Goal: Task Accomplishment & Management: Manage account settings

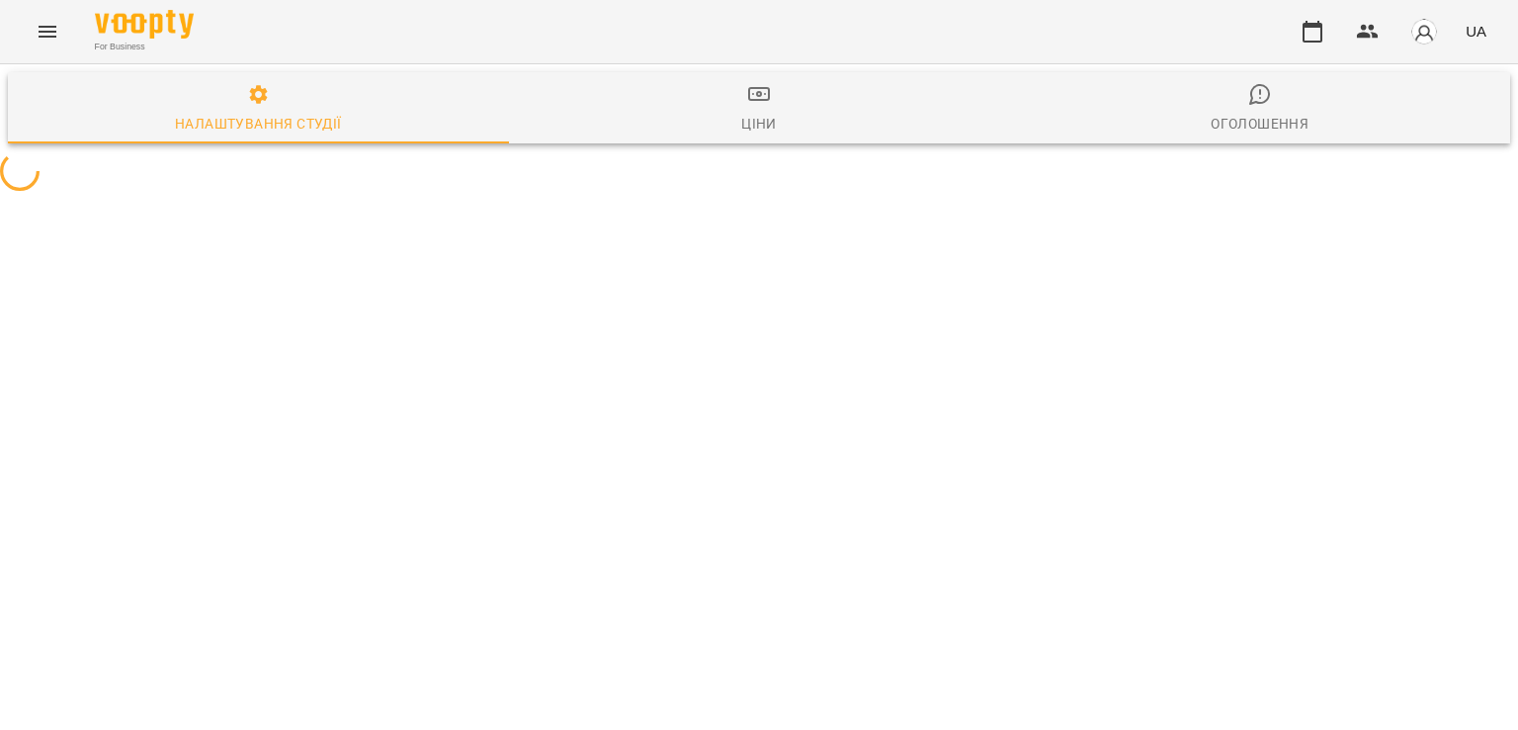
select select "**"
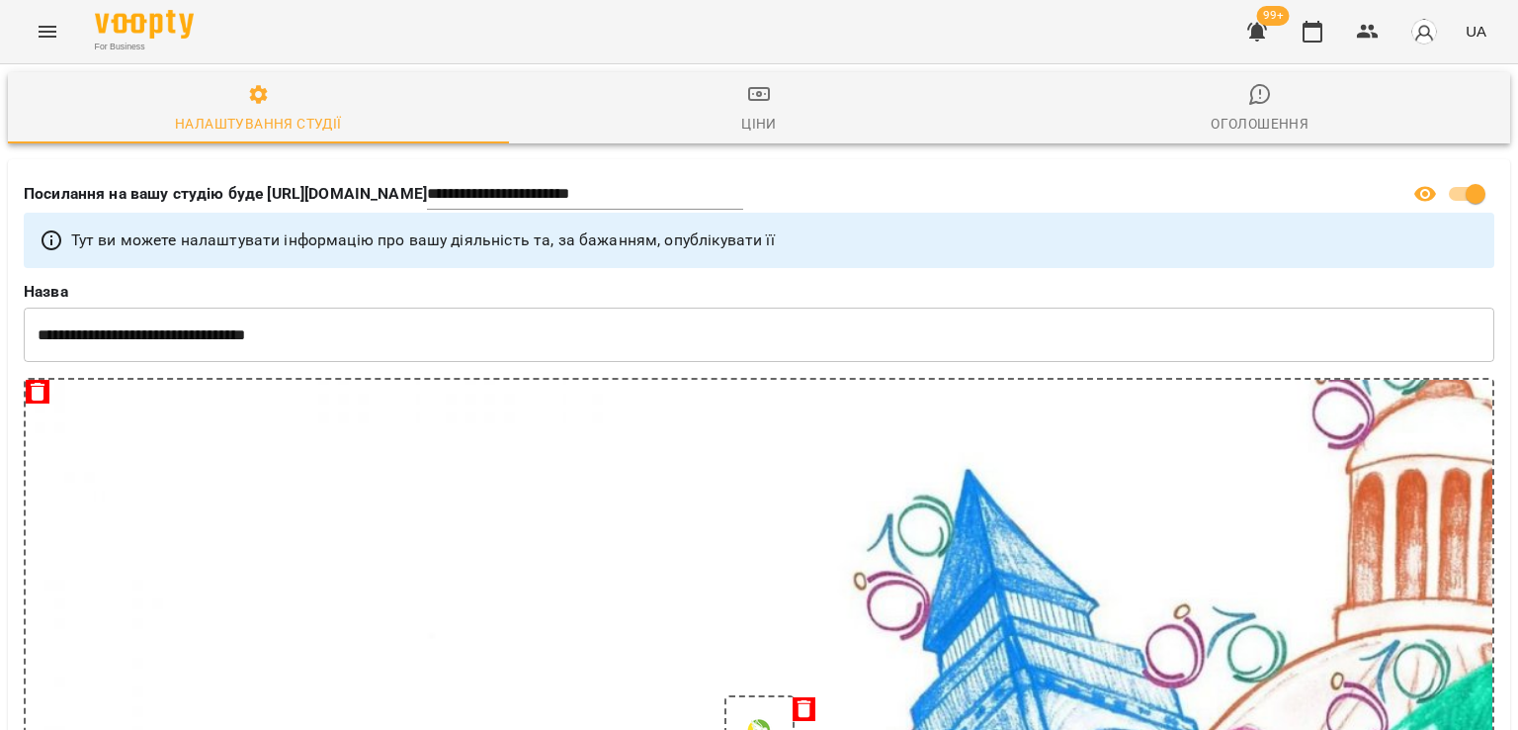
click at [1257, 36] on icon "button" at bounding box center [1258, 32] width 20 height 19
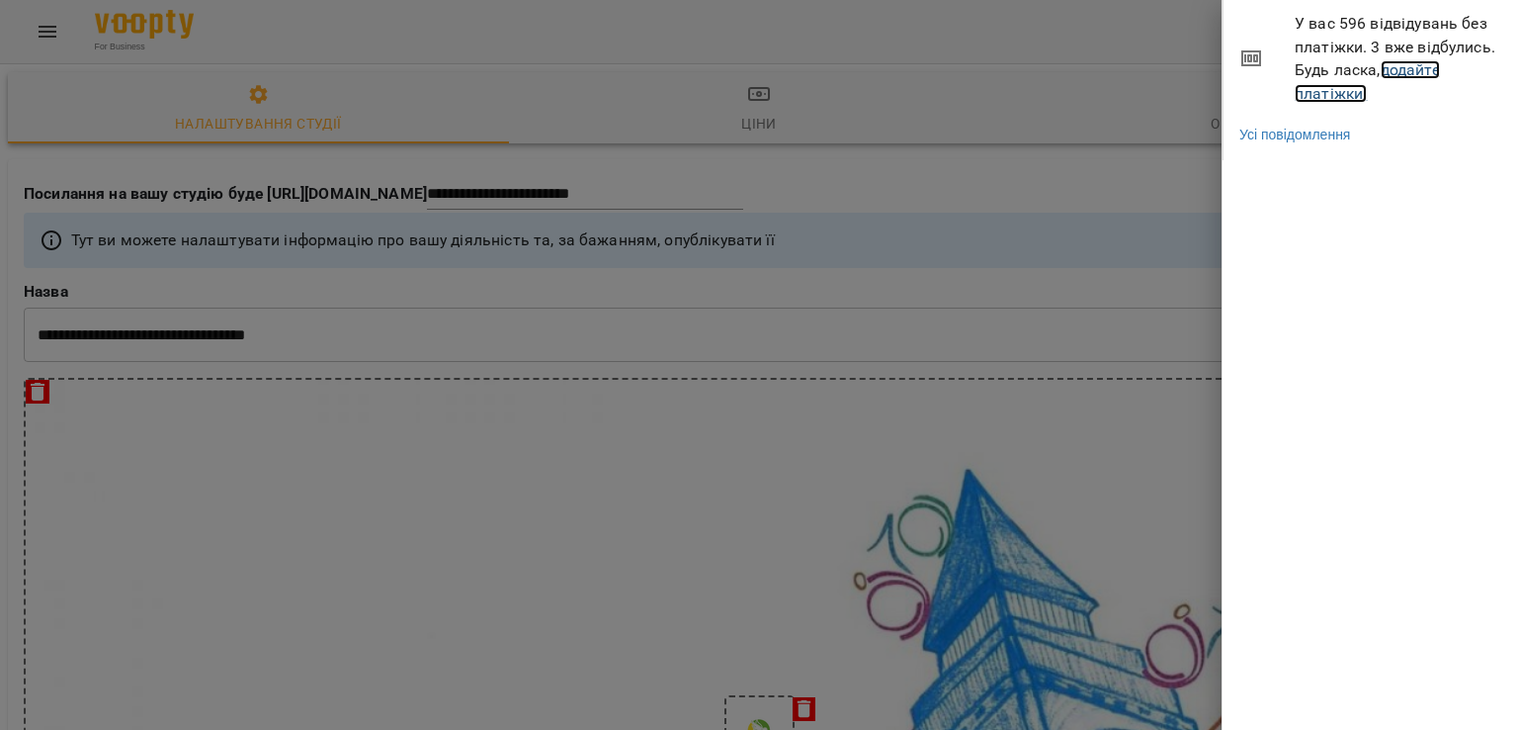
click at [1360, 96] on link "додайте платіжки!" at bounding box center [1367, 81] width 145 height 43
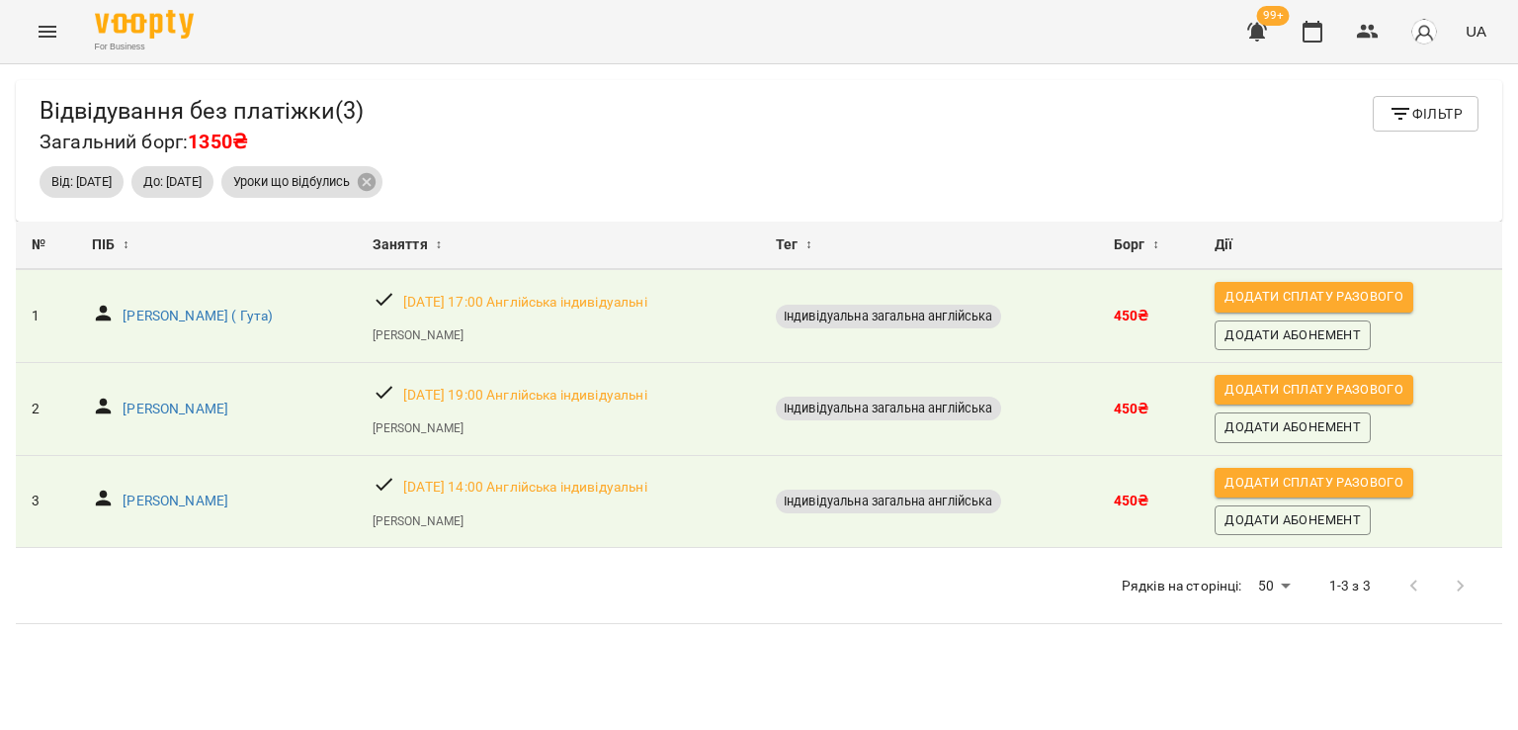
click at [44, 36] on icon "Menu" at bounding box center [48, 32] width 18 height 12
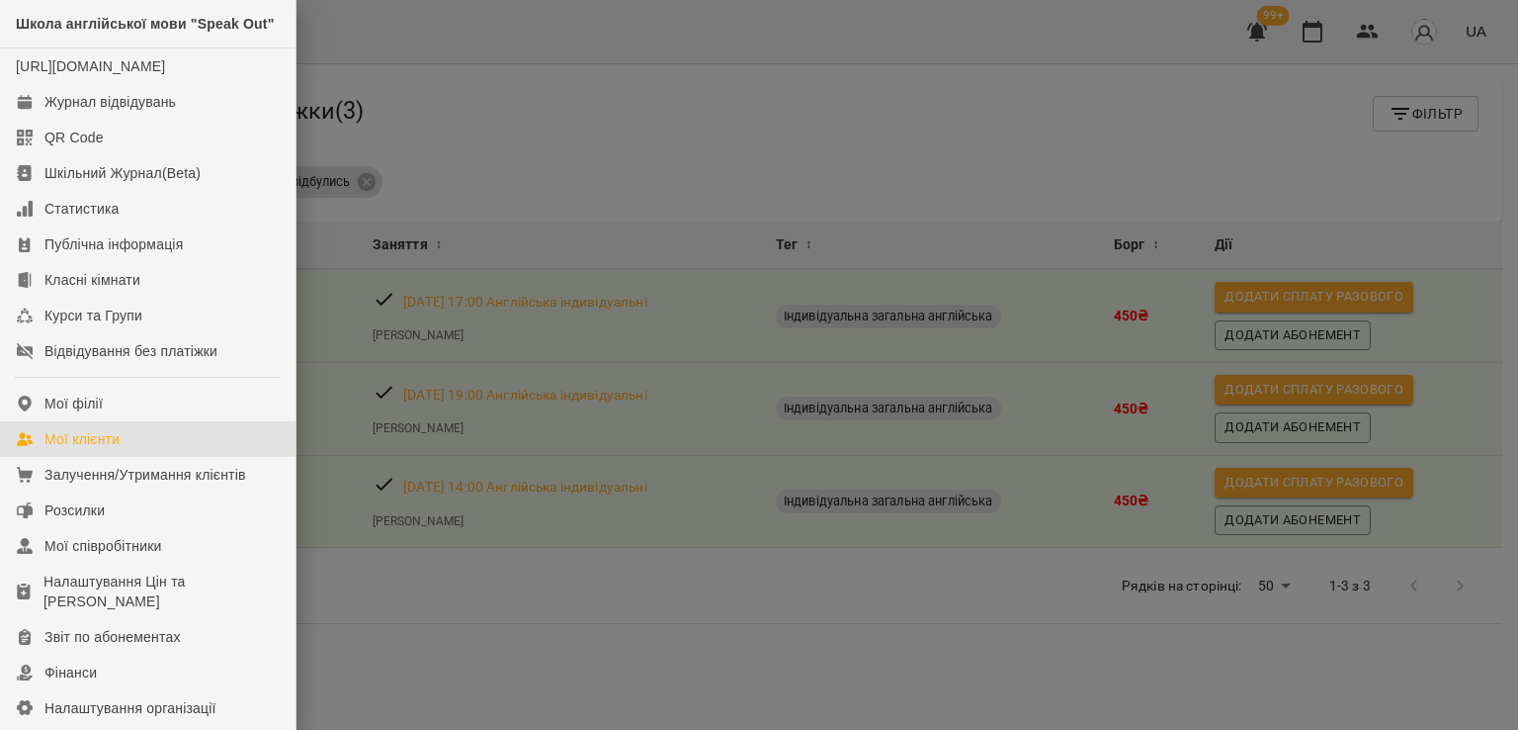
click at [118, 449] on div "Мої клієнти" at bounding box center [81, 439] width 75 height 20
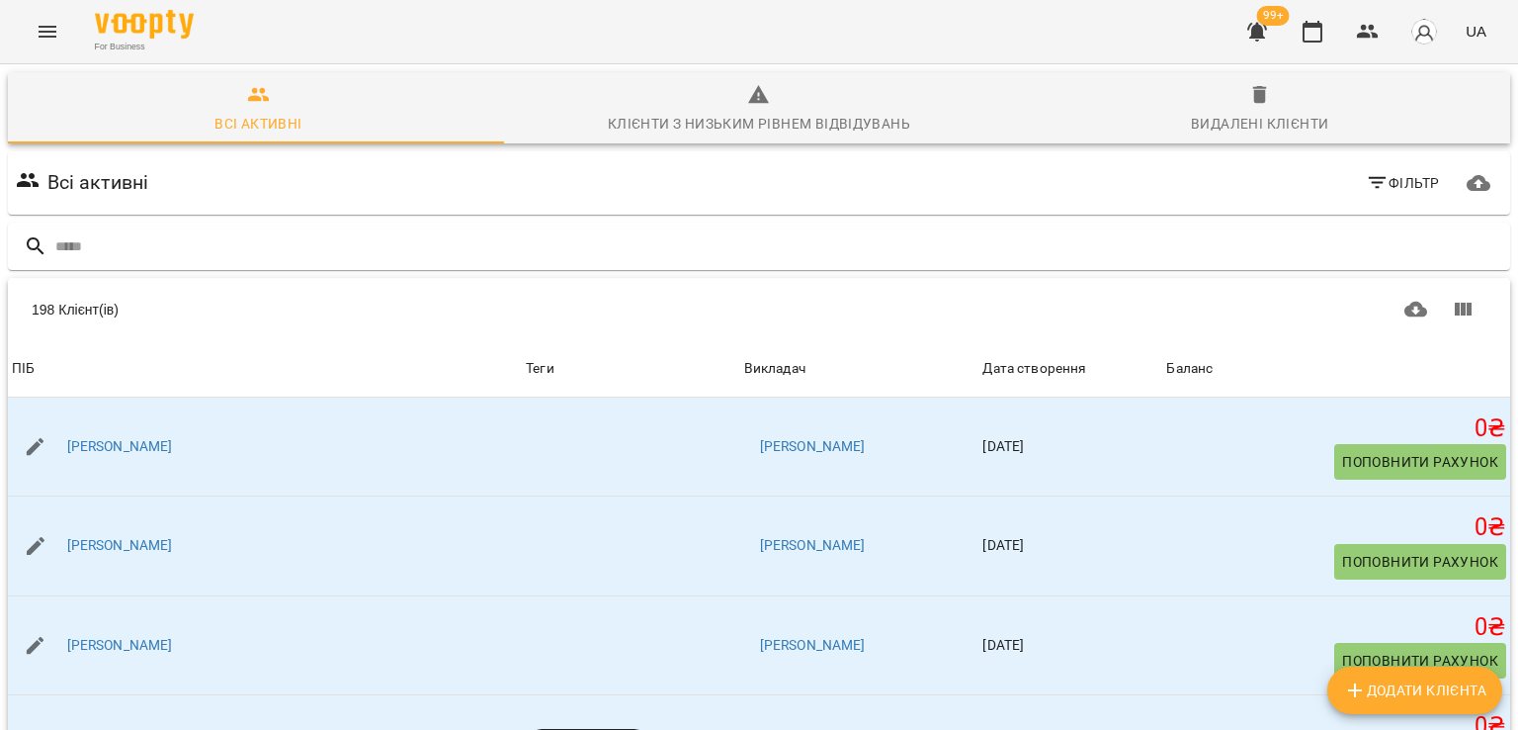
click at [1265, 33] on icon "button" at bounding box center [1258, 32] width 24 height 24
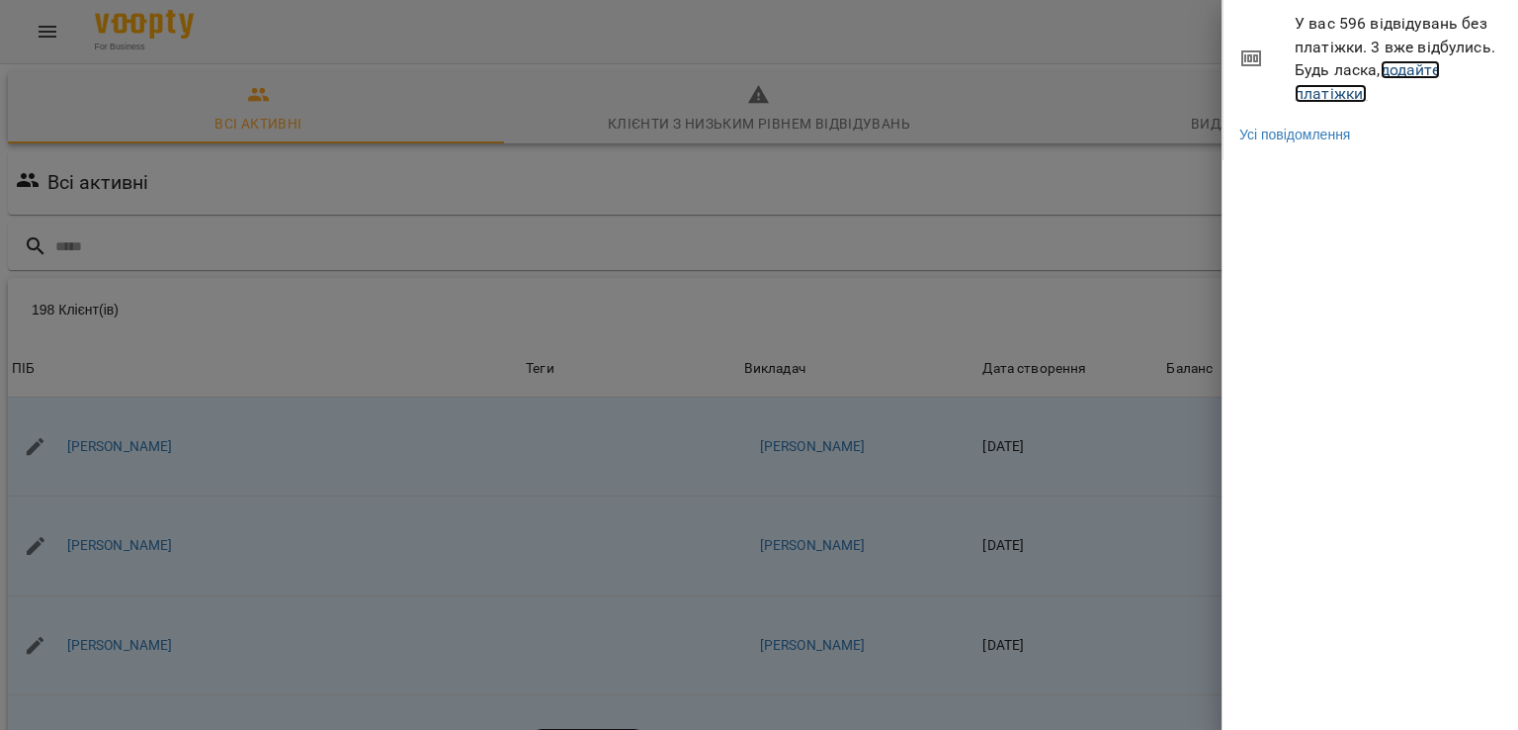
click at [1333, 89] on link "додайте платіжки!" at bounding box center [1367, 81] width 145 height 43
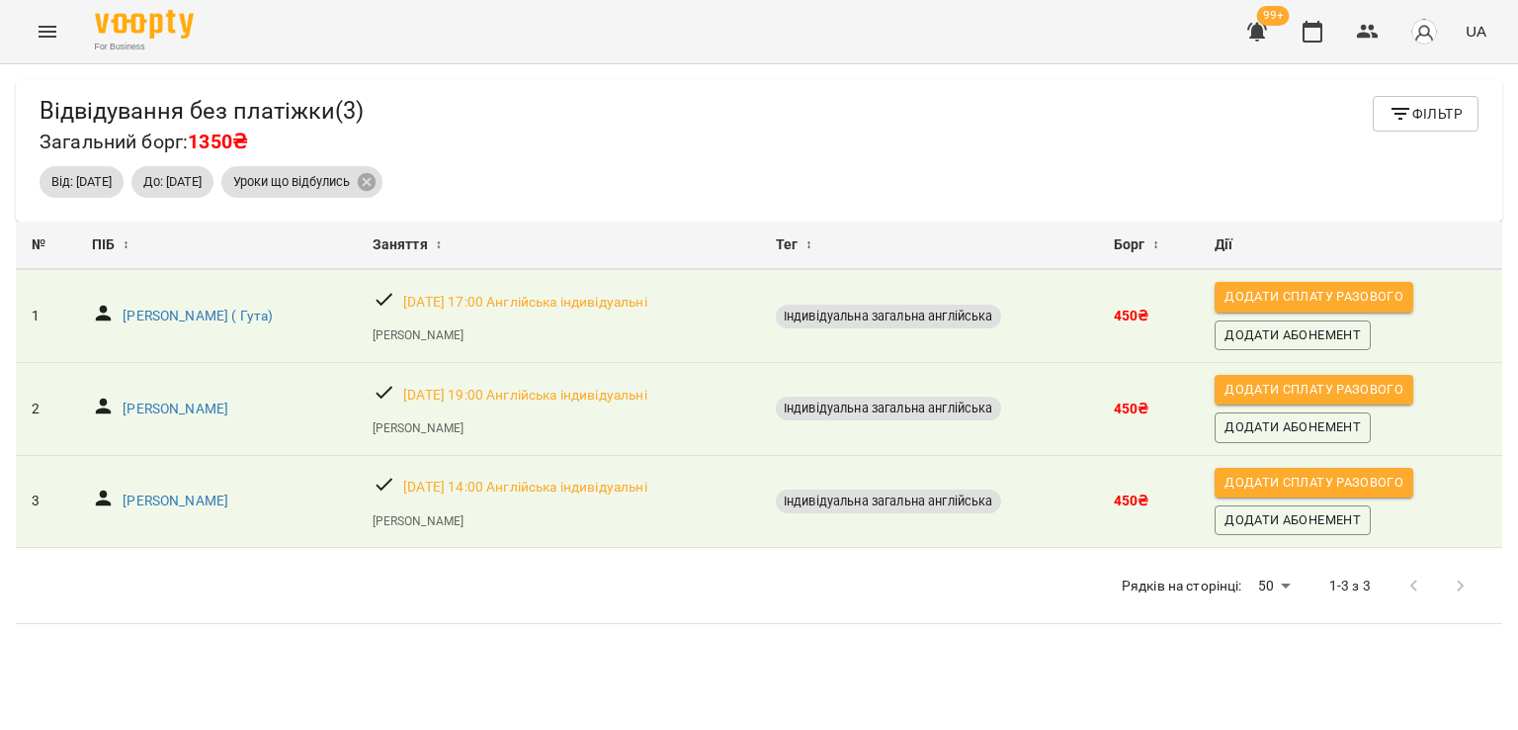
click at [28, 33] on button "Menu" at bounding box center [47, 31] width 47 height 47
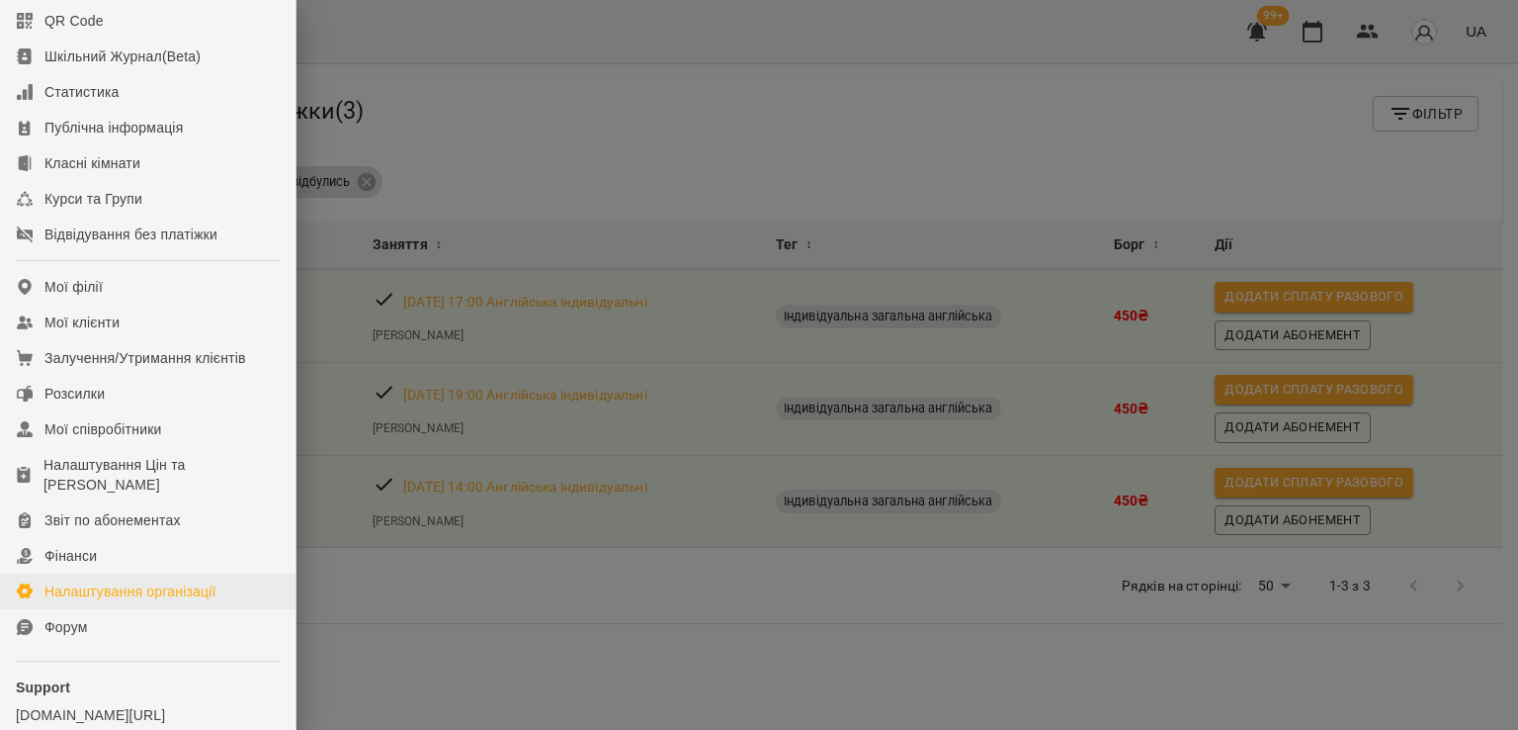
scroll to position [271, 0]
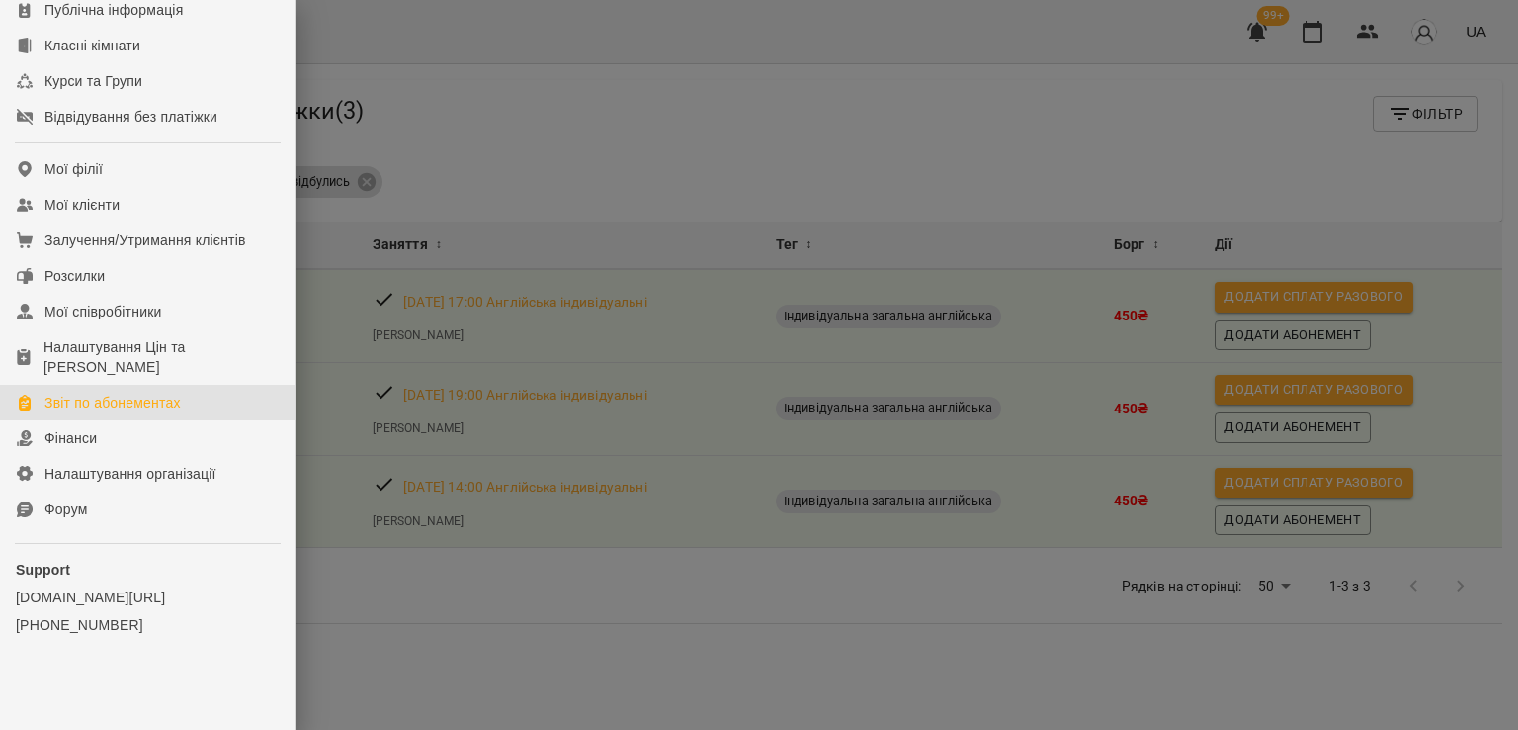
click at [138, 416] on link "Звіт по абонементах" at bounding box center [148, 403] width 296 height 36
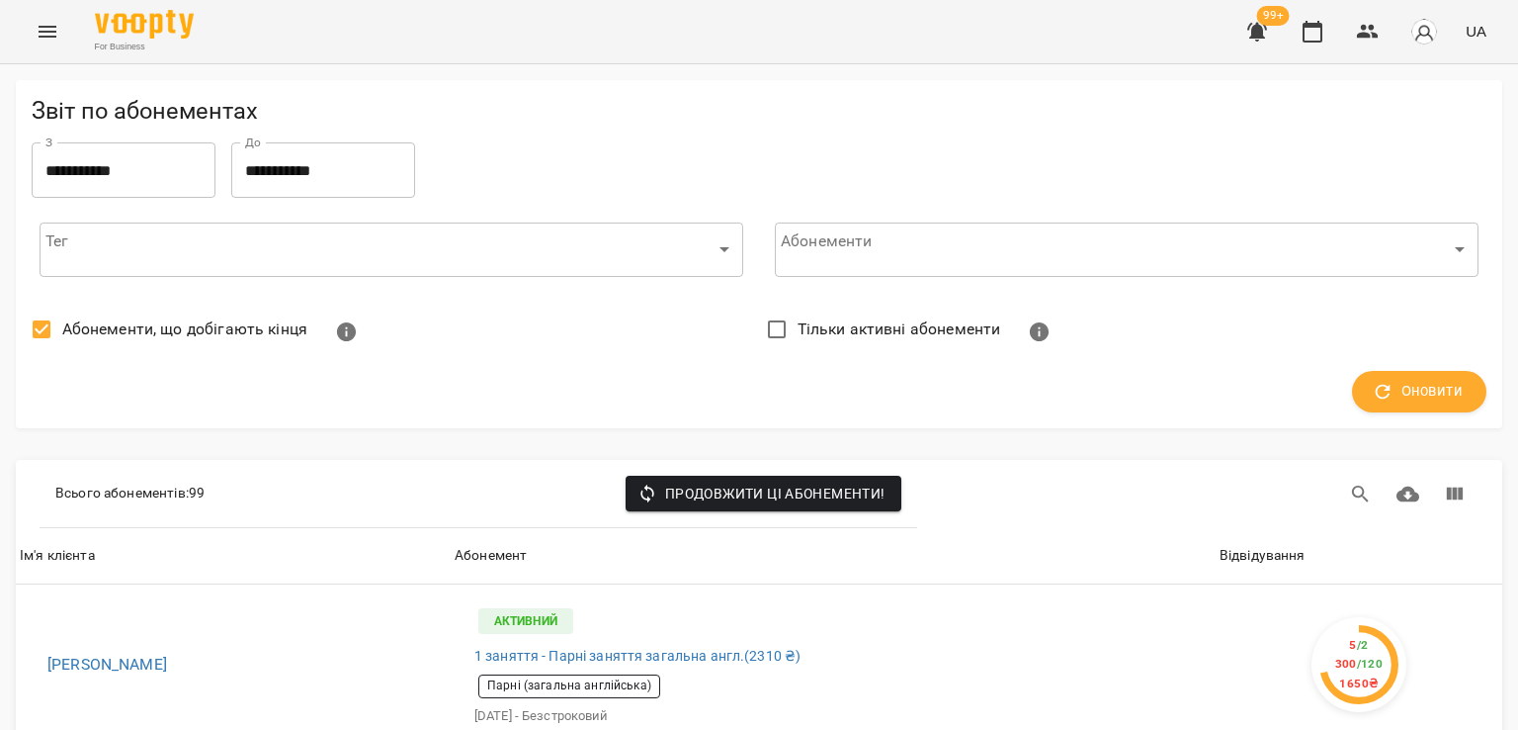
click at [166, 335] on span "Абонементи, що добігають кінця" at bounding box center [184, 329] width 245 height 24
click at [1380, 381] on span "Оновити" at bounding box center [1419, 392] width 87 height 26
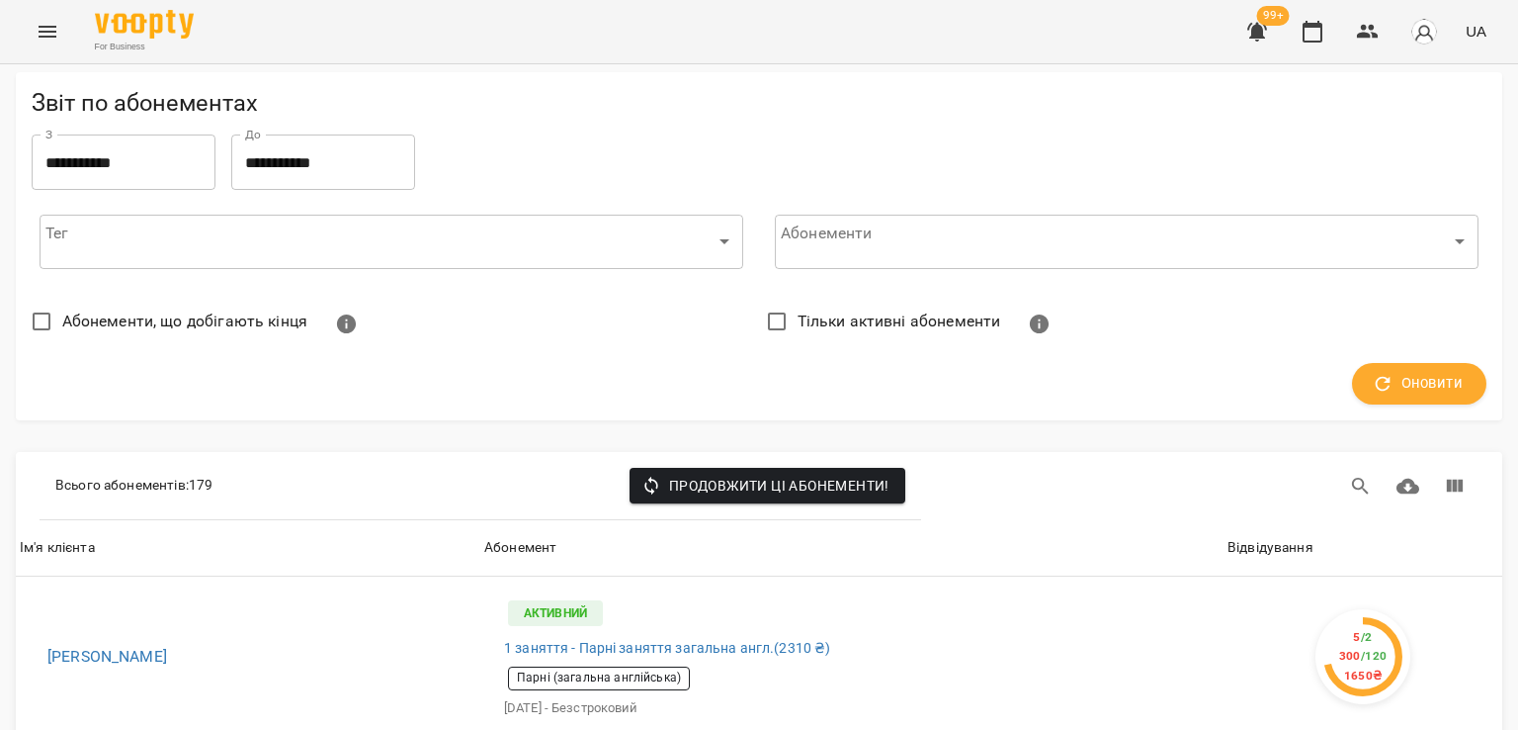
scroll to position [99, 0]
click at [1253, 536] on div "Відвідування" at bounding box center [1271, 548] width 86 height 24
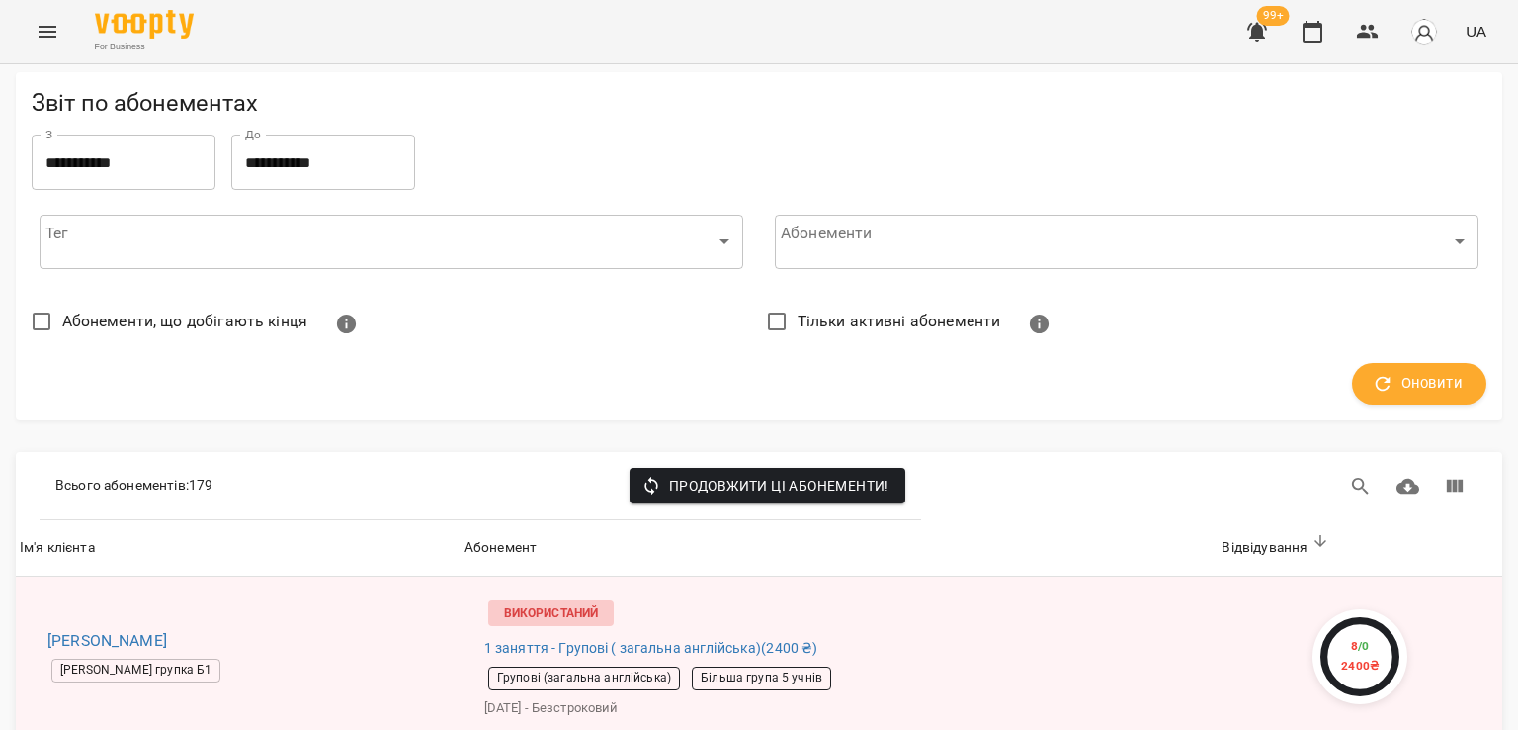
scroll to position [1977, 0]
click at [44, 29] on icon "Menu" at bounding box center [48, 32] width 24 height 24
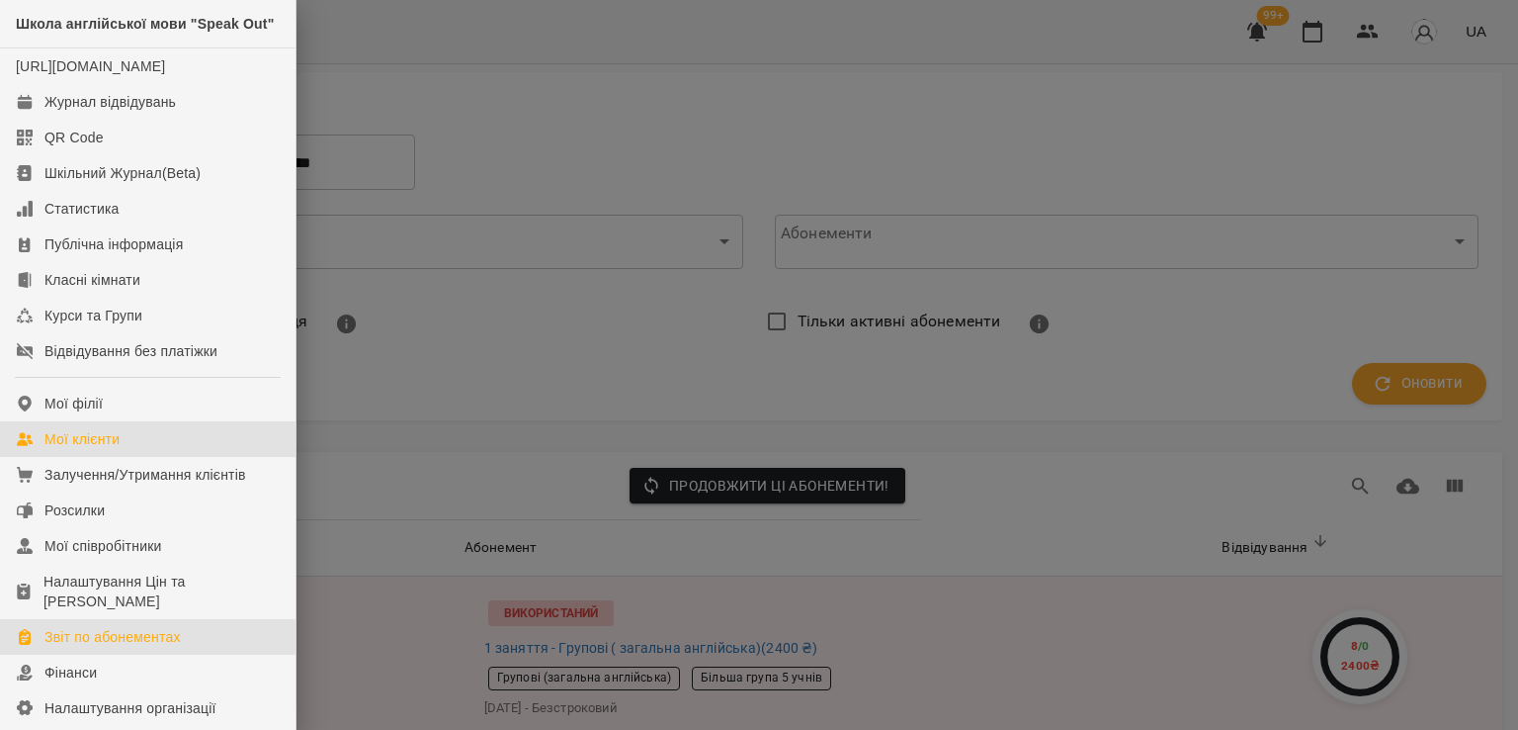
click at [87, 457] on link "Мої клієнти" at bounding box center [148, 439] width 296 height 36
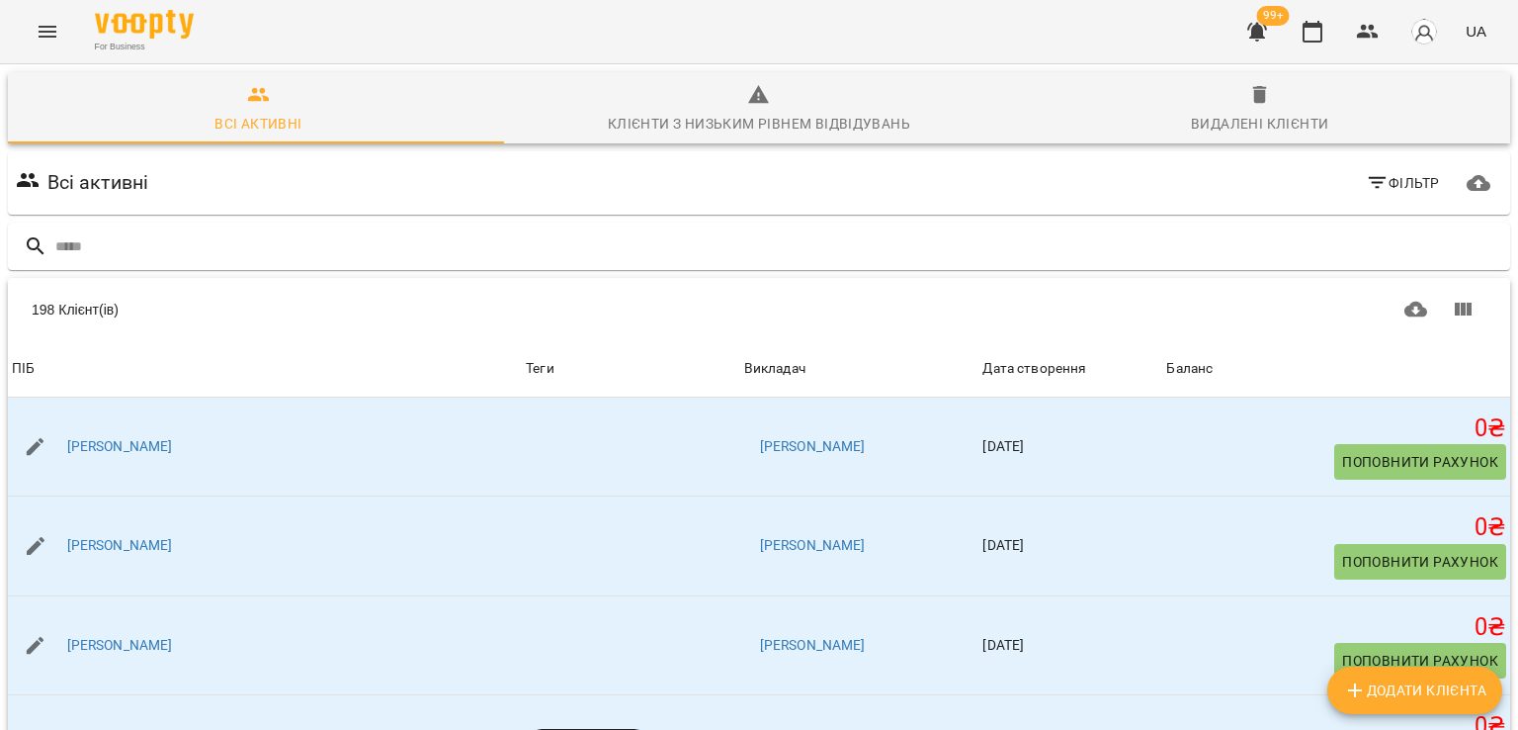
click at [1368, 178] on icon "button" at bounding box center [1377, 183] width 18 height 12
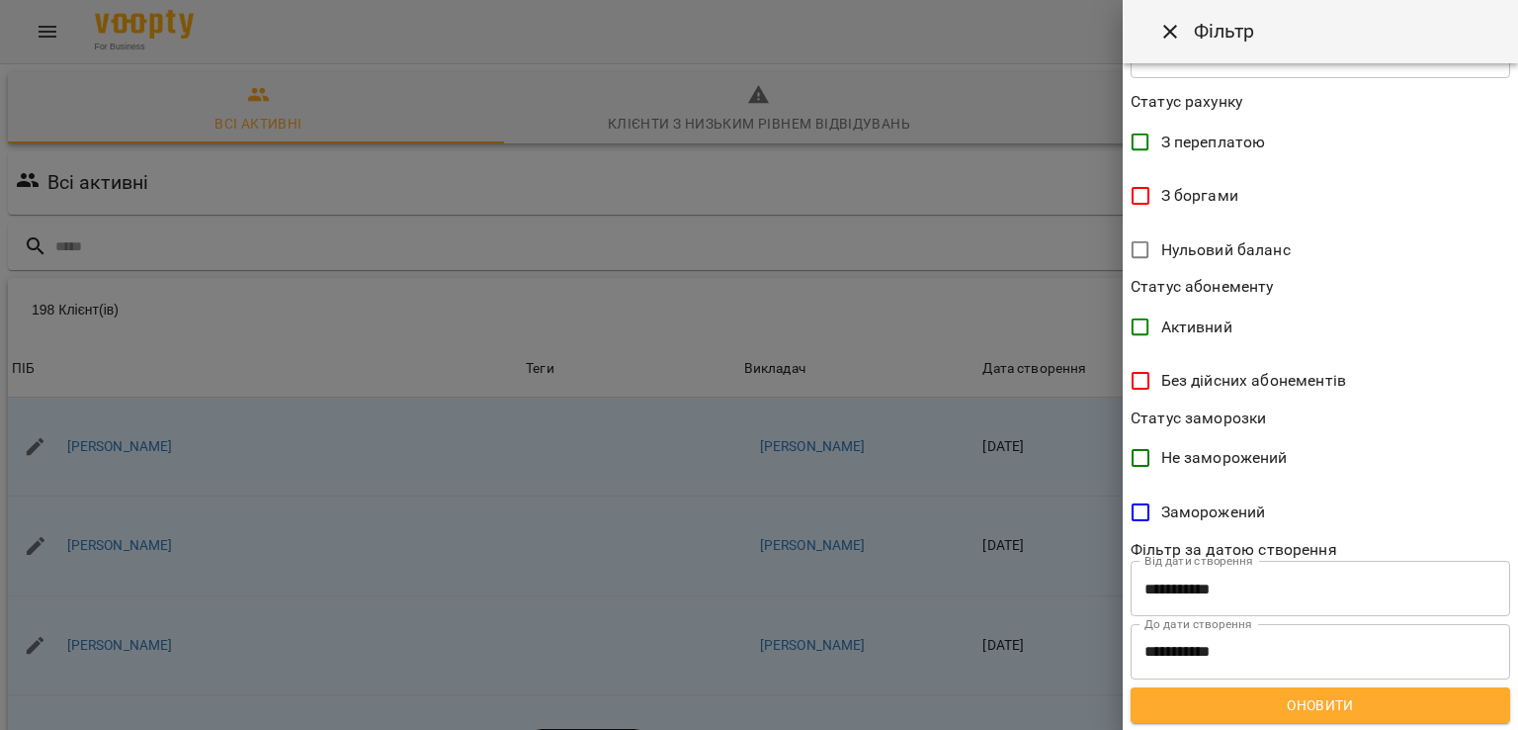
scroll to position [372, 0]
click at [1214, 389] on span "Без дійсних абонементів" at bounding box center [1254, 380] width 185 height 24
click at [1314, 721] on button "Оновити" at bounding box center [1321, 704] width 380 height 36
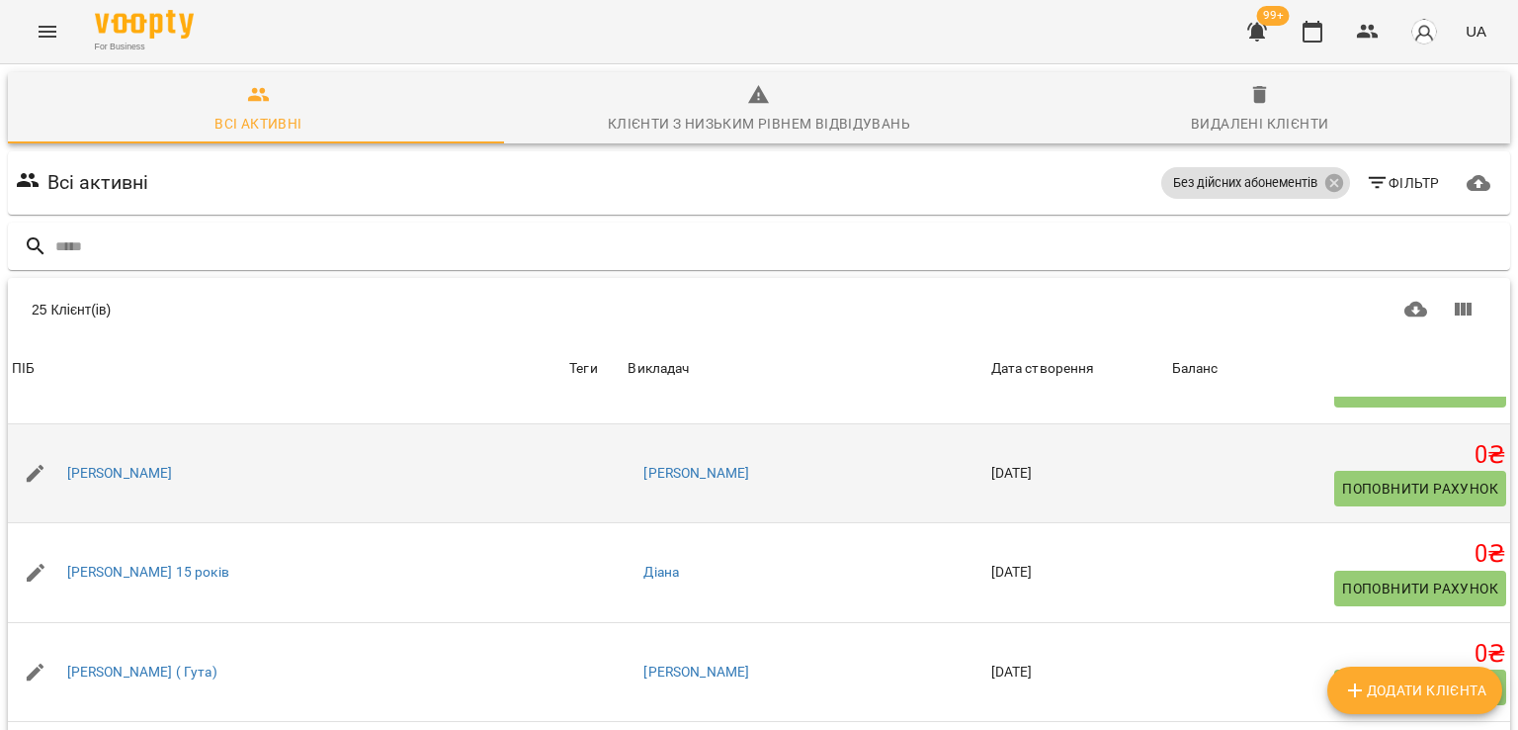
scroll to position [1467, 0]
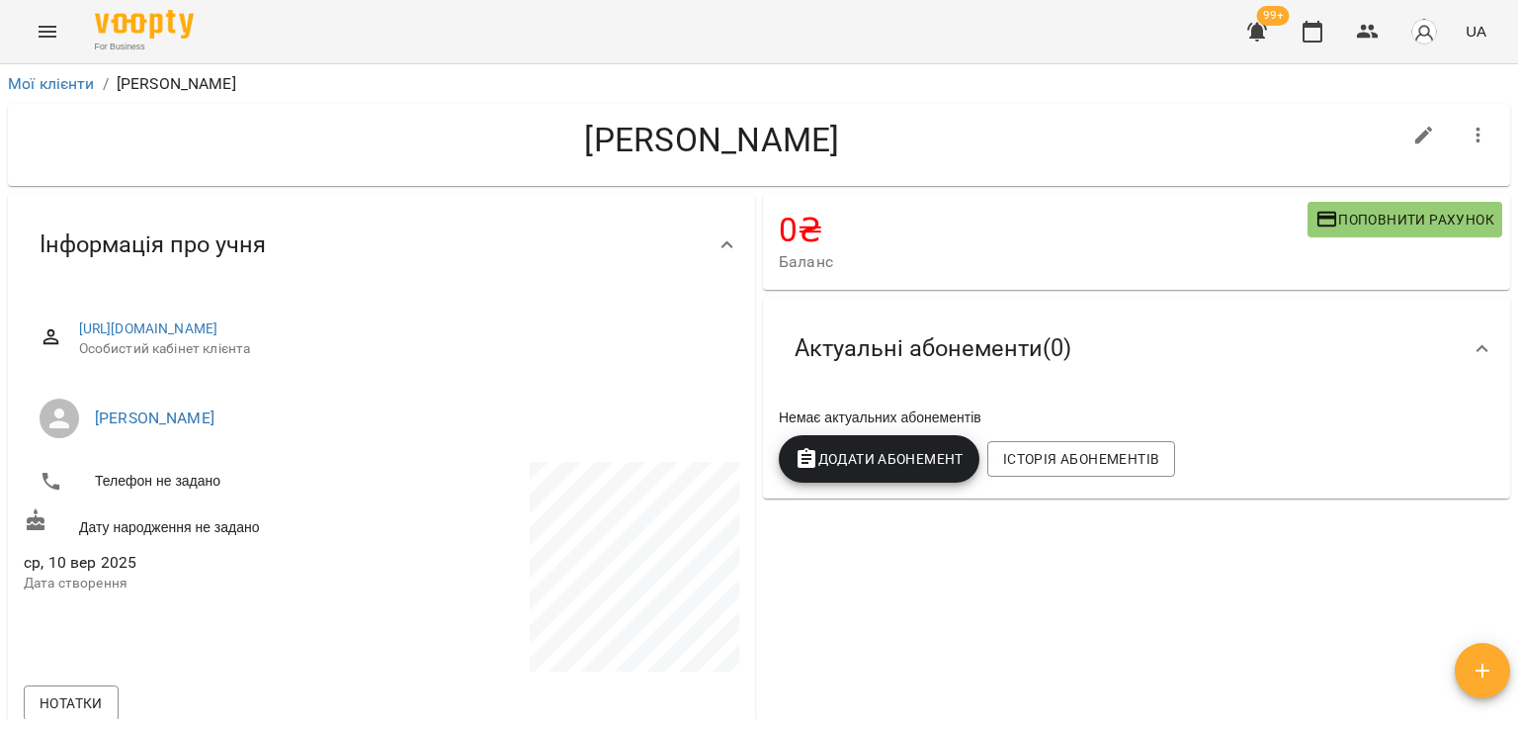
click at [1467, 134] on icon "button" at bounding box center [1479, 136] width 24 height 24
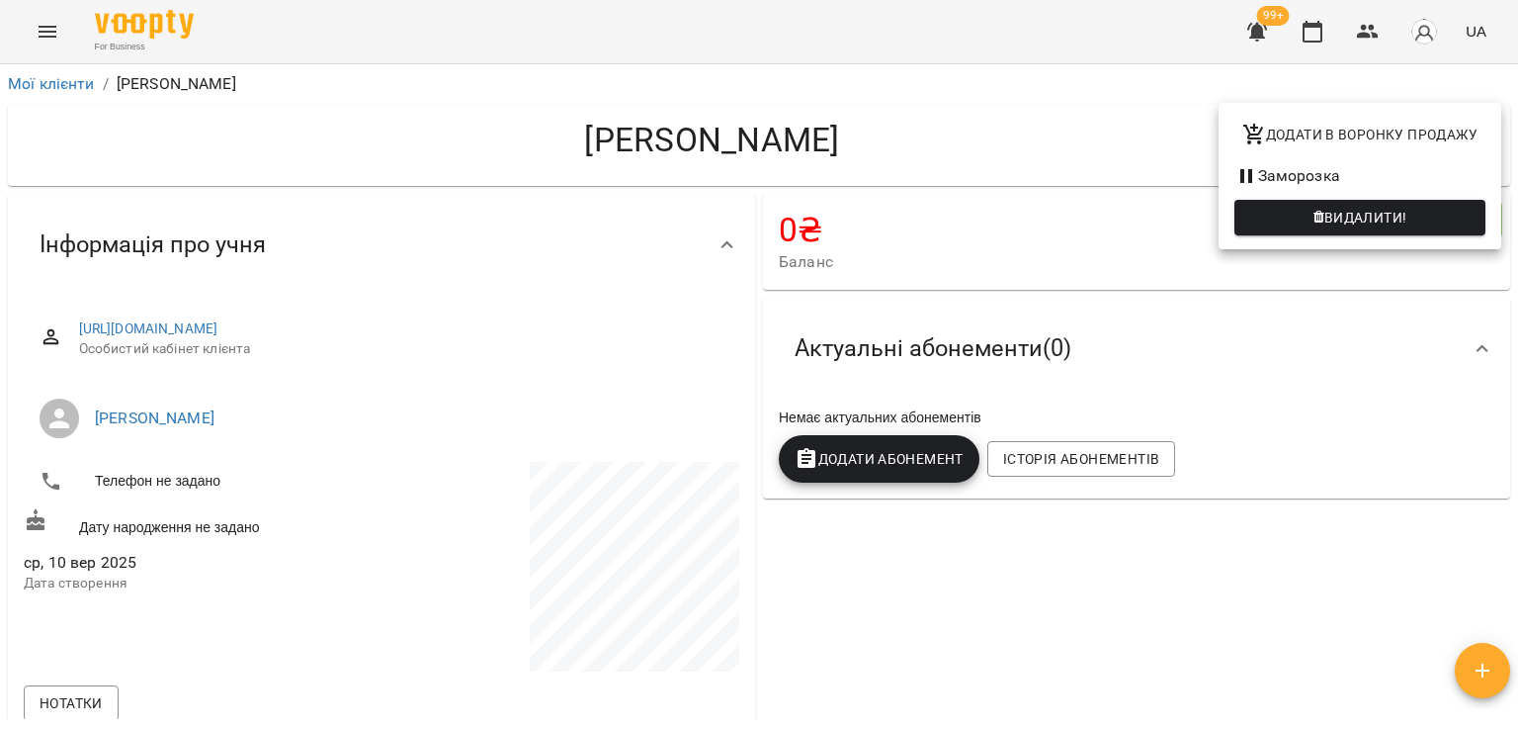
click at [1371, 217] on span "Видалити!" at bounding box center [1366, 218] width 83 height 24
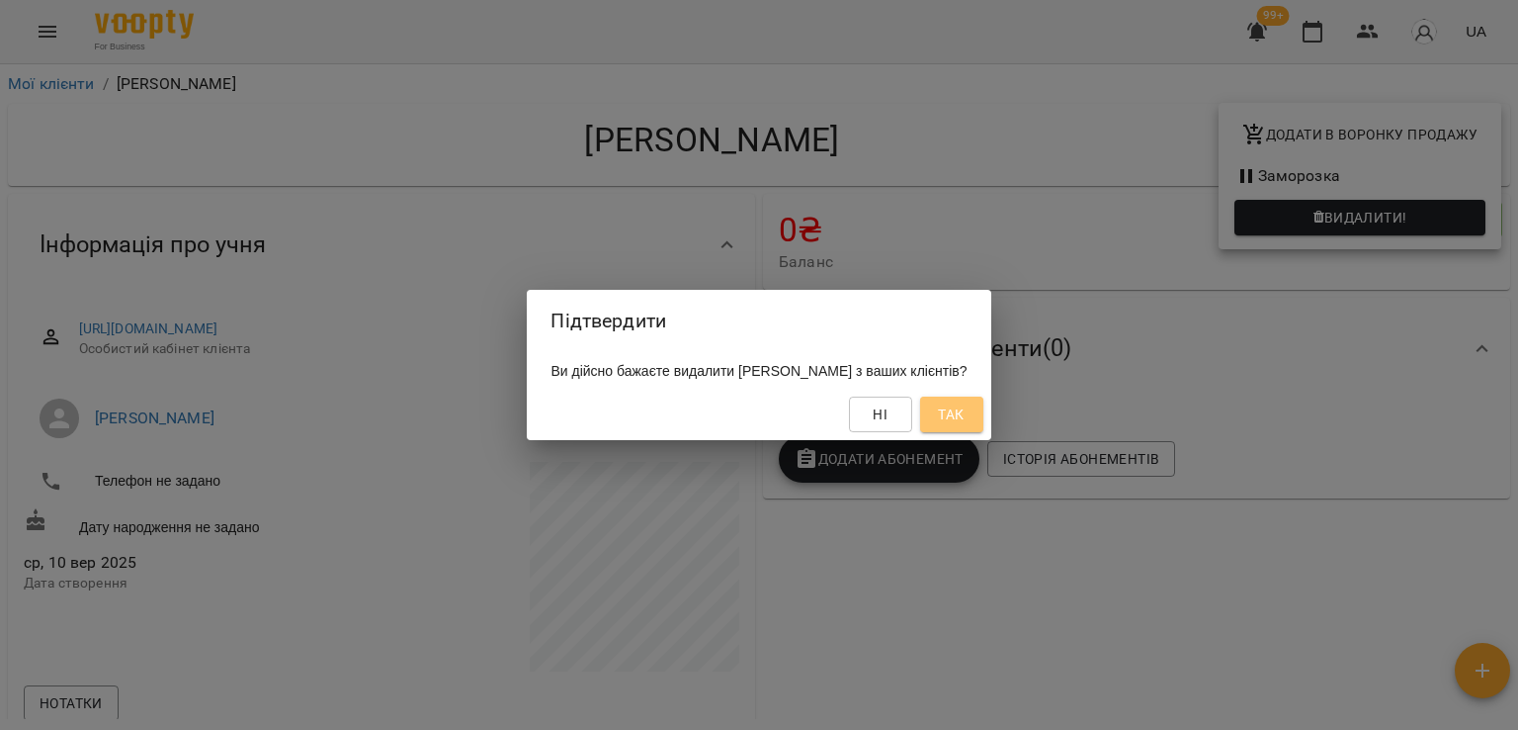
click at [964, 417] on span "Так" at bounding box center [951, 414] width 26 height 24
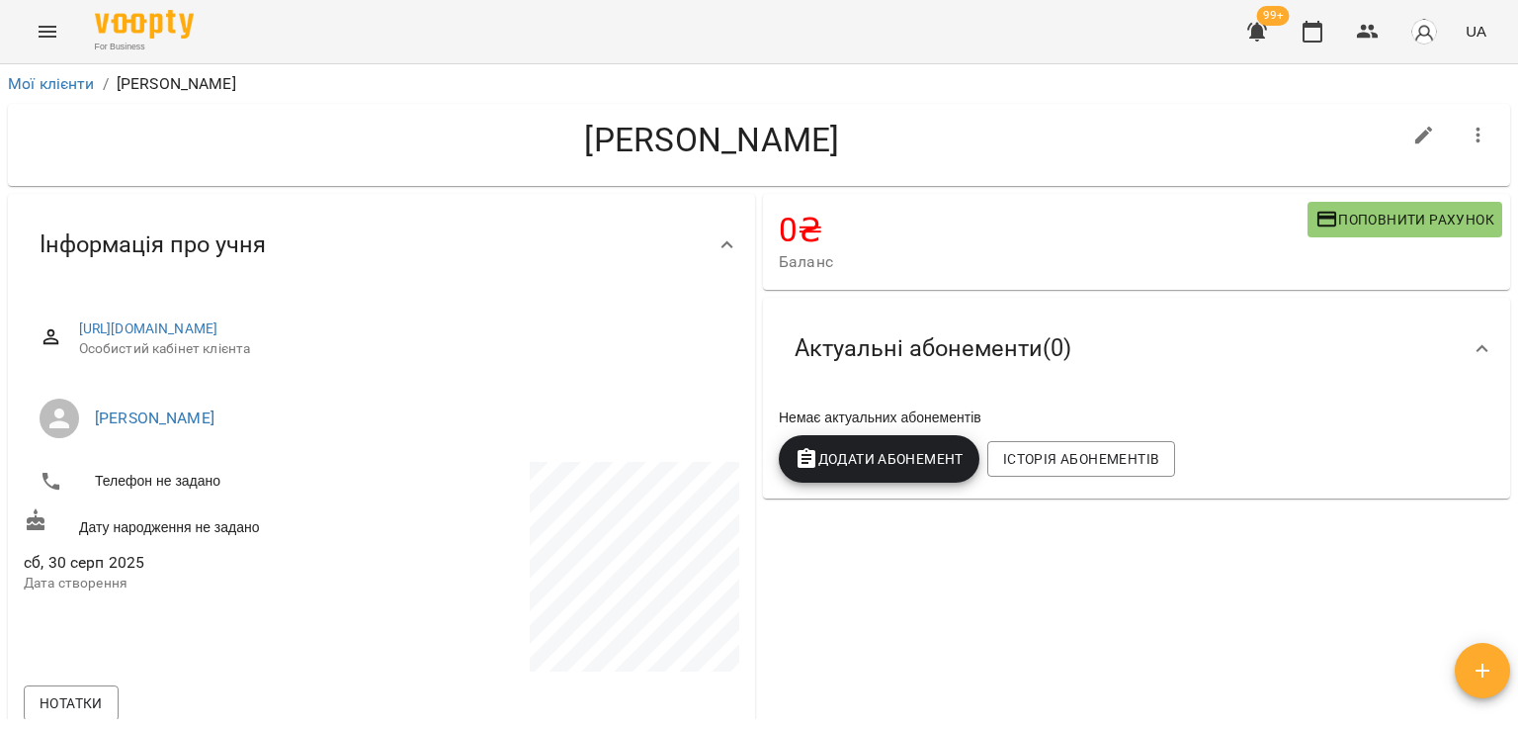
click at [1466, 120] on button "button" at bounding box center [1478, 135] width 47 height 47
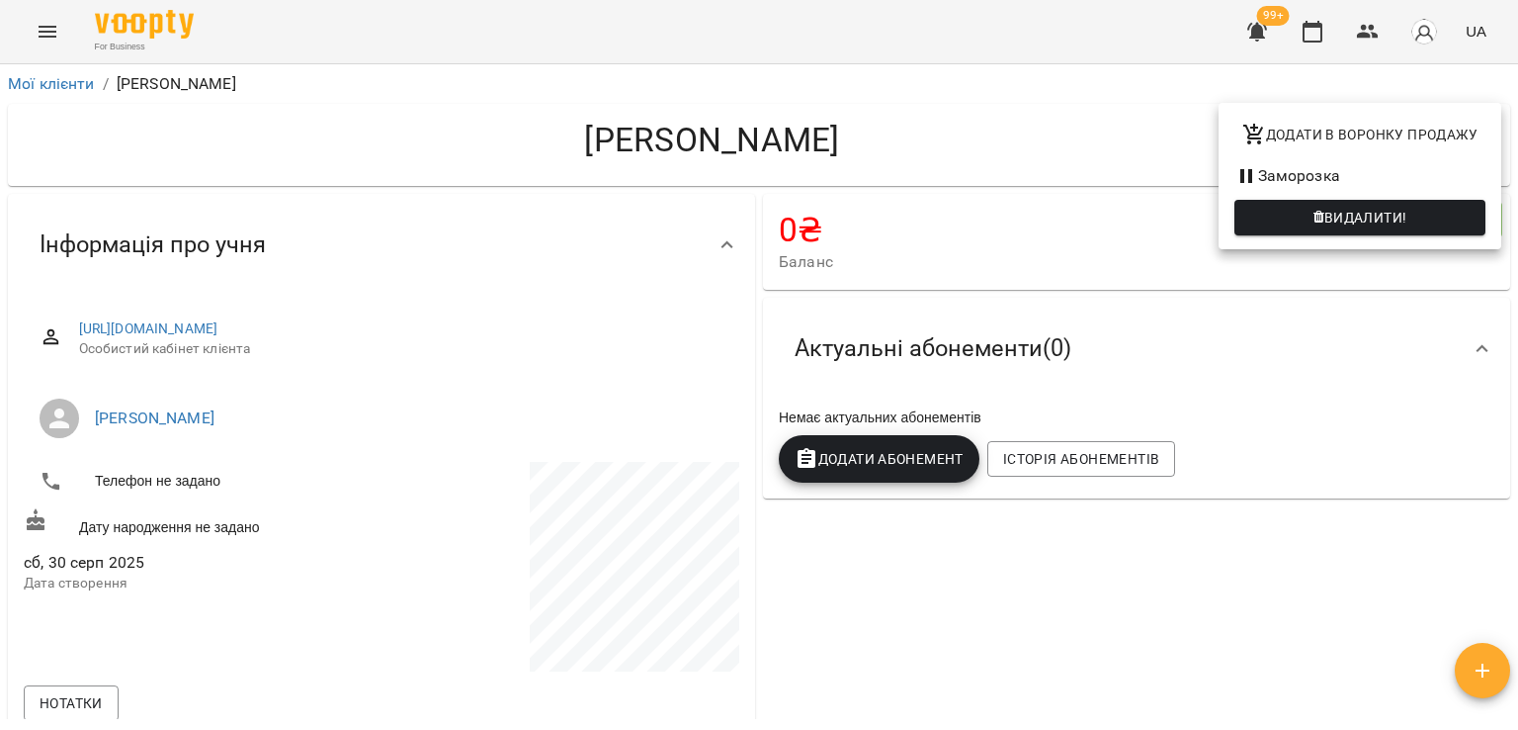
click at [1293, 222] on span "Видалити!" at bounding box center [1360, 218] width 219 height 24
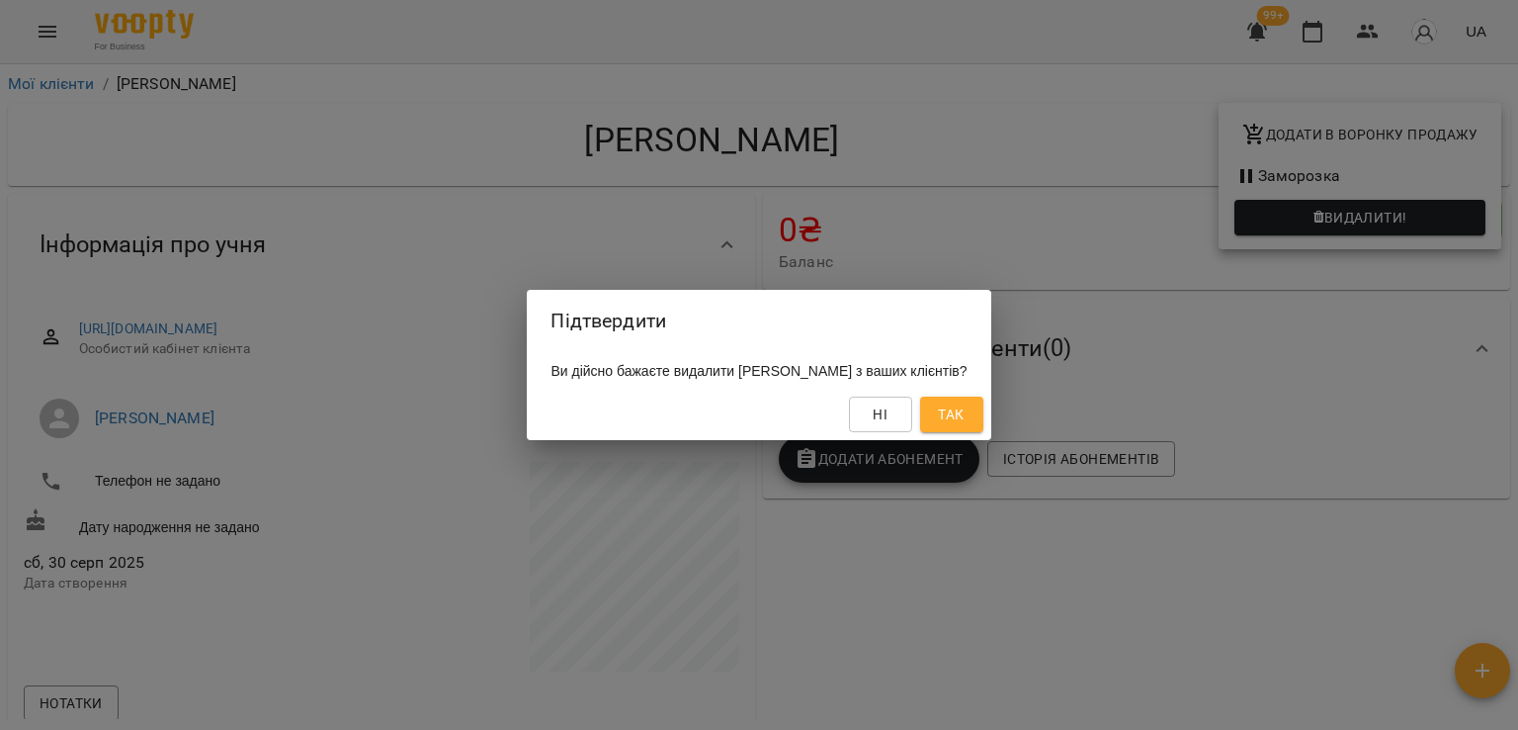
click at [982, 422] on button "Так" at bounding box center [951, 414] width 63 height 36
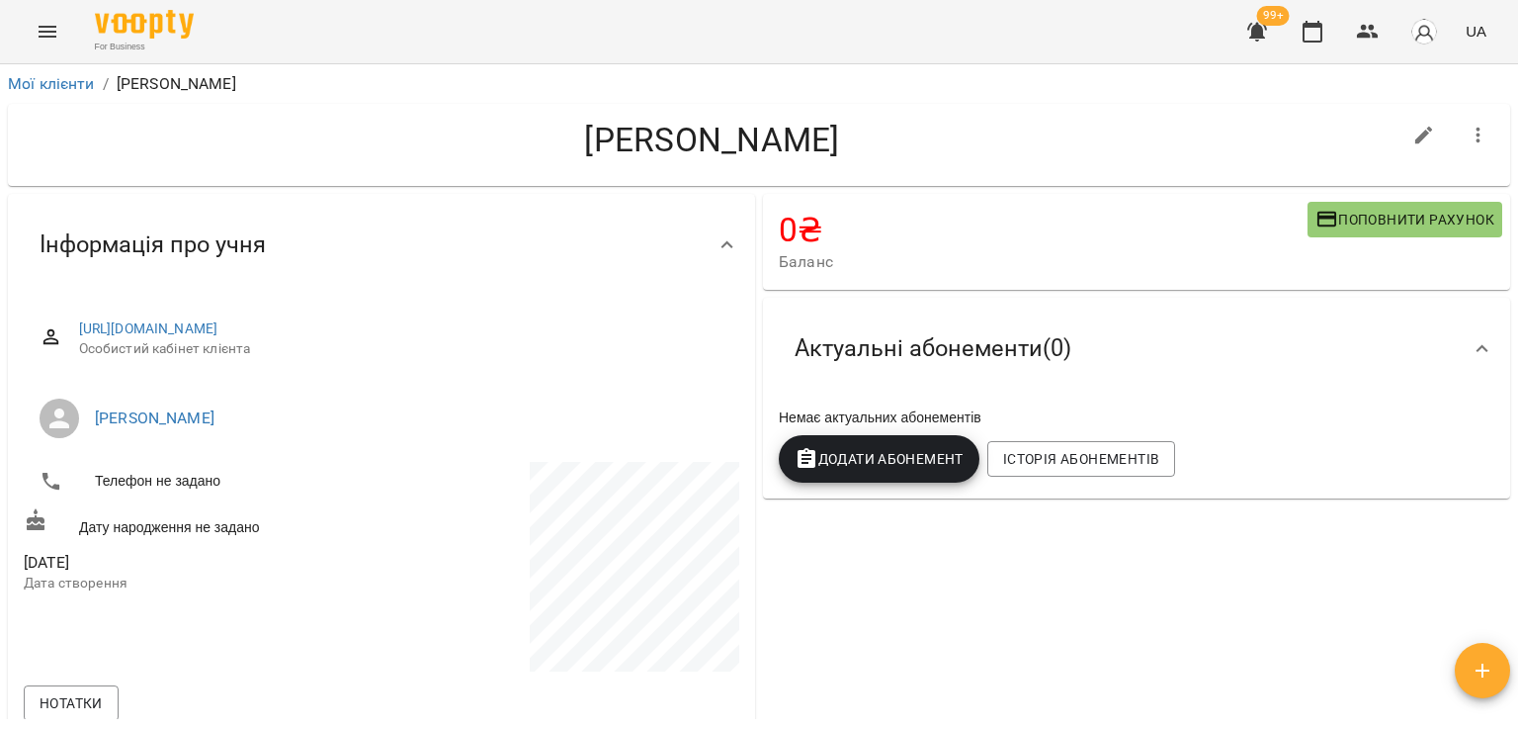
click at [1455, 127] on button "button" at bounding box center [1478, 135] width 47 height 47
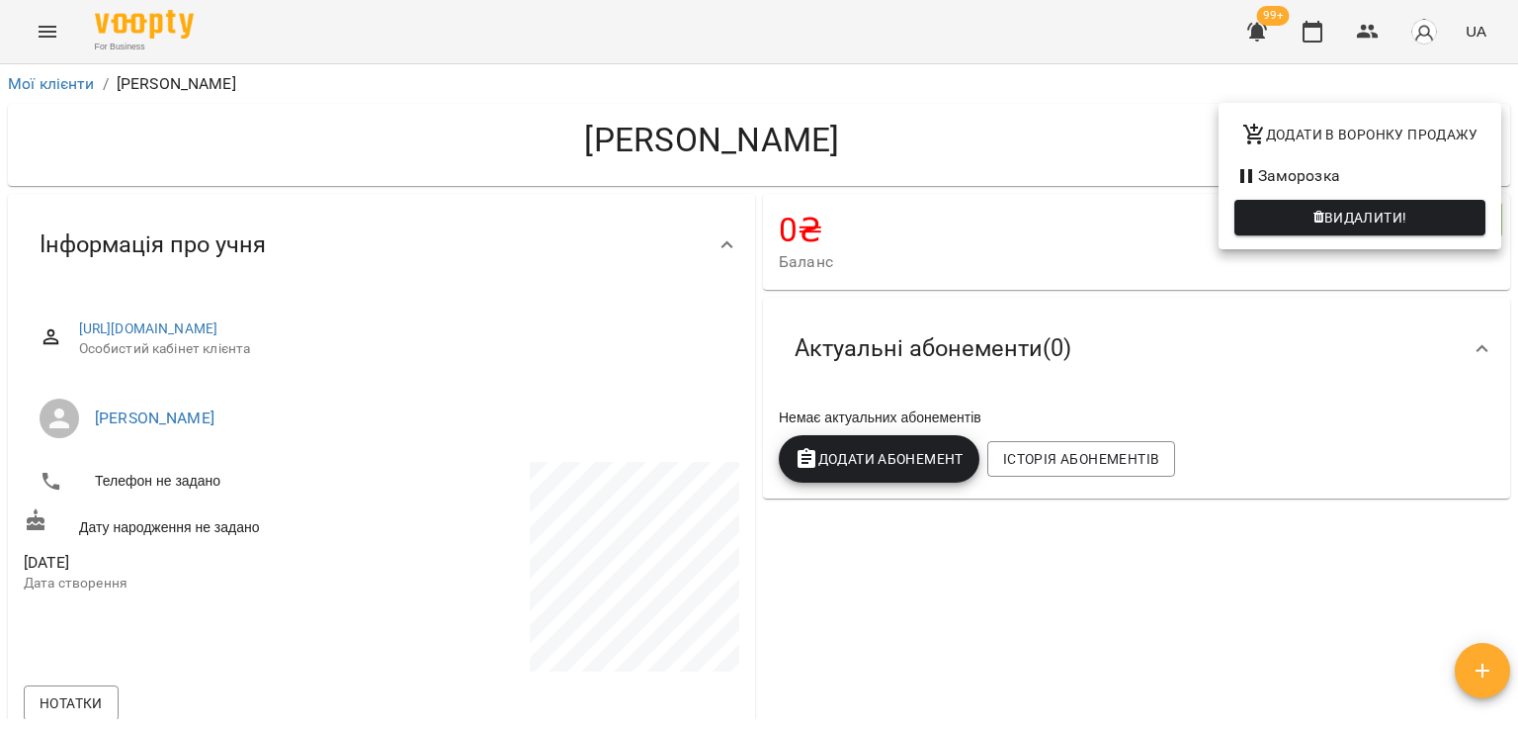
click at [1368, 224] on span "Видалити!" at bounding box center [1366, 218] width 83 height 24
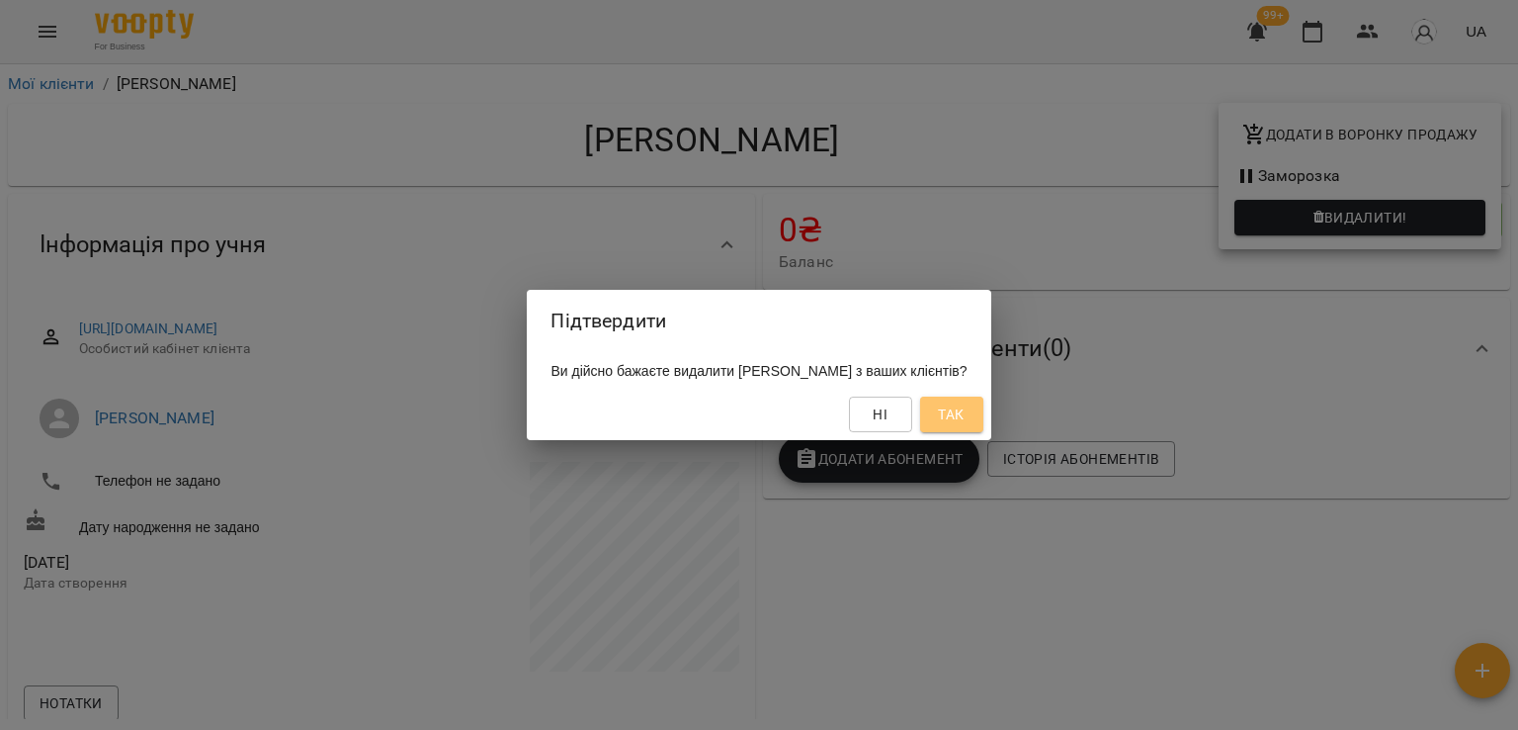
click at [964, 424] on span "Так" at bounding box center [951, 414] width 26 height 24
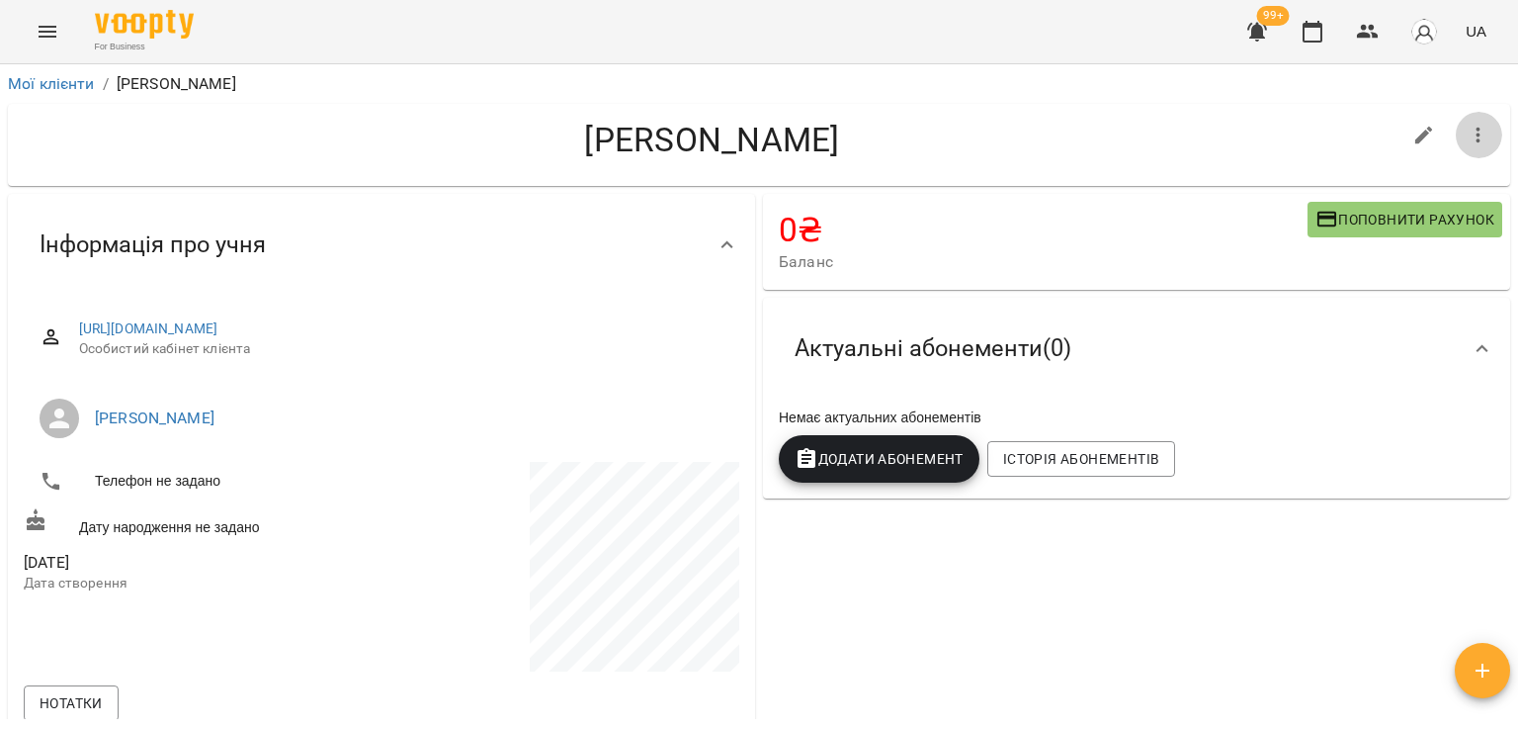
click at [1467, 128] on icon "button" at bounding box center [1479, 136] width 24 height 24
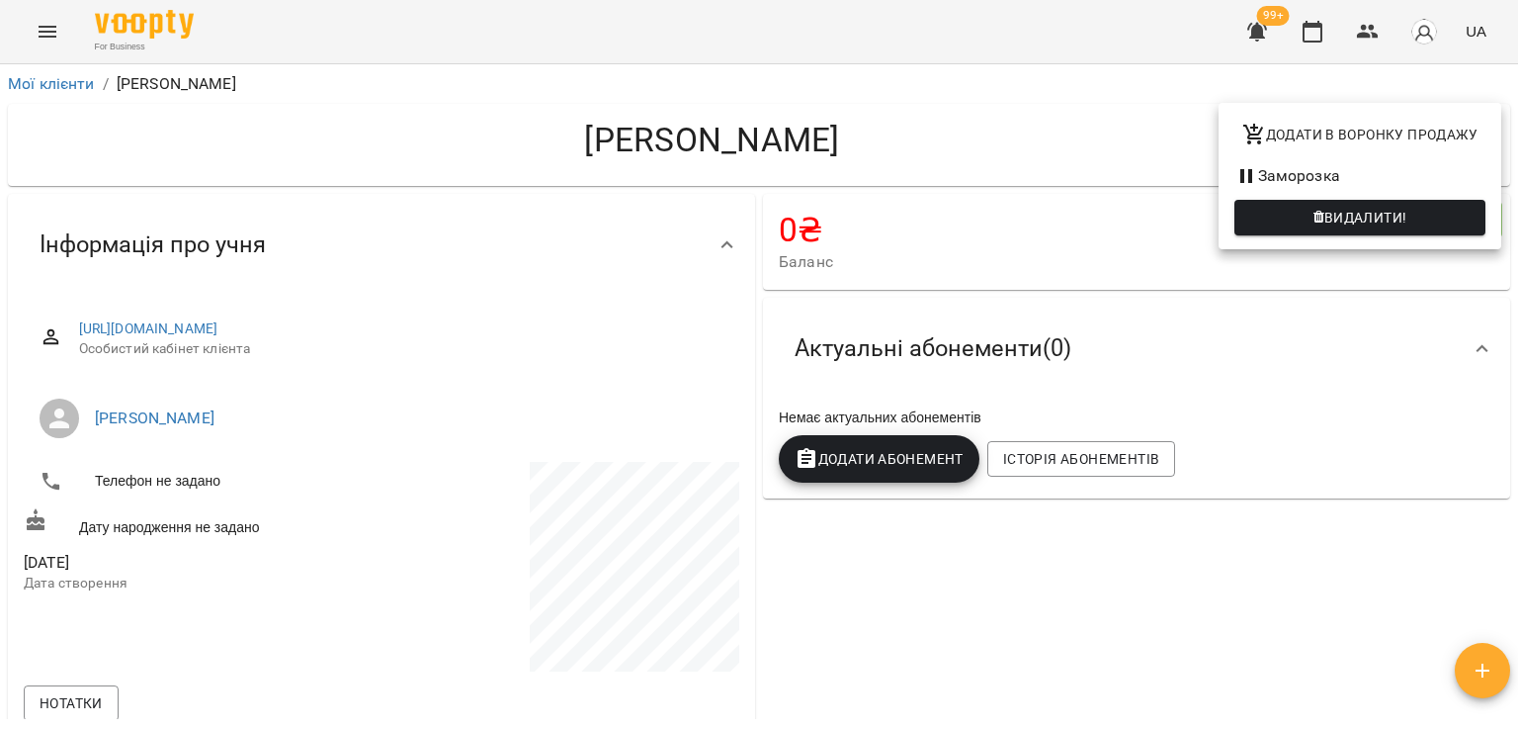
click at [1376, 221] on span "Видалити!" at bounding box center [1366, 218] width 83 height 24
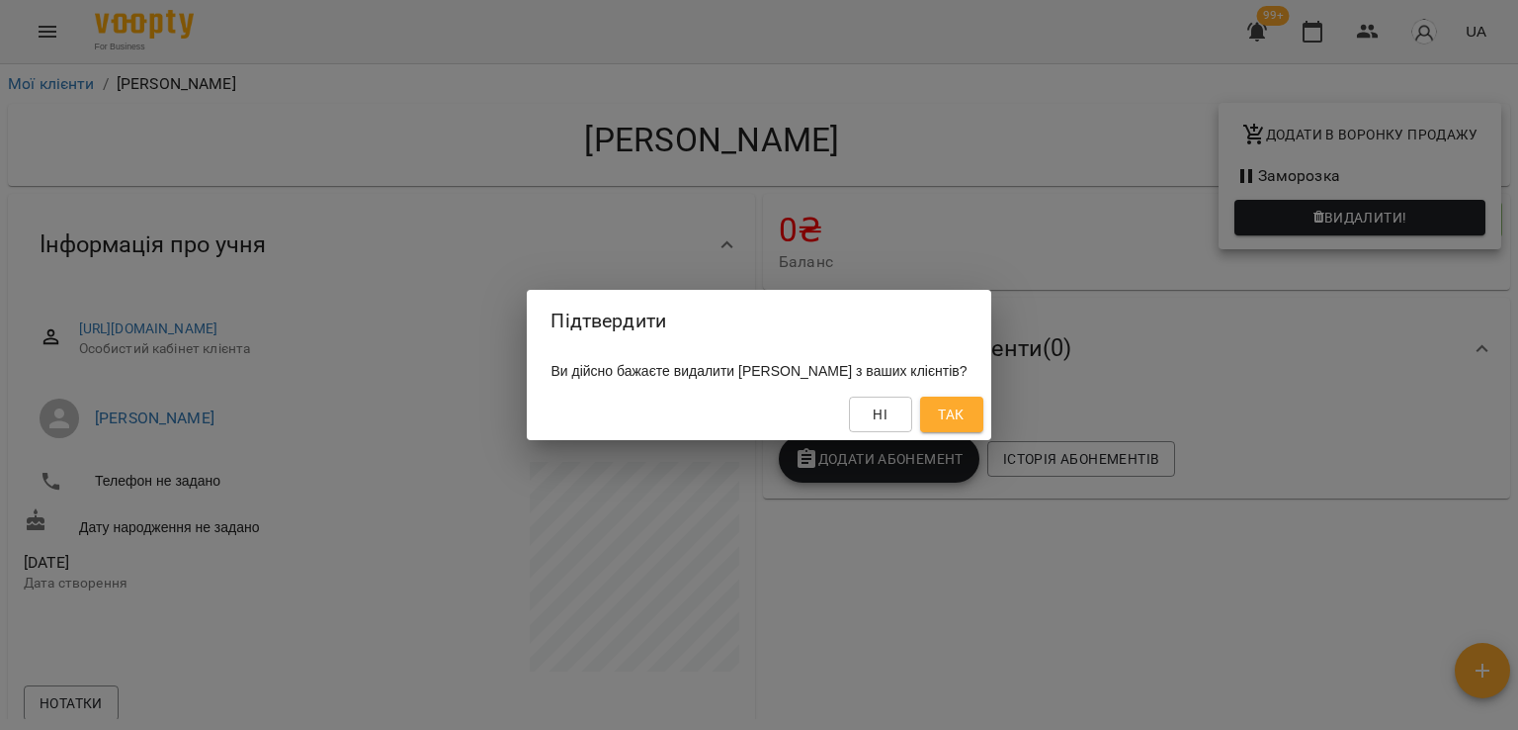
click at [968, 413] on button "Так" at bounding box center [951, 414] width 63 height 36
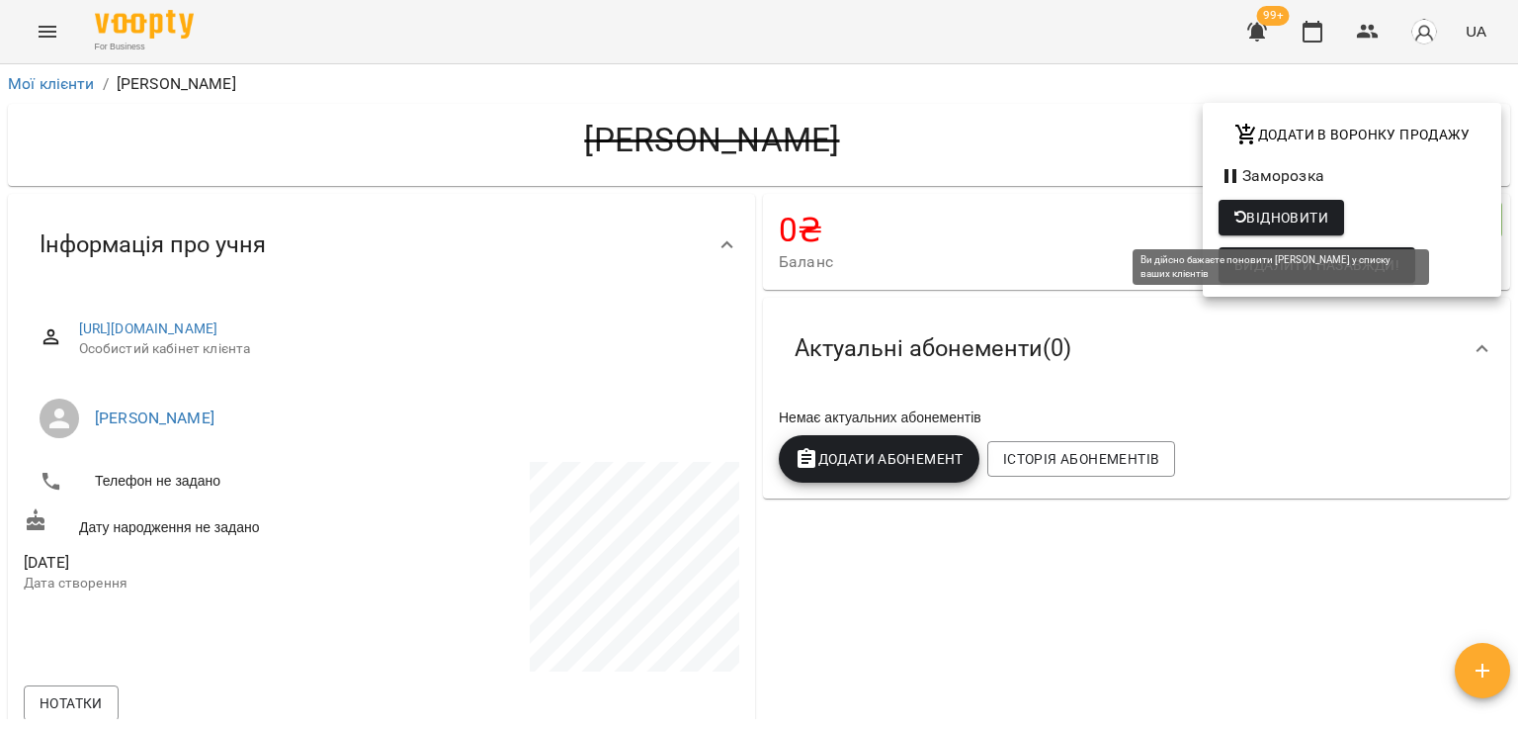
click at [1313, 221] on span "Відновити" at bounding box center [1282, 218] width 94 height 24
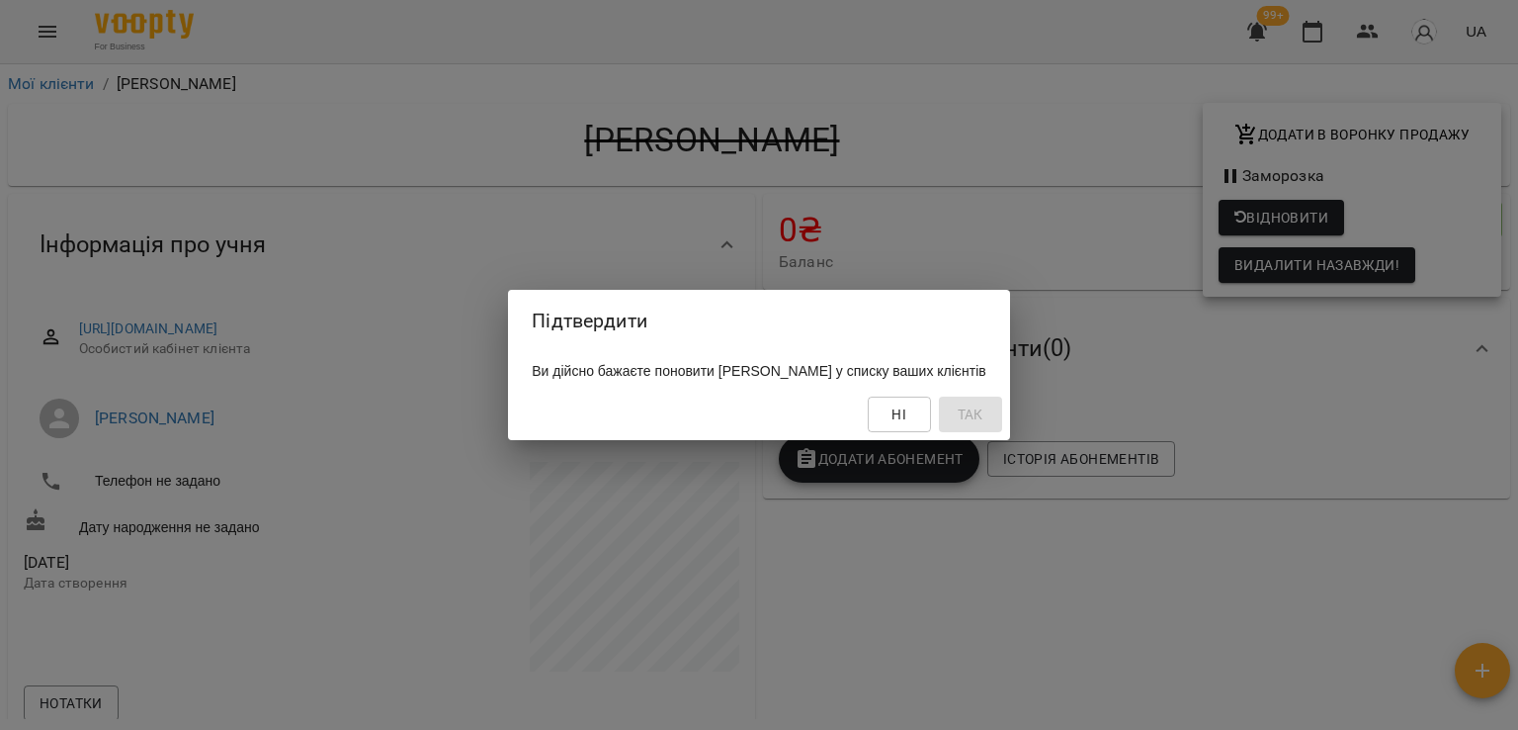
click at [1009, 421] on div "Ні Так" at bounding box center [758, 414] width 501 height 51
click at [907, 411] on span "Ні" at bounding box center [899, 414] width 15 height 24
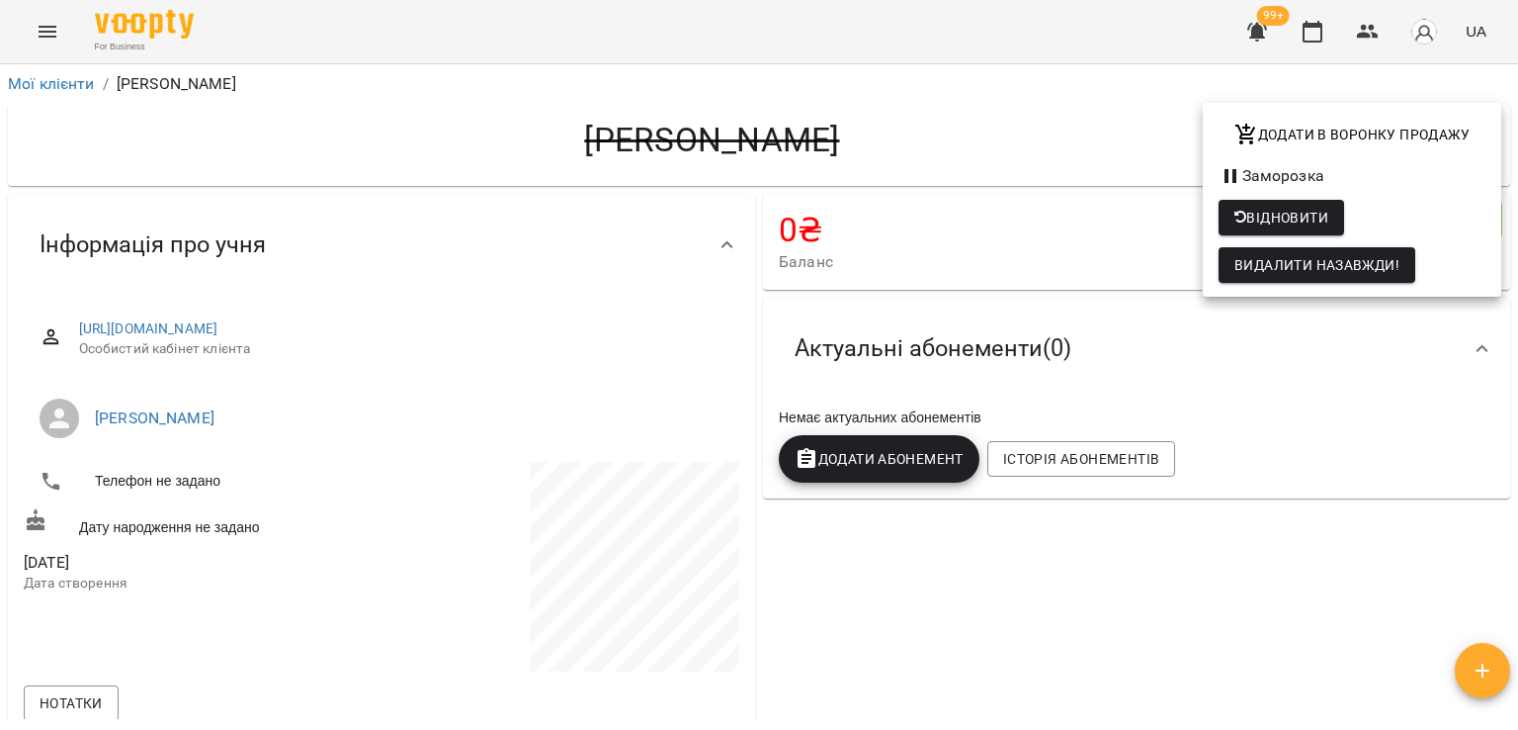
click at [856, 88] on div at bounding box center [759, 365] width 1518 height 730
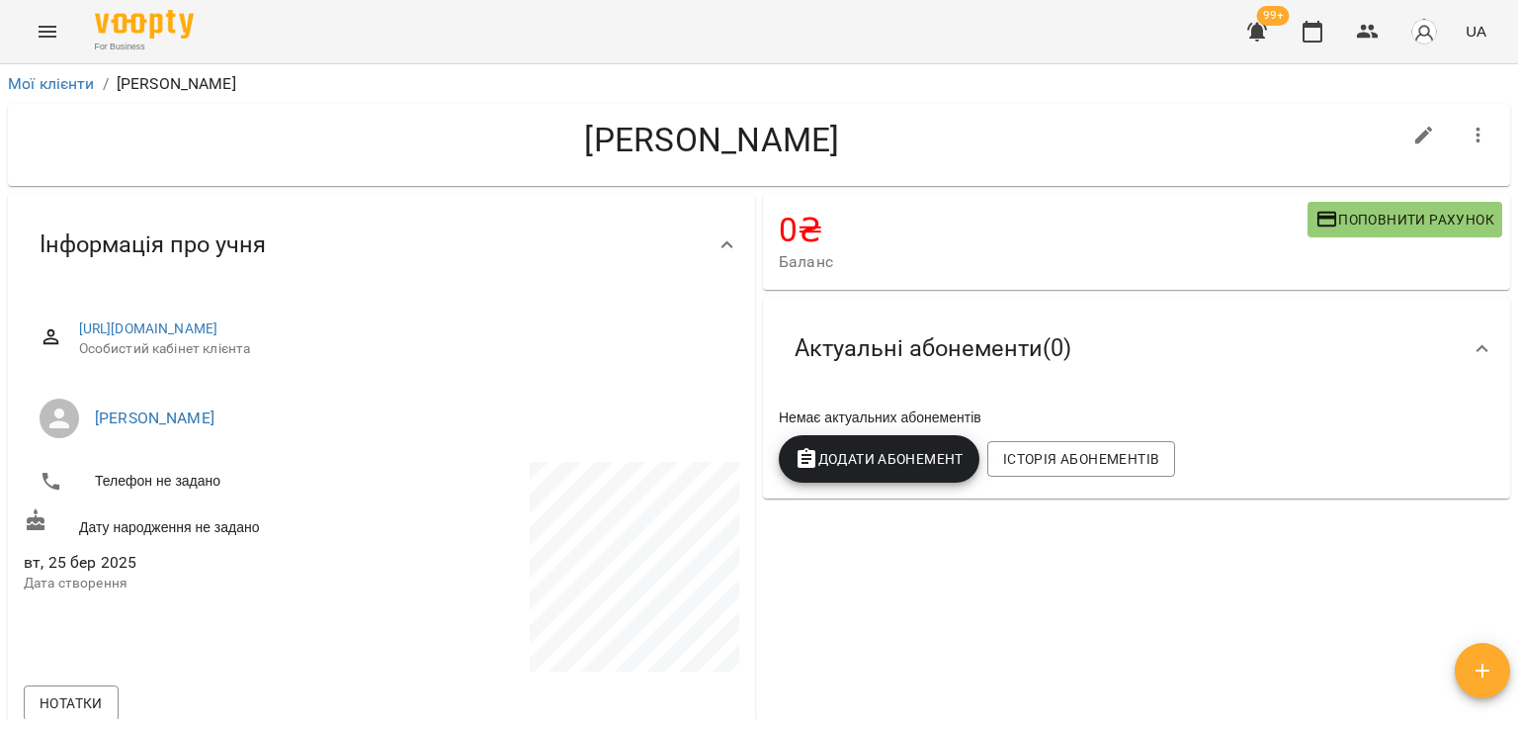
click at [1483, 135] on button "button" at bounding box center [1478, 135] width 47 height 47
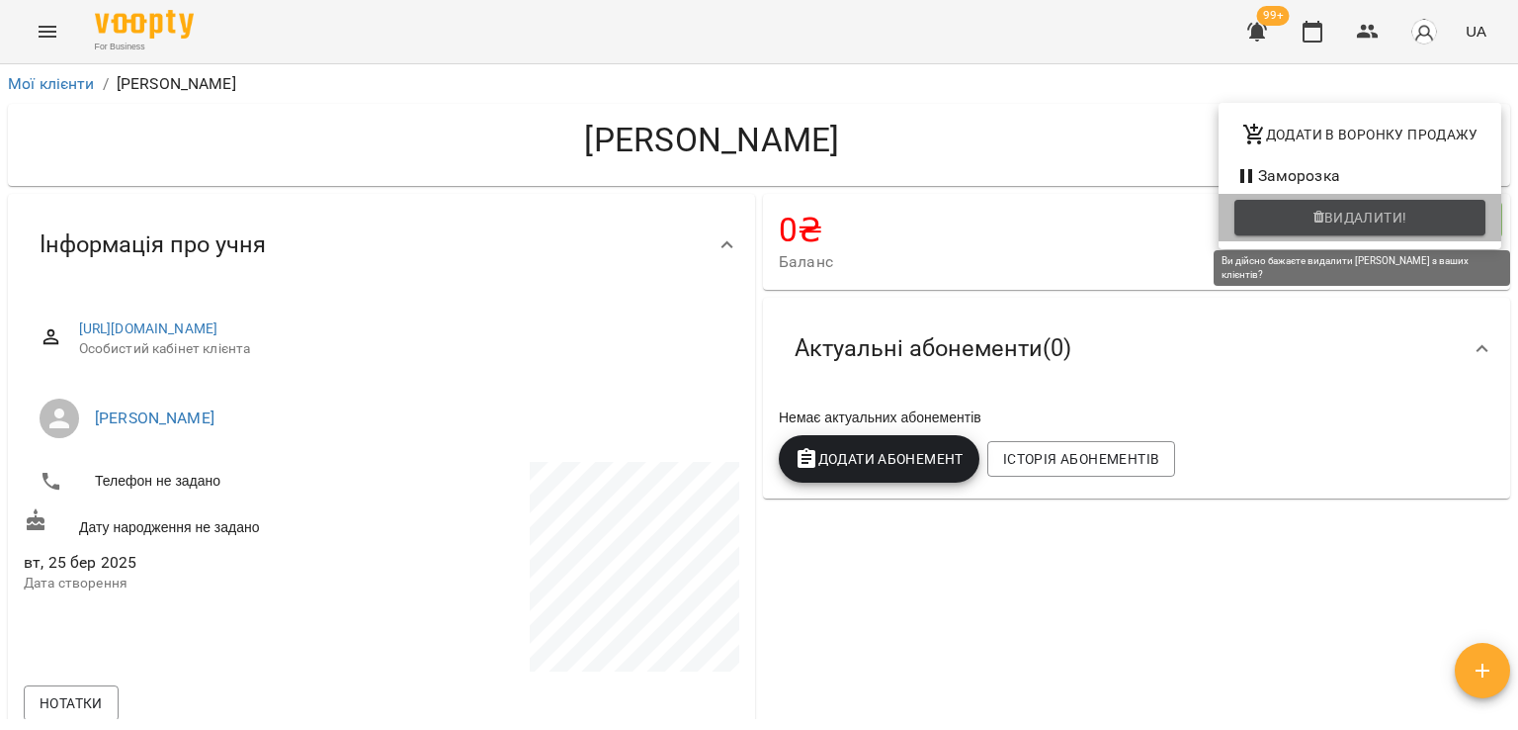
click at [1347, 228] on span "Видалити!" at bounding box center [1366, 218] width 83 height 24
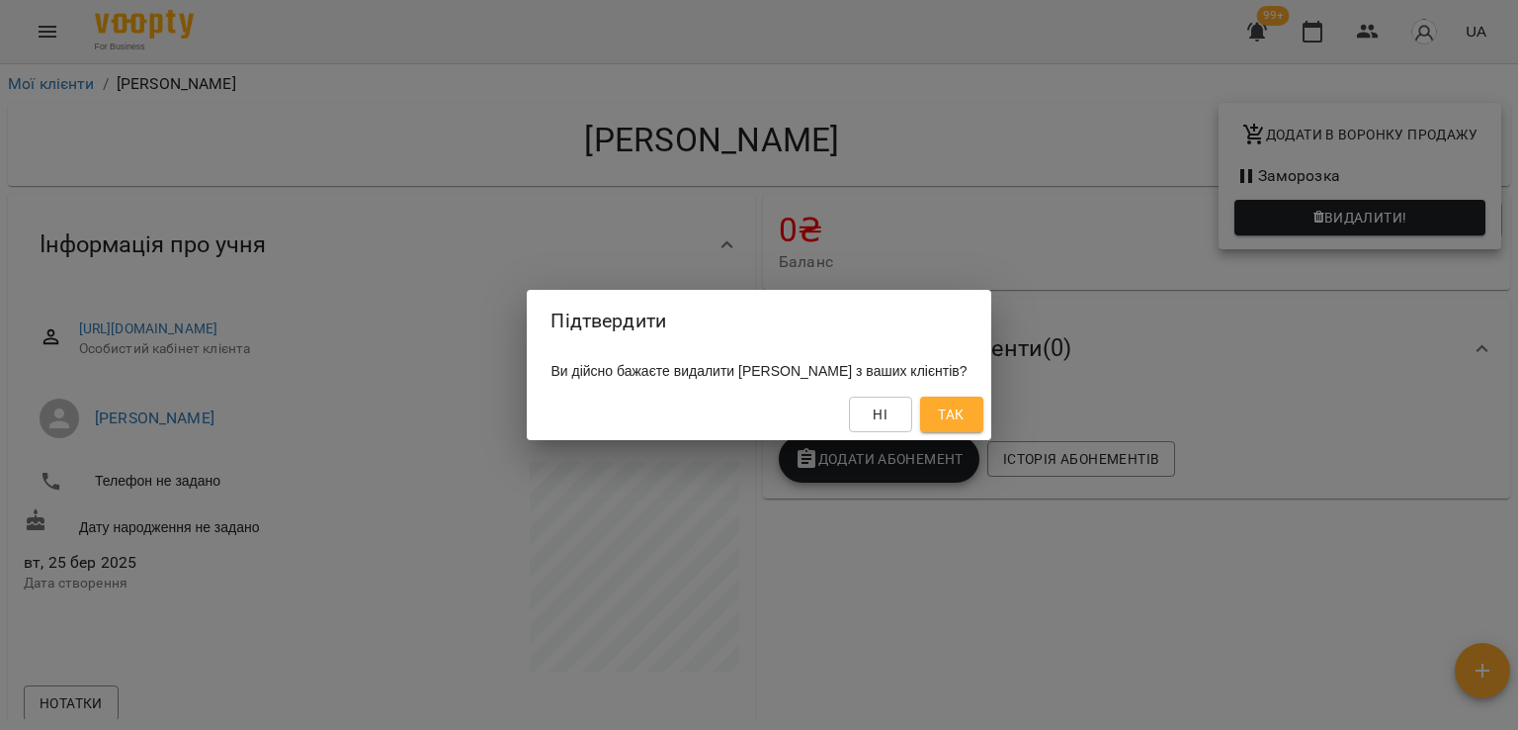
click at [964, 409] on span "Так" at bounding box center [951, 414] width 26 height 24
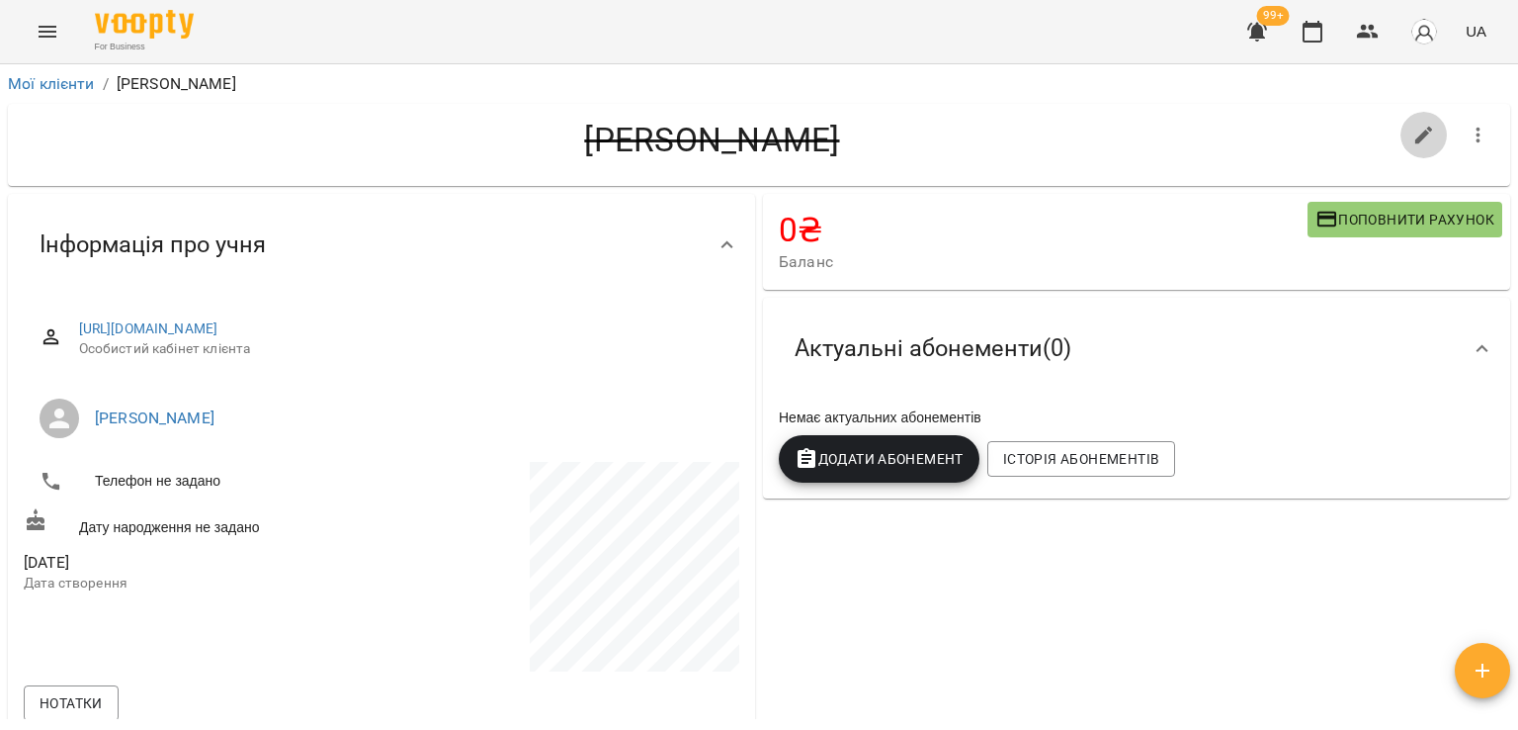
click at [1413, 147] on button "button" at bounding box center [1424, 135] width 47 height 47
select select "**"
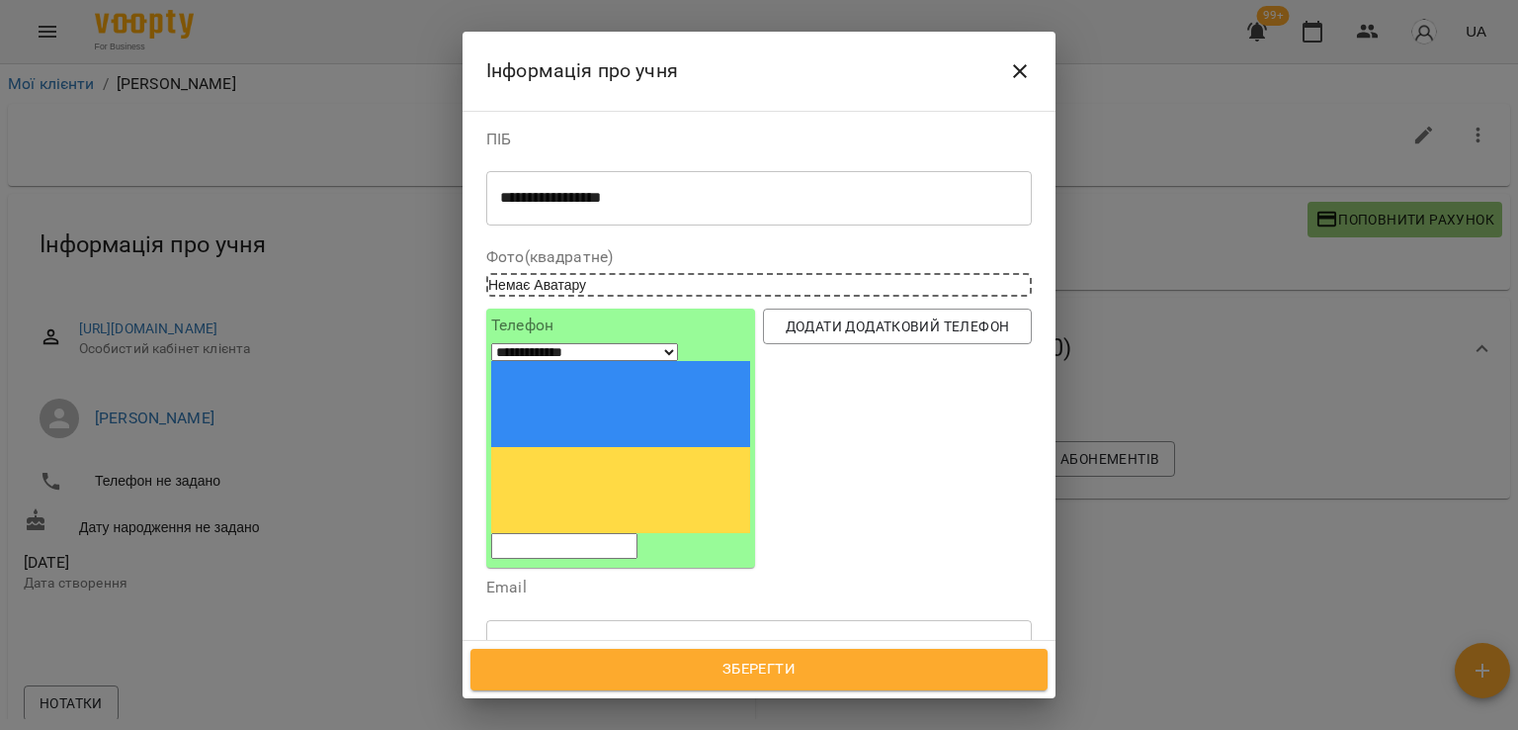
click at [1016, 72] on icon "Close" at bounding box center [1020, 71] width 24 height 24
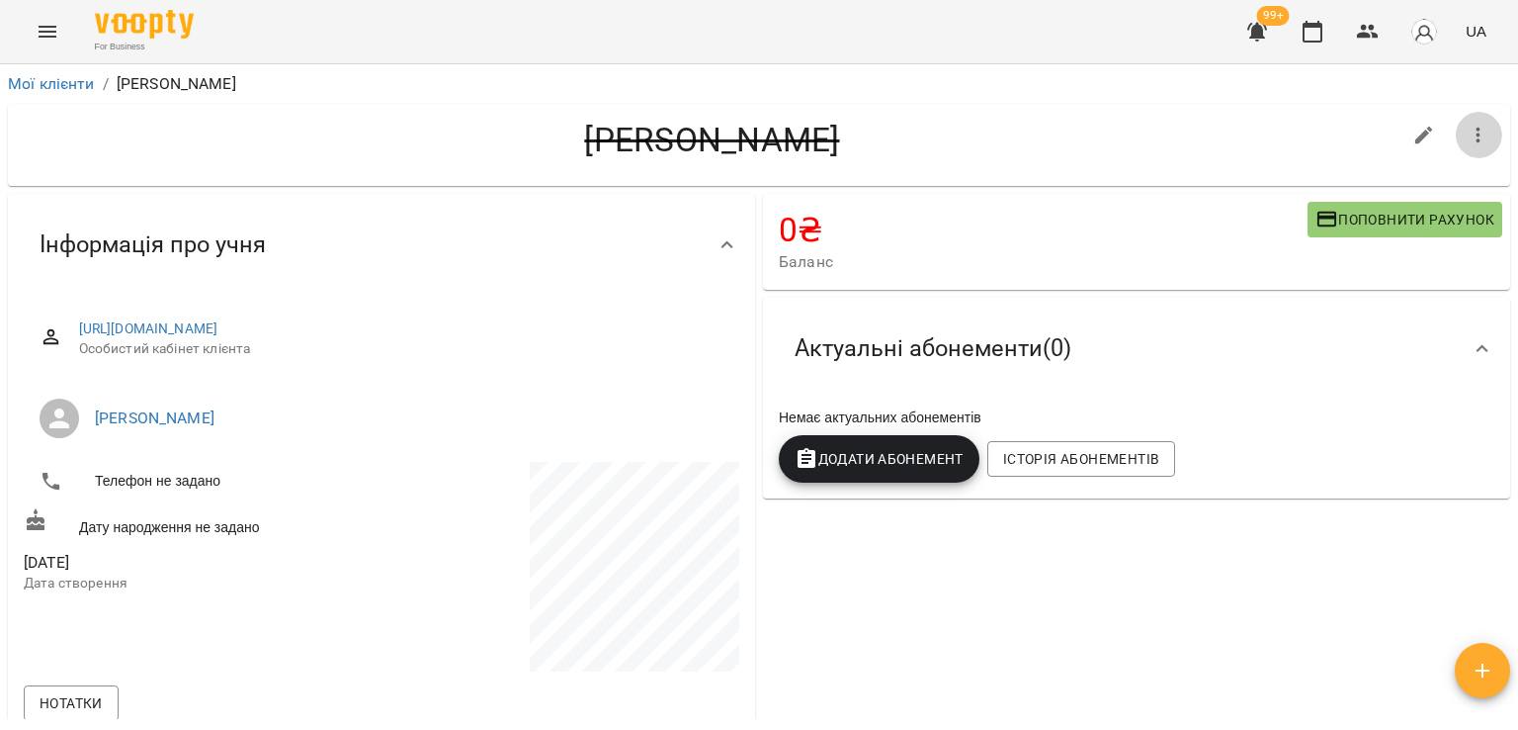
click at [1467, 137] on icon "button" at bounding box center [1479, 136] width 24 height 24
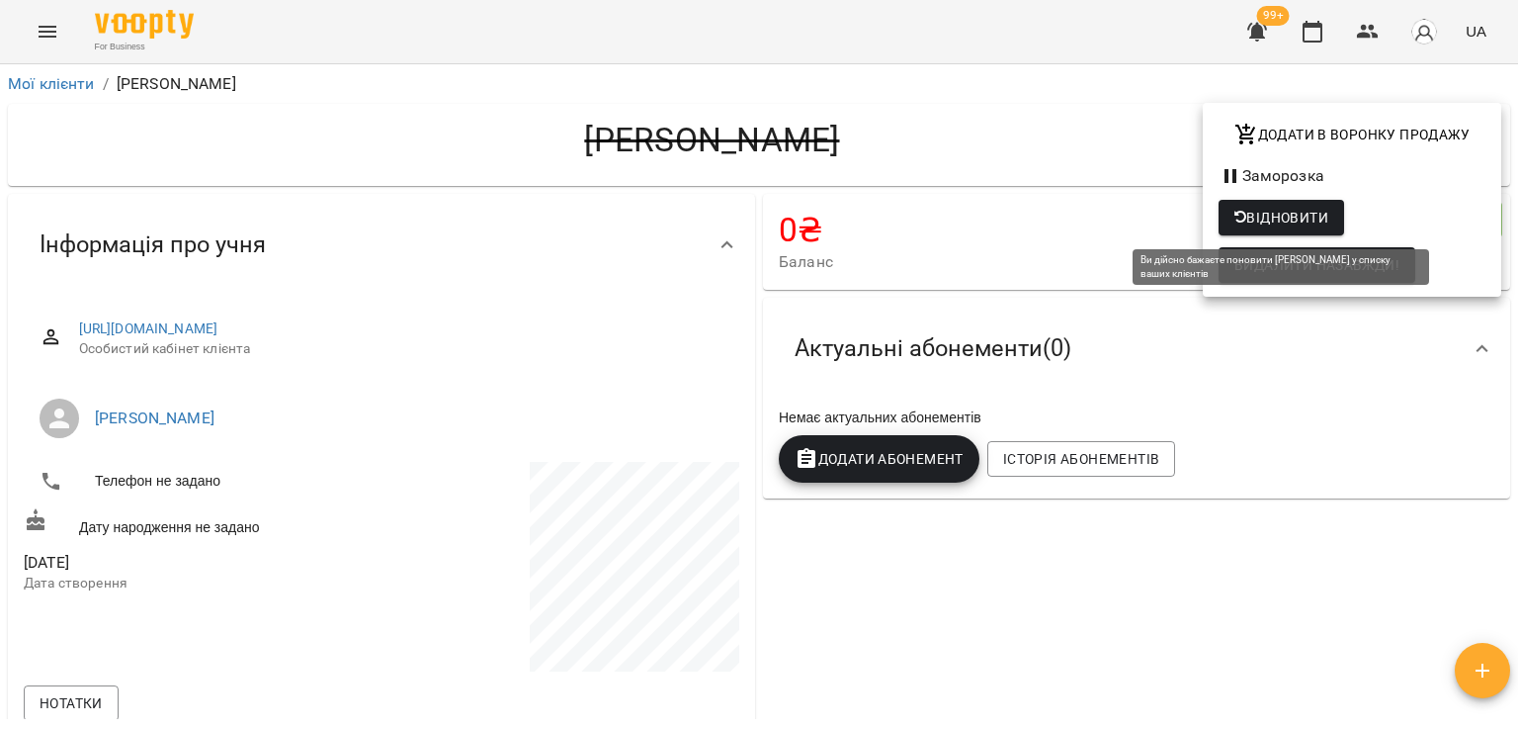
click at [1292, 206] on span "Відновити" at bounding box center [1282, 218] width 94 height 24
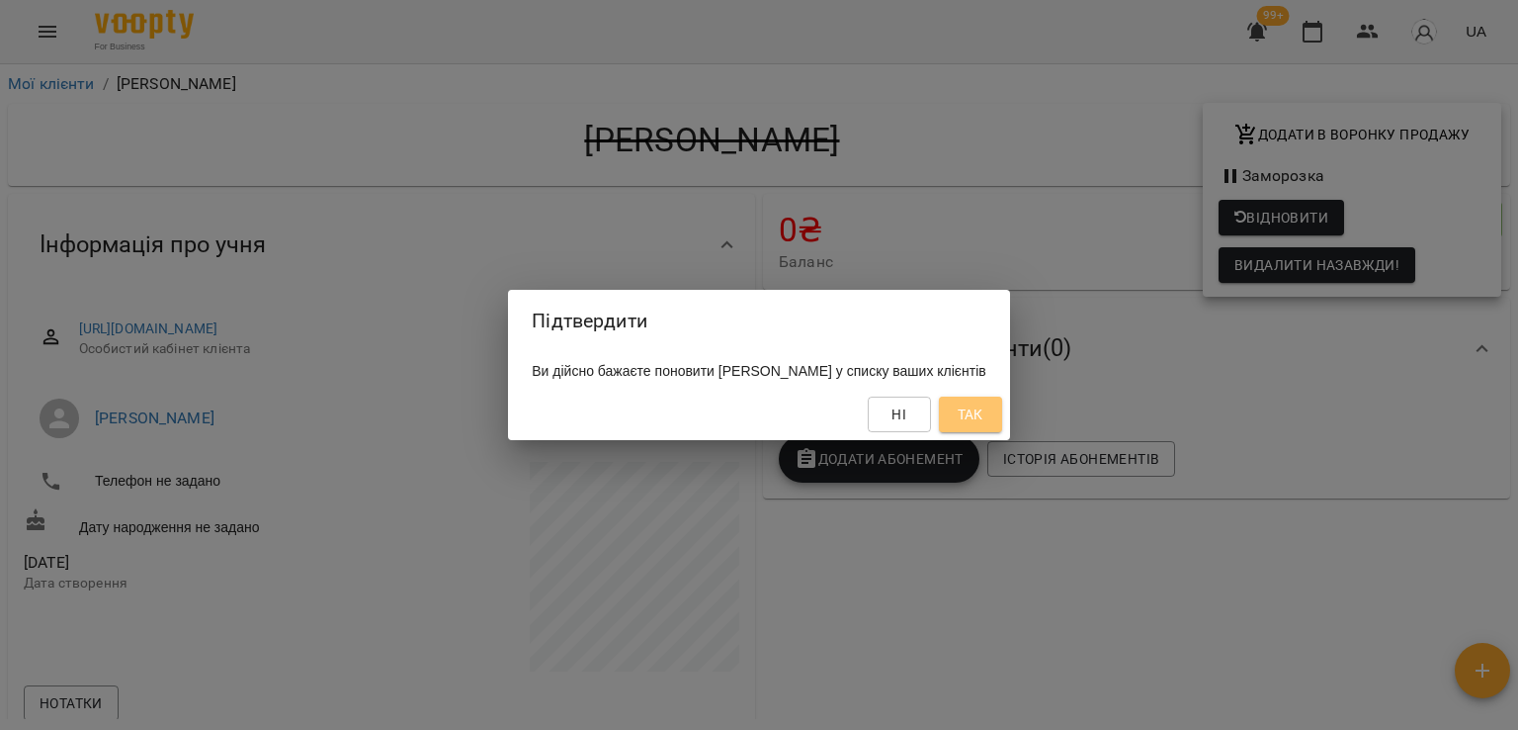
click at [984, 409] on span "Так" at bounding box center [971, 414] width 26 height 24
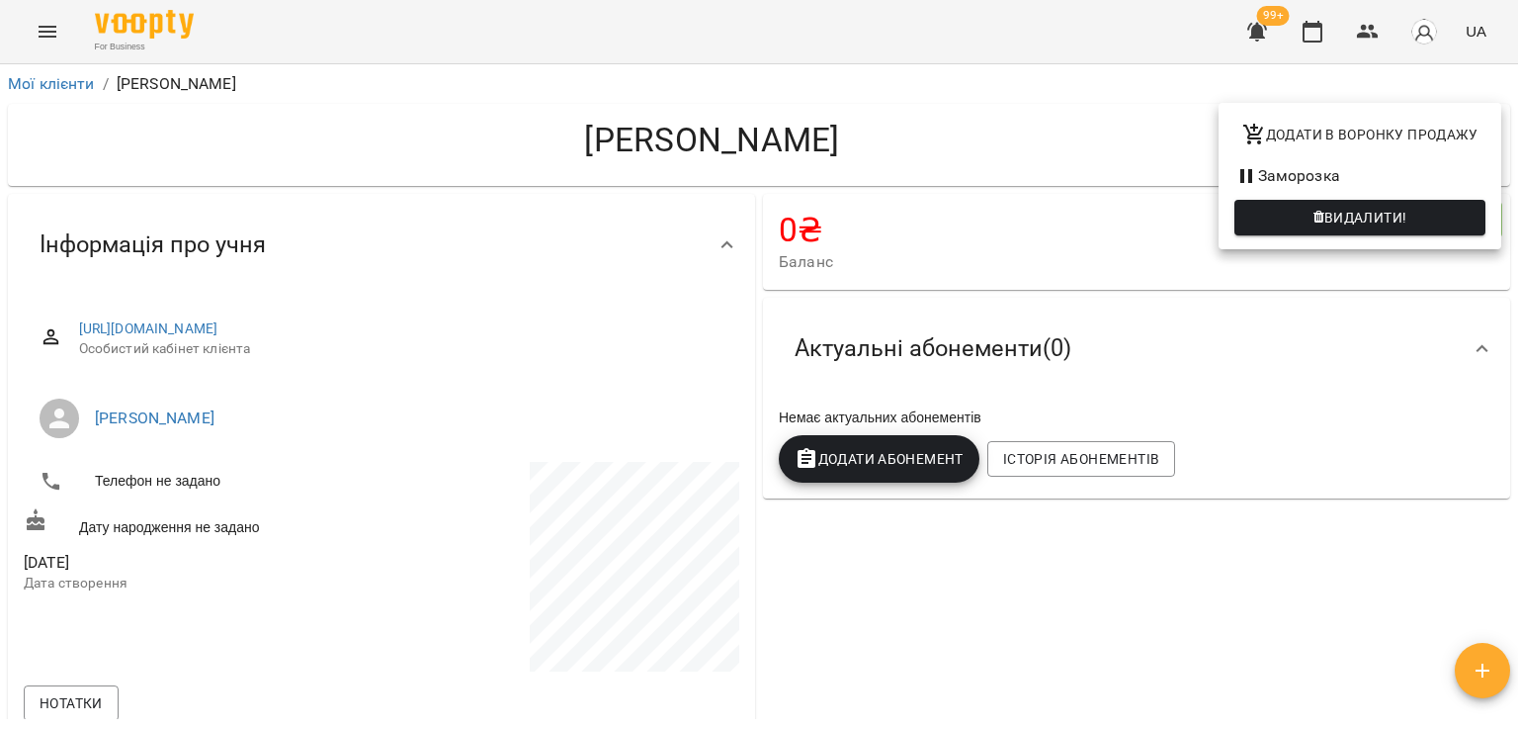
click at [1037, 112] on div at bounding box center [759, 365] width 1518 height 730
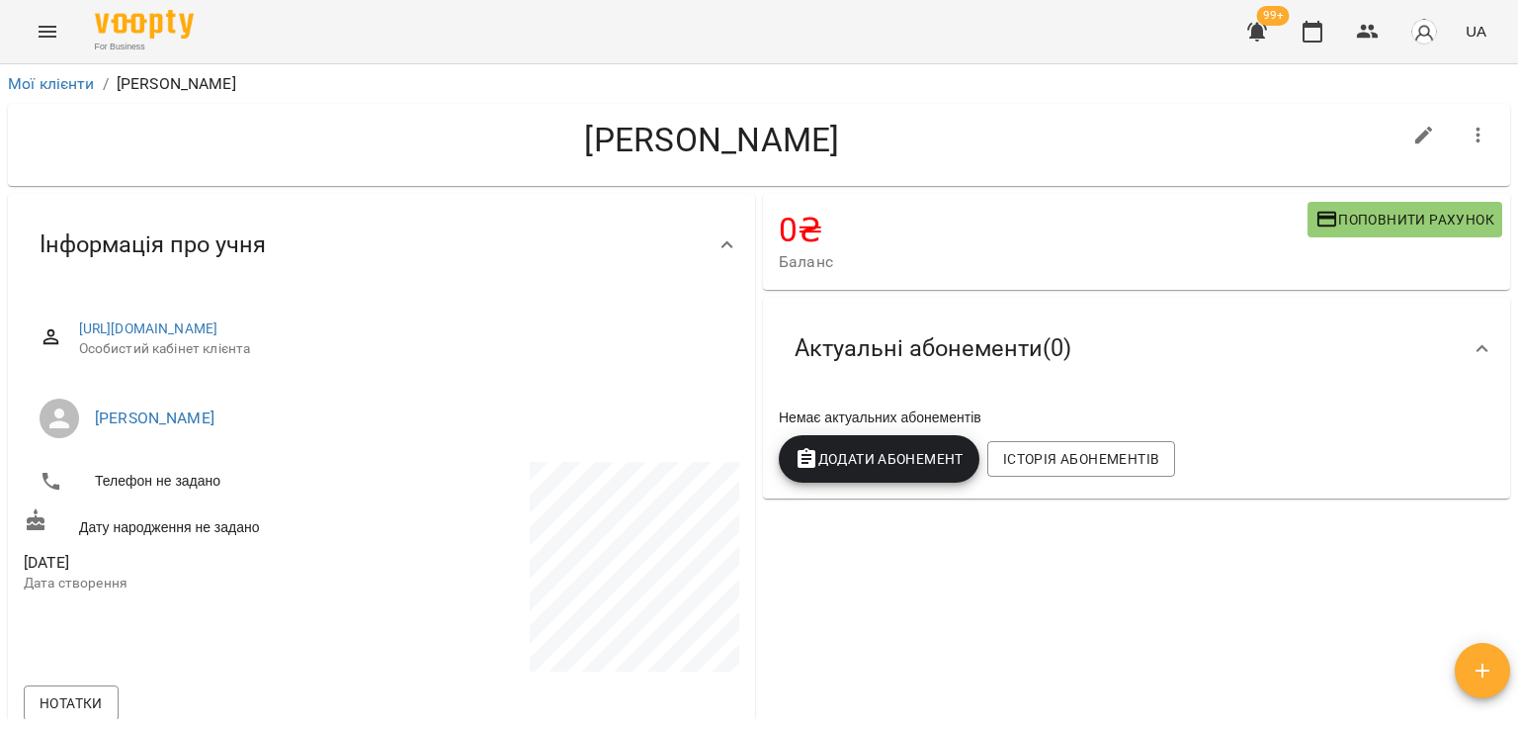
drag, startPoint x: 1081, startPoint y: 618, endPoint x: 1056, endPoint y: 591, distance: 36.4
click at [1081, 618] on div "0 ₴ Баланс Поповнити рахунок Актуальні абонементи ( 0 ) Немає актуальних абонем…" at bounding box center [1136, 582] width 755 height 784
click at [1124, 563] on div "0 ₴ Баланс Поповнити рахунок Актуальні абонементи ( 0 ) Немає актуальних абонем…" at bounding box center [1136, 582] width 755 height 784
click at [66, 79] on link "Мої клієнти" at bounding box center [51, 83] width 87 height 19
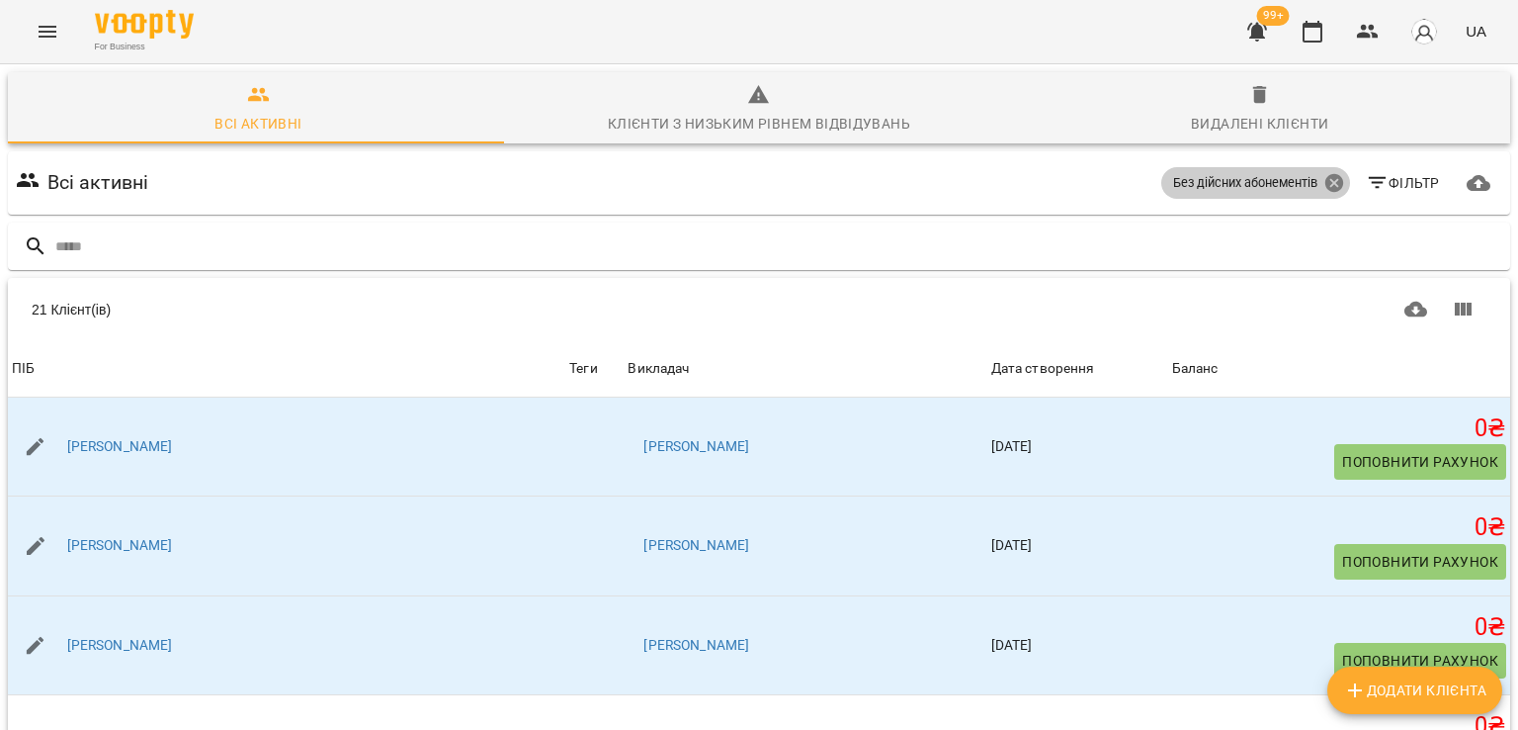
click at [1325, 186] on icon at bounding box center [1334, 183] width 18 height 18
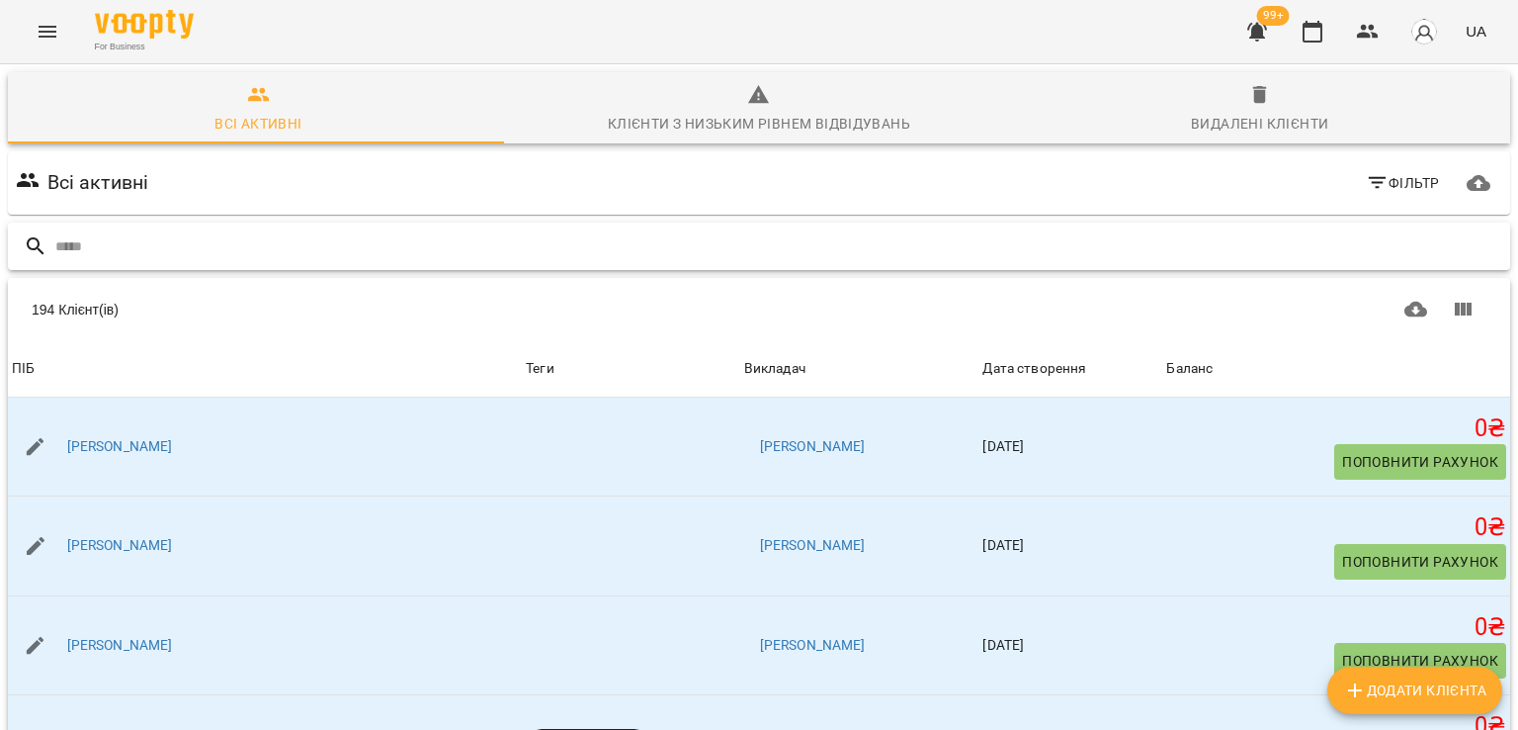
click at [509, 254] on input "text" at bounding box center [778, 246] width 1447 height 33
click at [686, 230] on input "text" at bounding box center [778, 246] width 1447 height 33
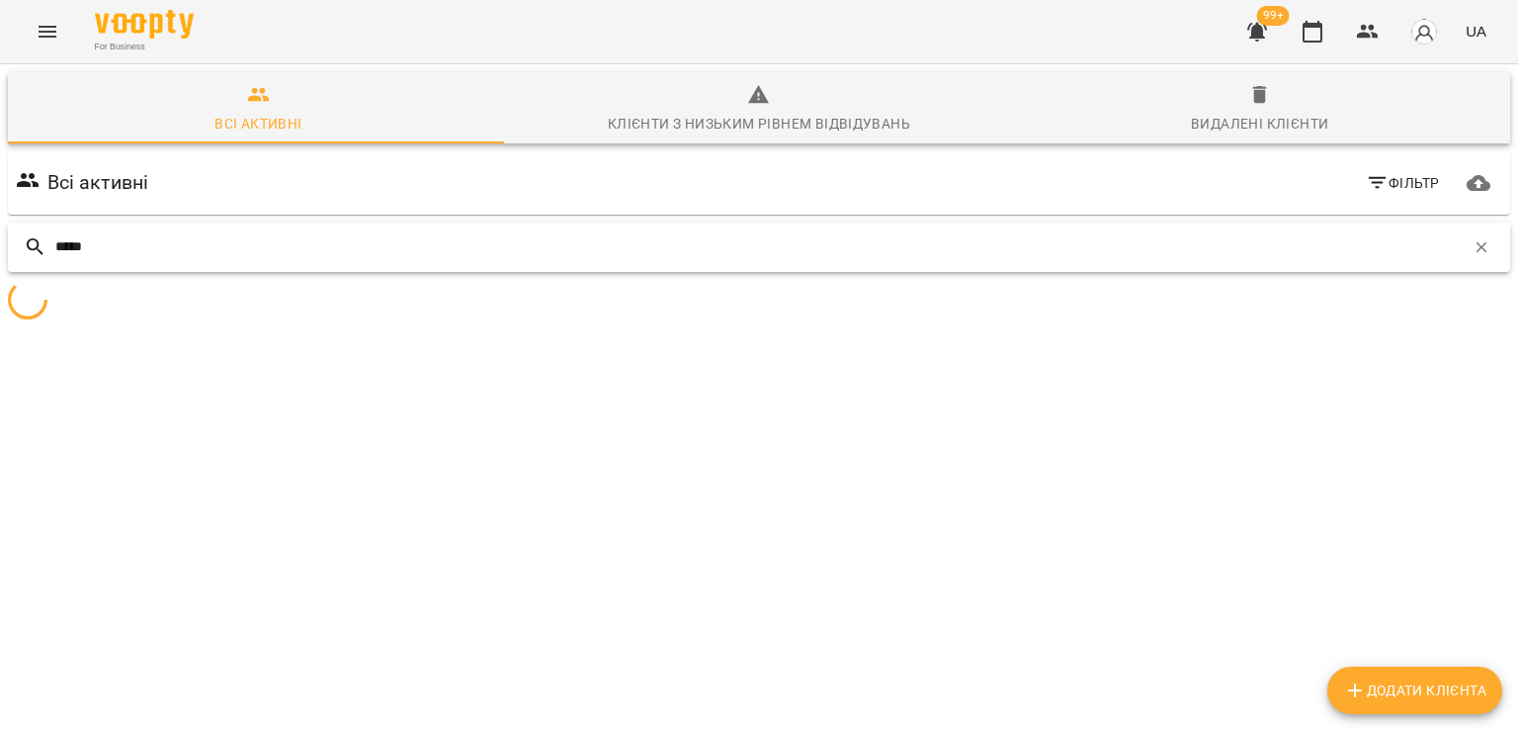
scroll to position [87, 0]
type input "*"
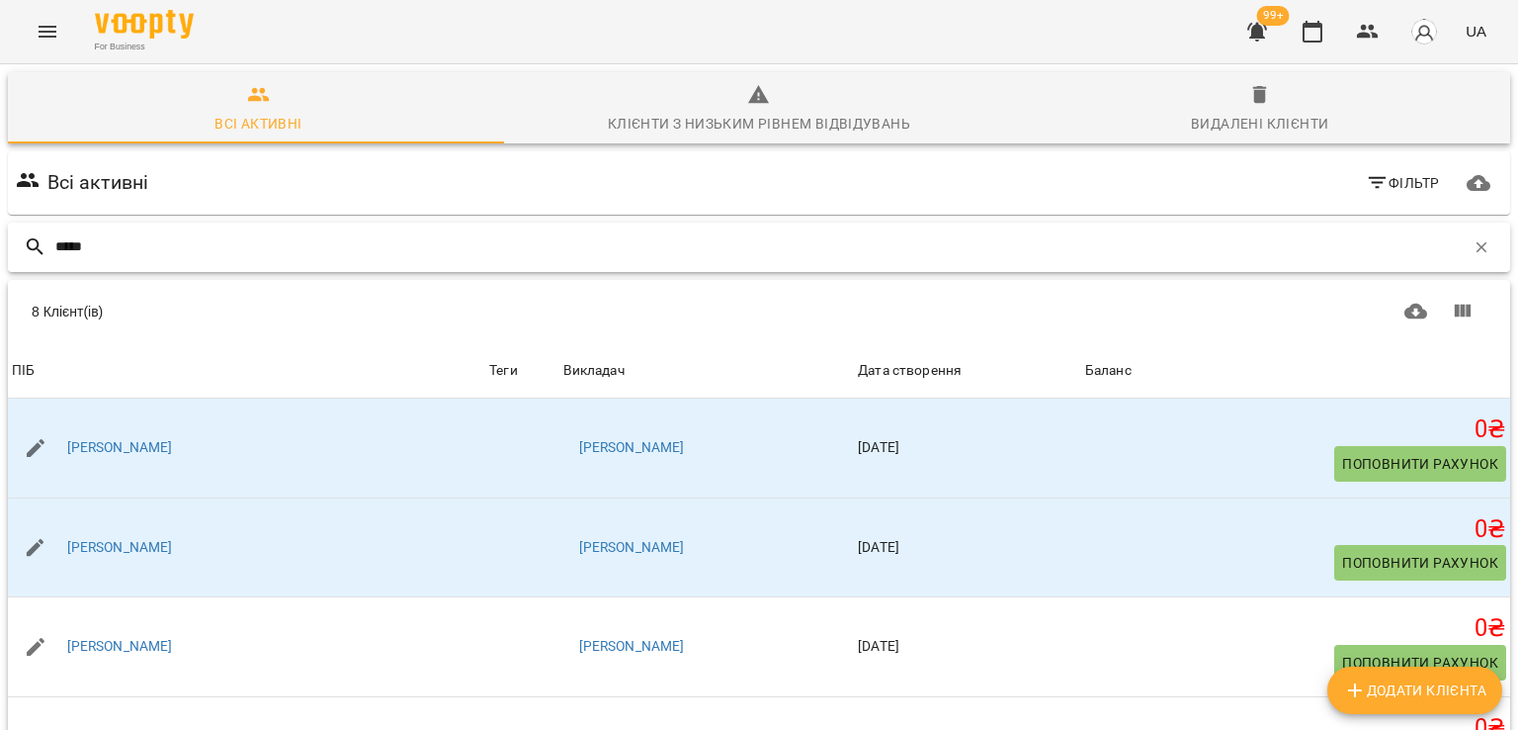
scroll to position [99, 0]
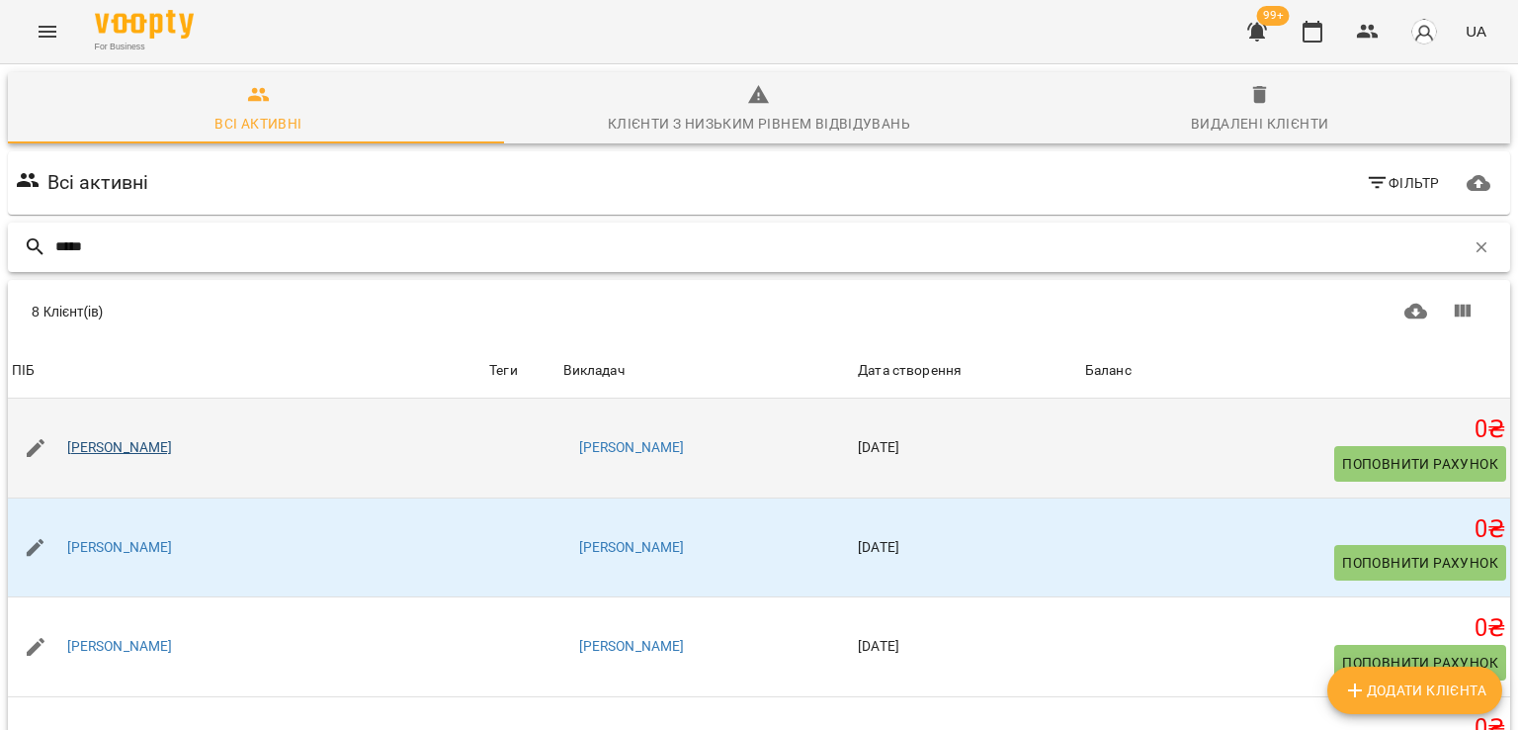
type input "*****"
click at [154, 438] on link "Ірина Корнєєва" at bounding box center [120, 448] width 106 height 20
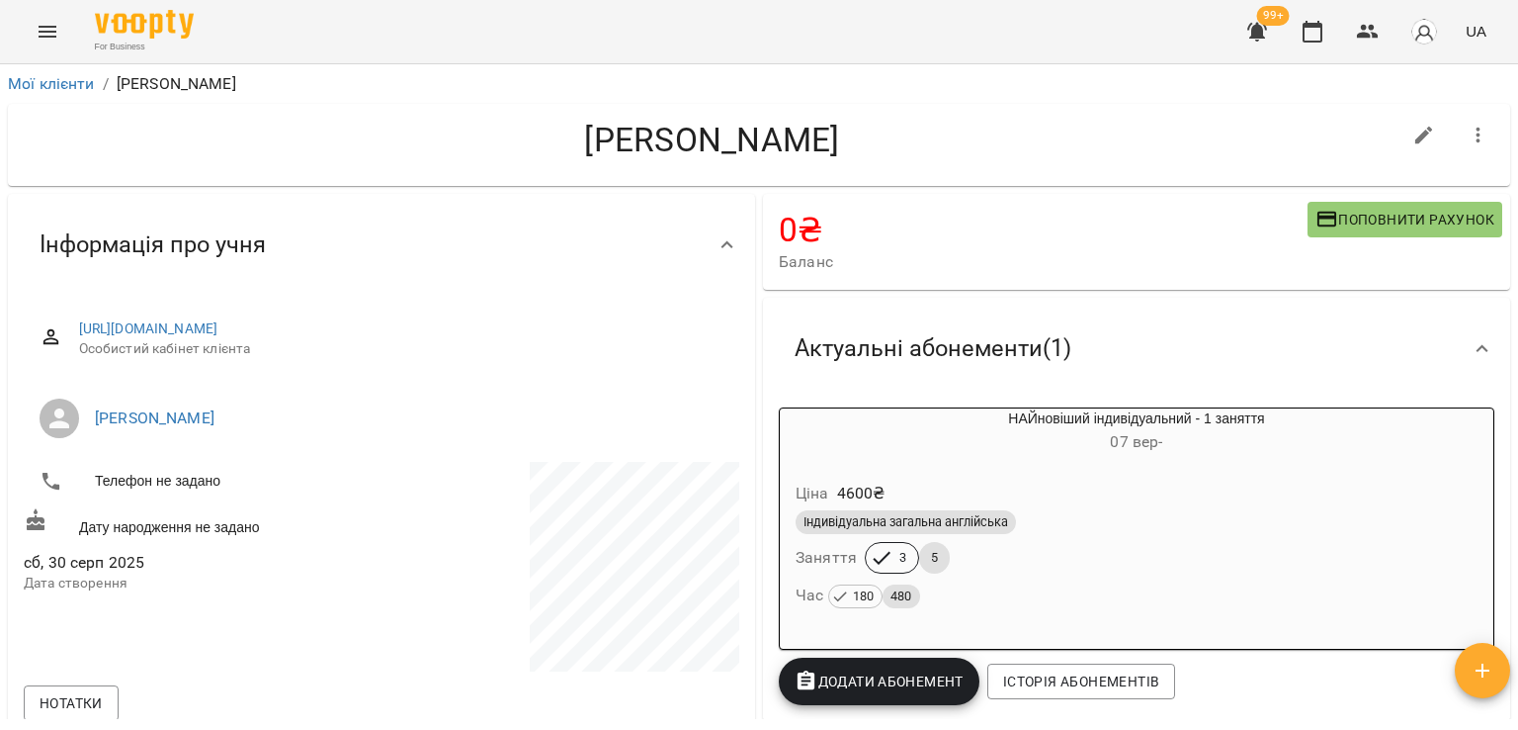
click at [1256, 34] on icon "button" at bounding box center [1258, 32] width 20 height 19
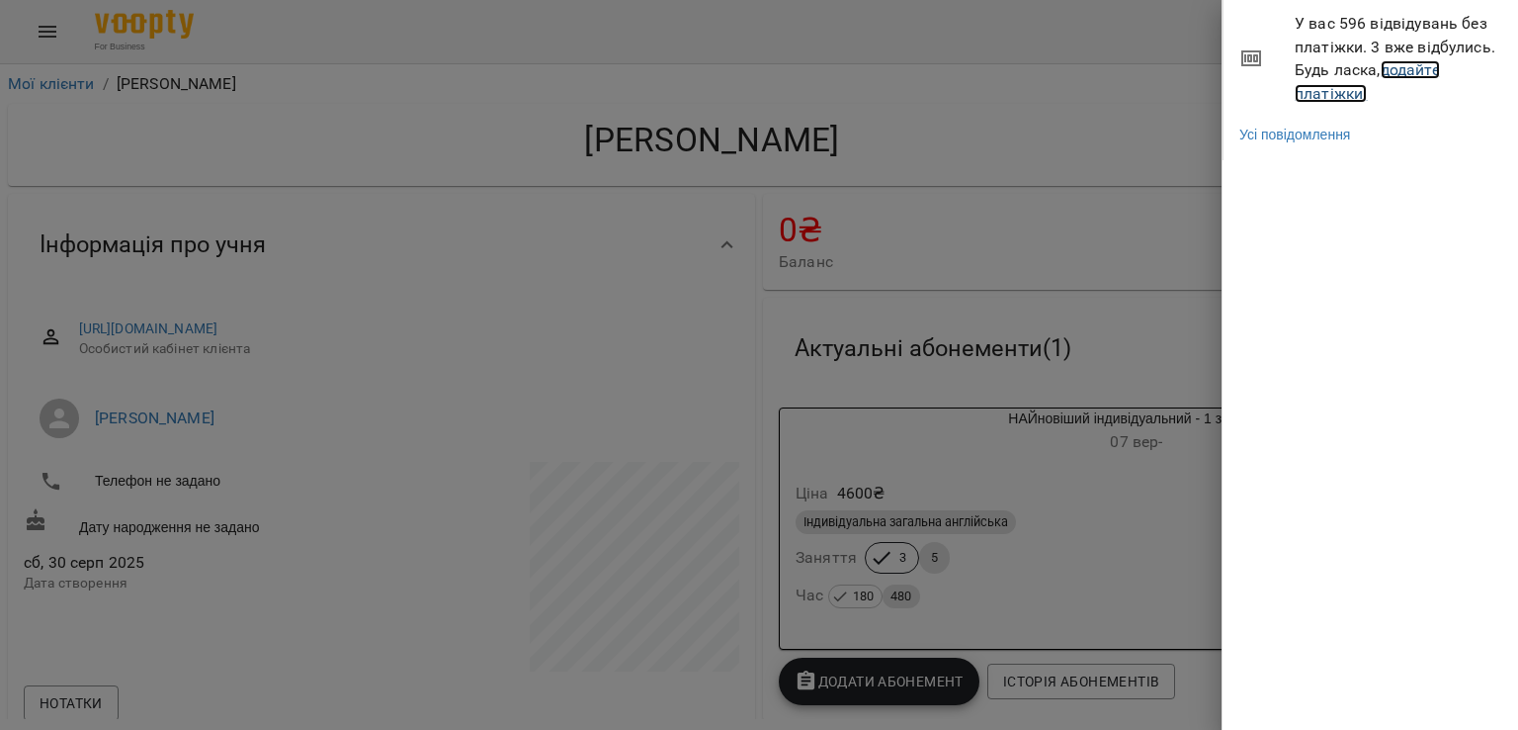
click at [1319, 88] on link "додайте платіжки!" at bounding box center [1367, 81] width 145 height 43
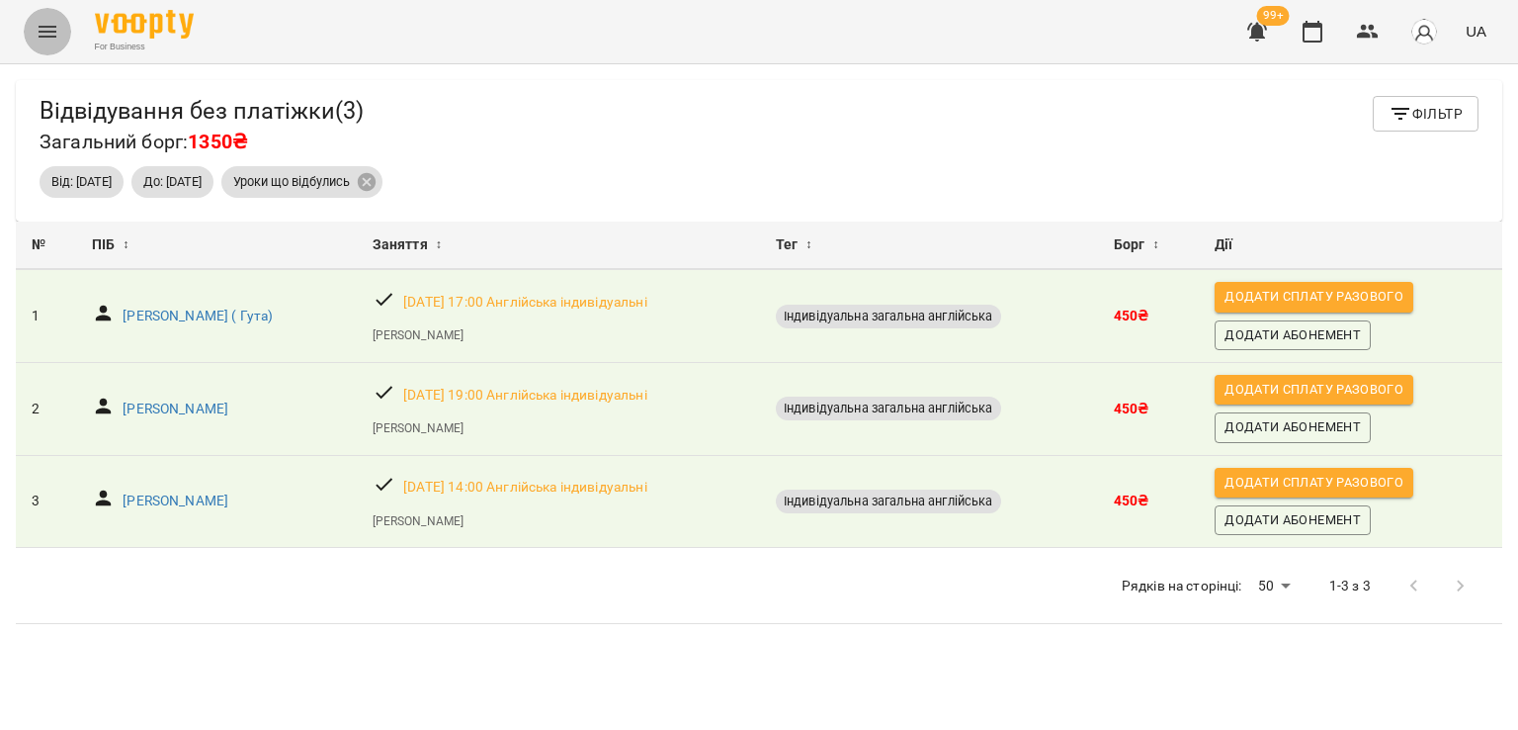
click at [43, 41] on icon "Menu" at bounding box center [48, 32] width 24 height 24
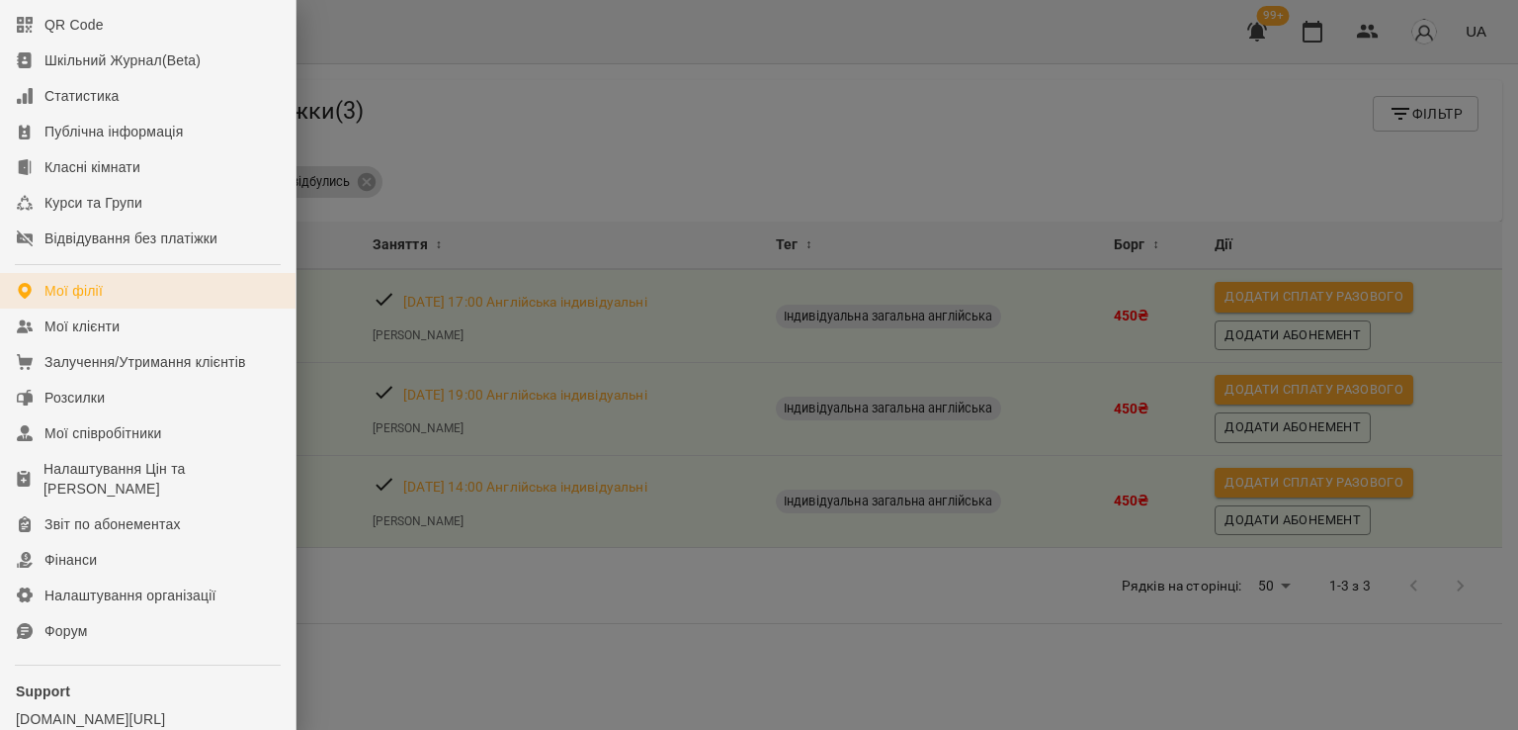
scroll to position [271, 0]
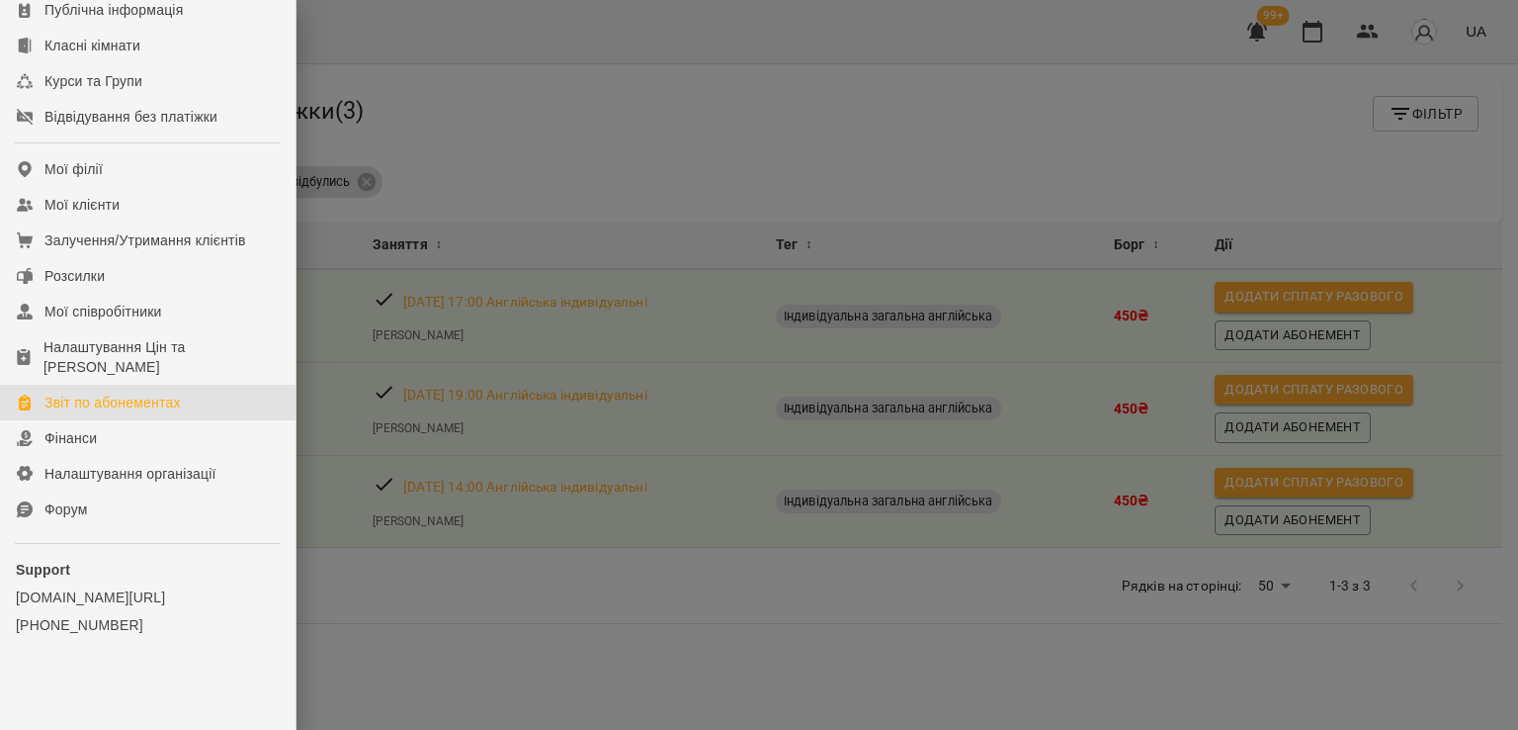
click at [71, 409] on div "Звіт по абонементах" at bounding box center [112, 402] width 136 height 20
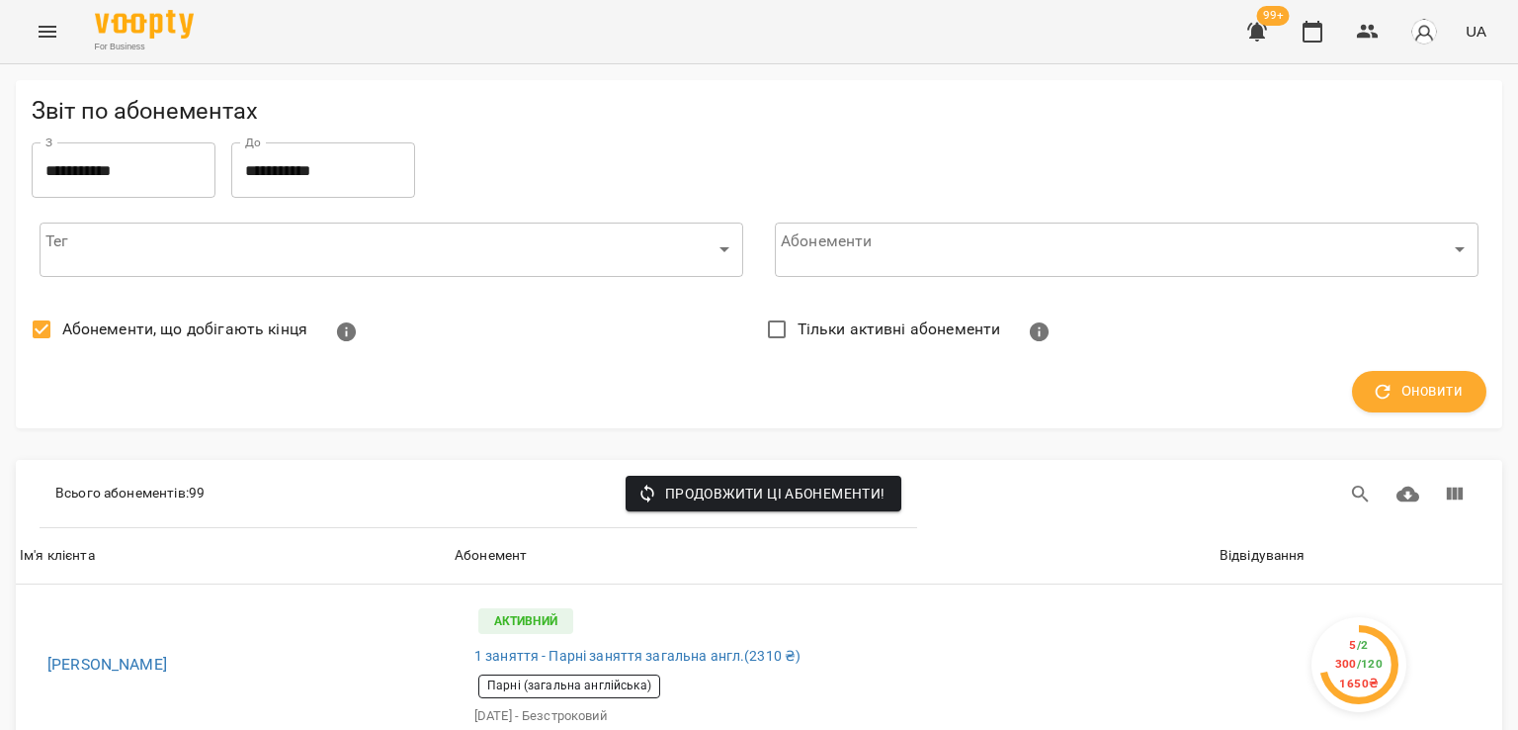
click at [110, 328] on span "Абонементи, що добігають кінця" at bounding box center [184, 329] width 245 height 24
click at [1380, 379] on span "Оновити" at bounding box center [1419, 392] width 87 height 26
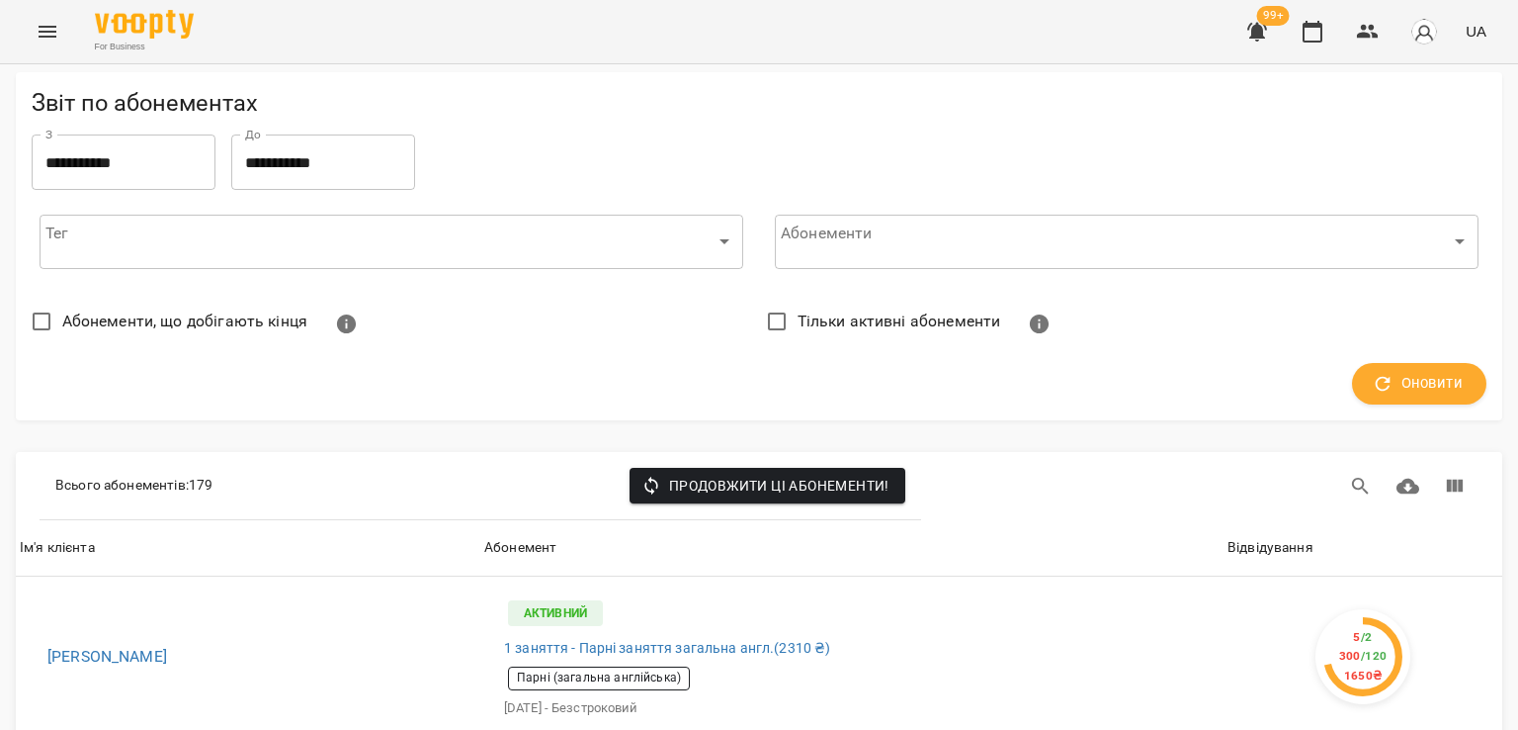
scroll to position [297, 0]
click at [1272, 520] on th "Відвідування" at bounding box center [1363, 547] width 279 height 55
click at [1270, 536] on div "Відвідування" at bounding box center [1271, 548] width 86 height 24
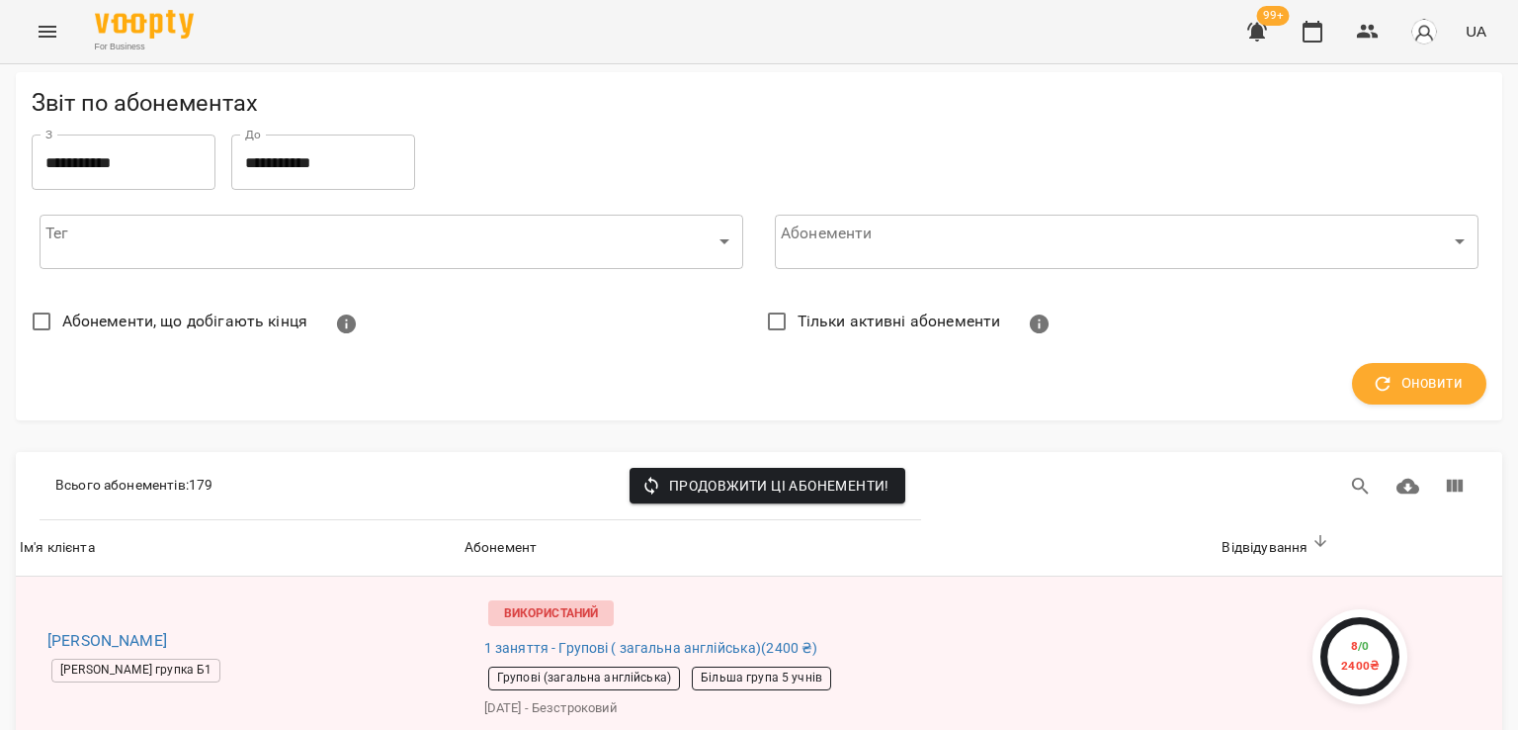
click at [41, 21] on icon "Menu" at bounding box center [48, 32] width 24 height 24
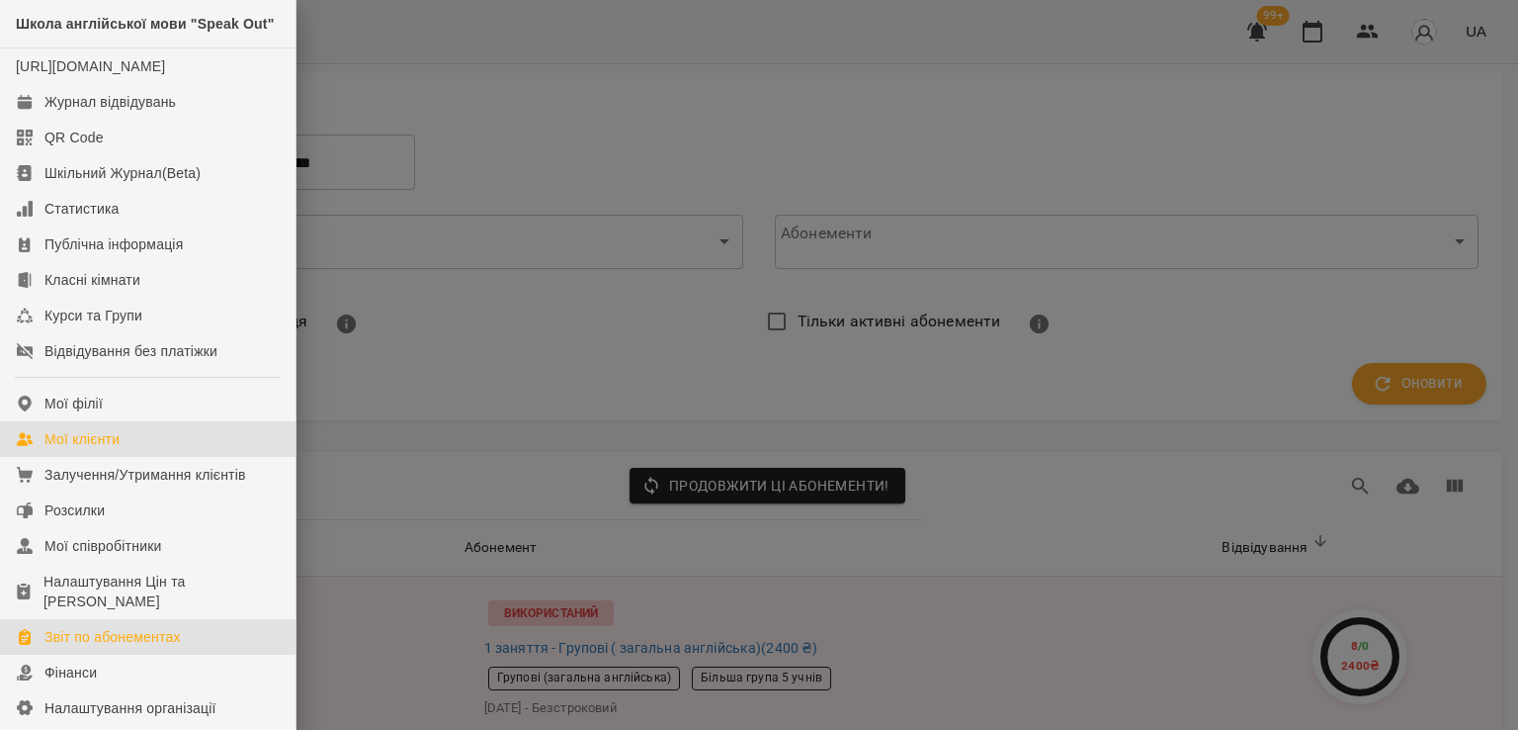
click at [74, 457] on link "Мої клієнти" at bounding box center [148, 439] width 296 height 36
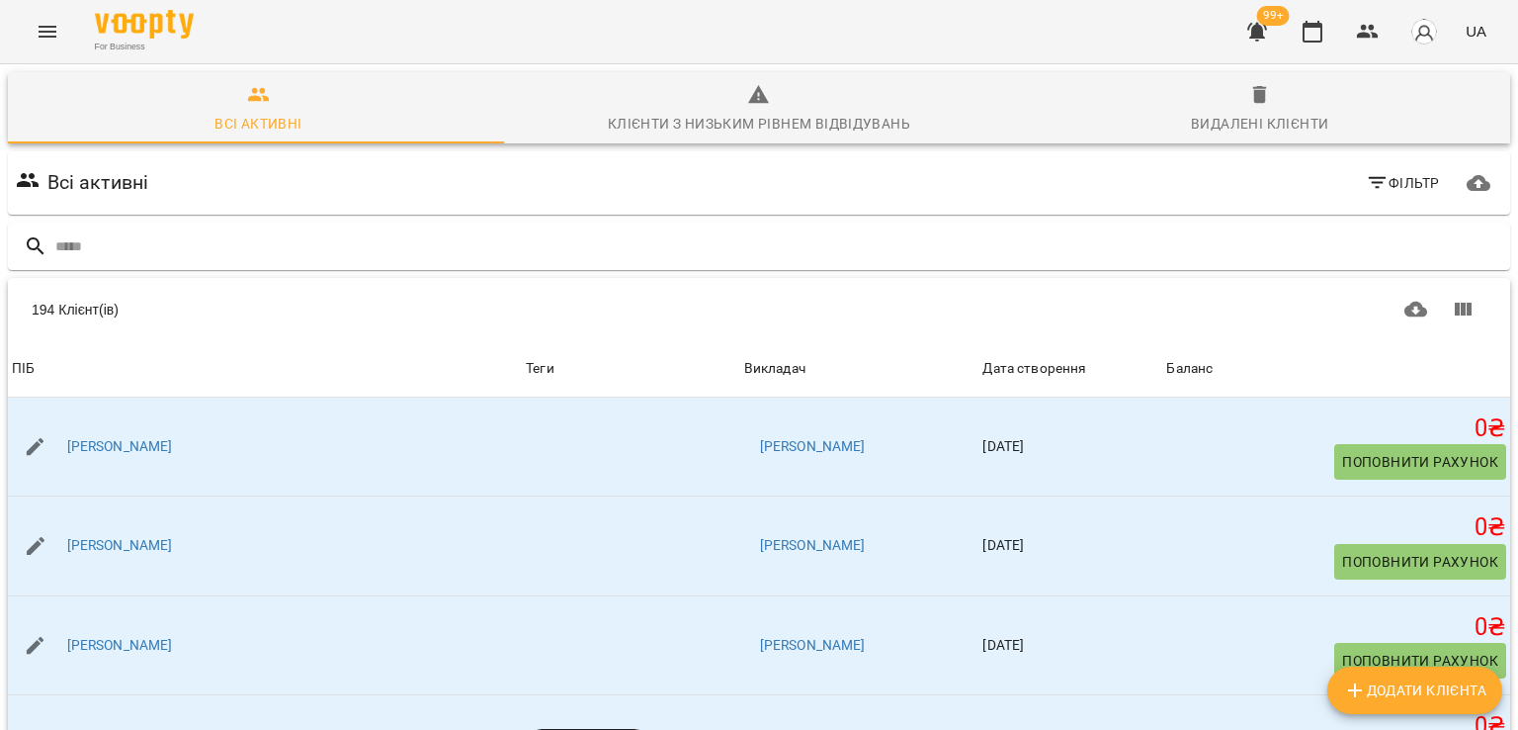
click at [1359, 694] on icon "Додати клієнта" at bounding box center [1355, 690] width 24 height 24
select select "**"
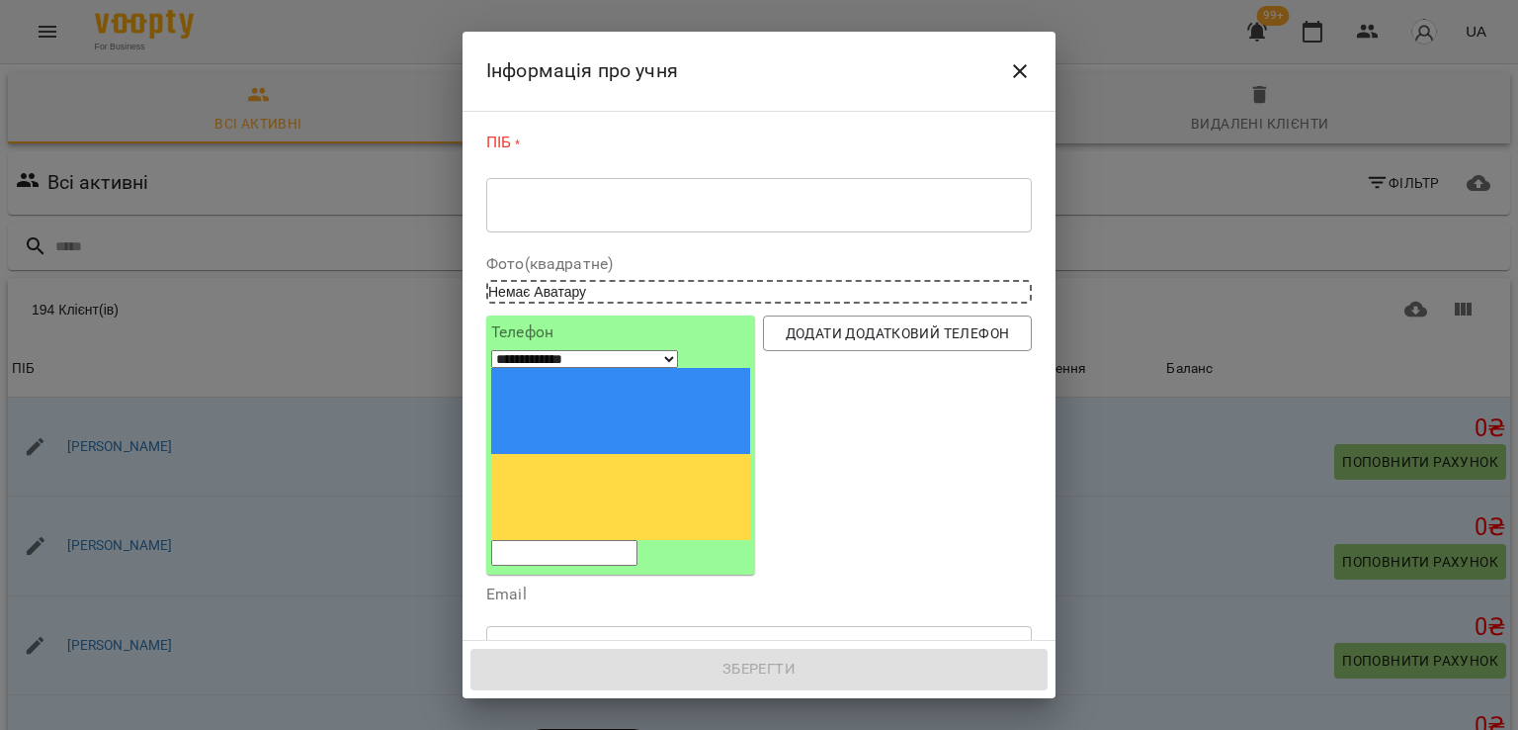
click at [731, 210] on textarea at bounding box center [759, 205] width 518 height 19
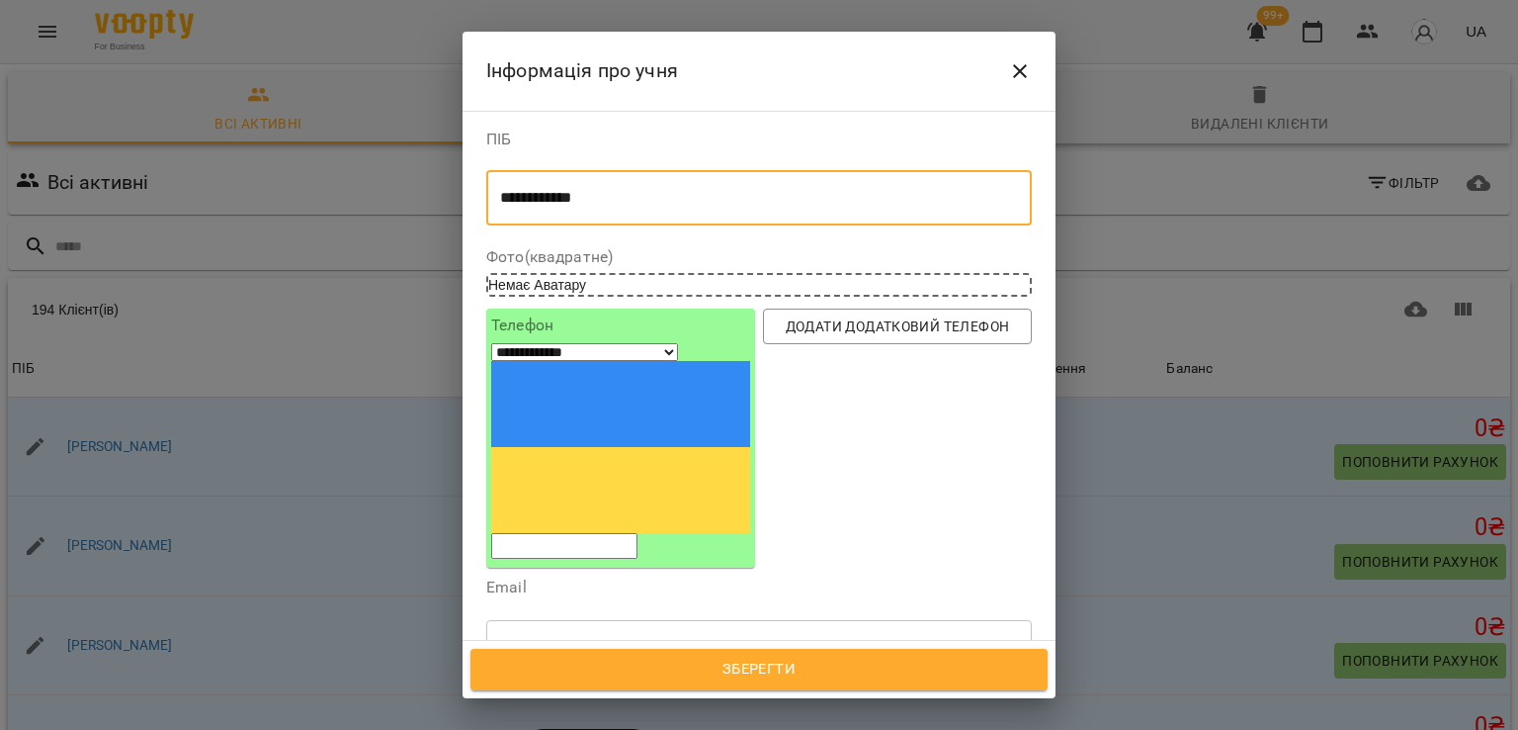
scroll to position [467, 0]
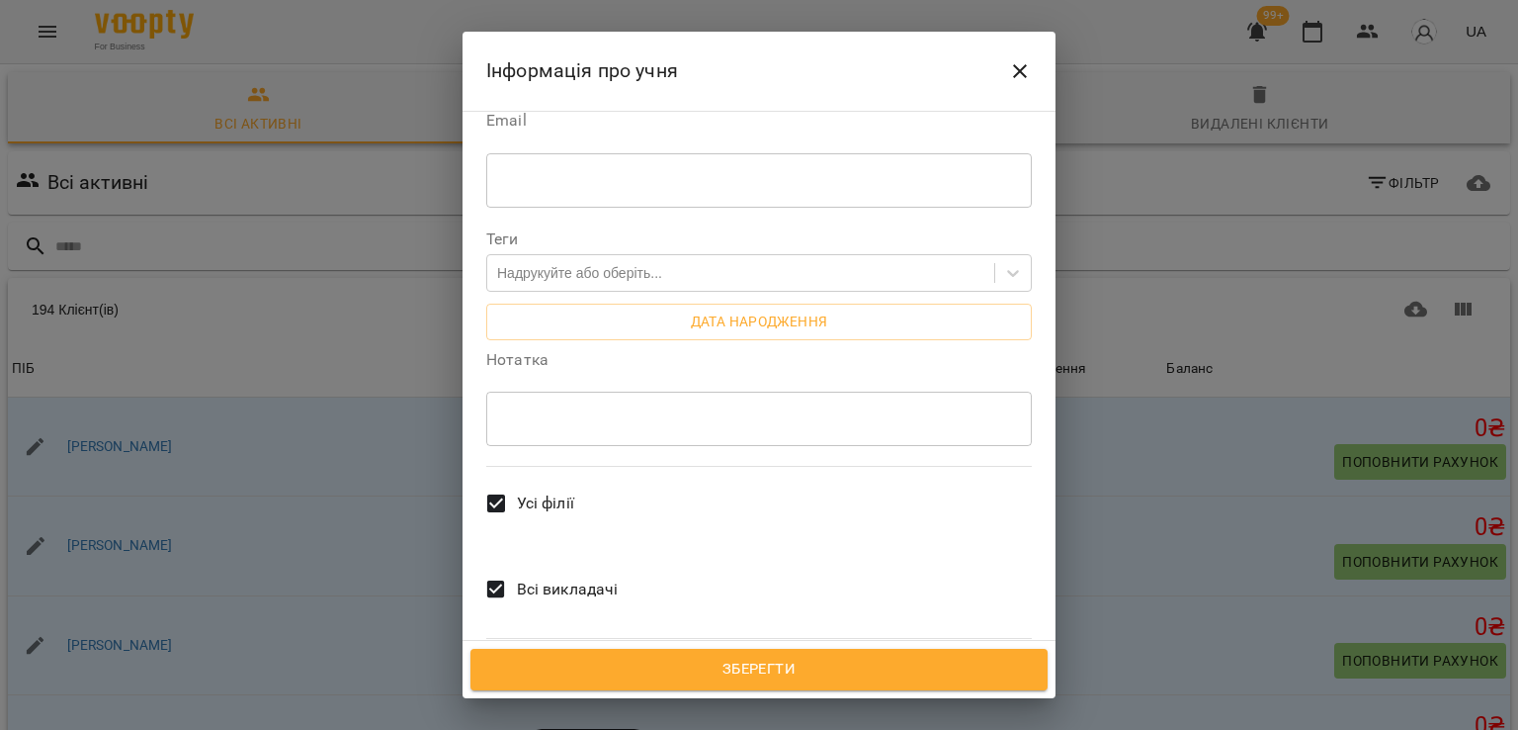
type textarea "**********"
click at [563, 577] on span "Всі викладачі" at bounding box center [568, 589] width 102 height 24
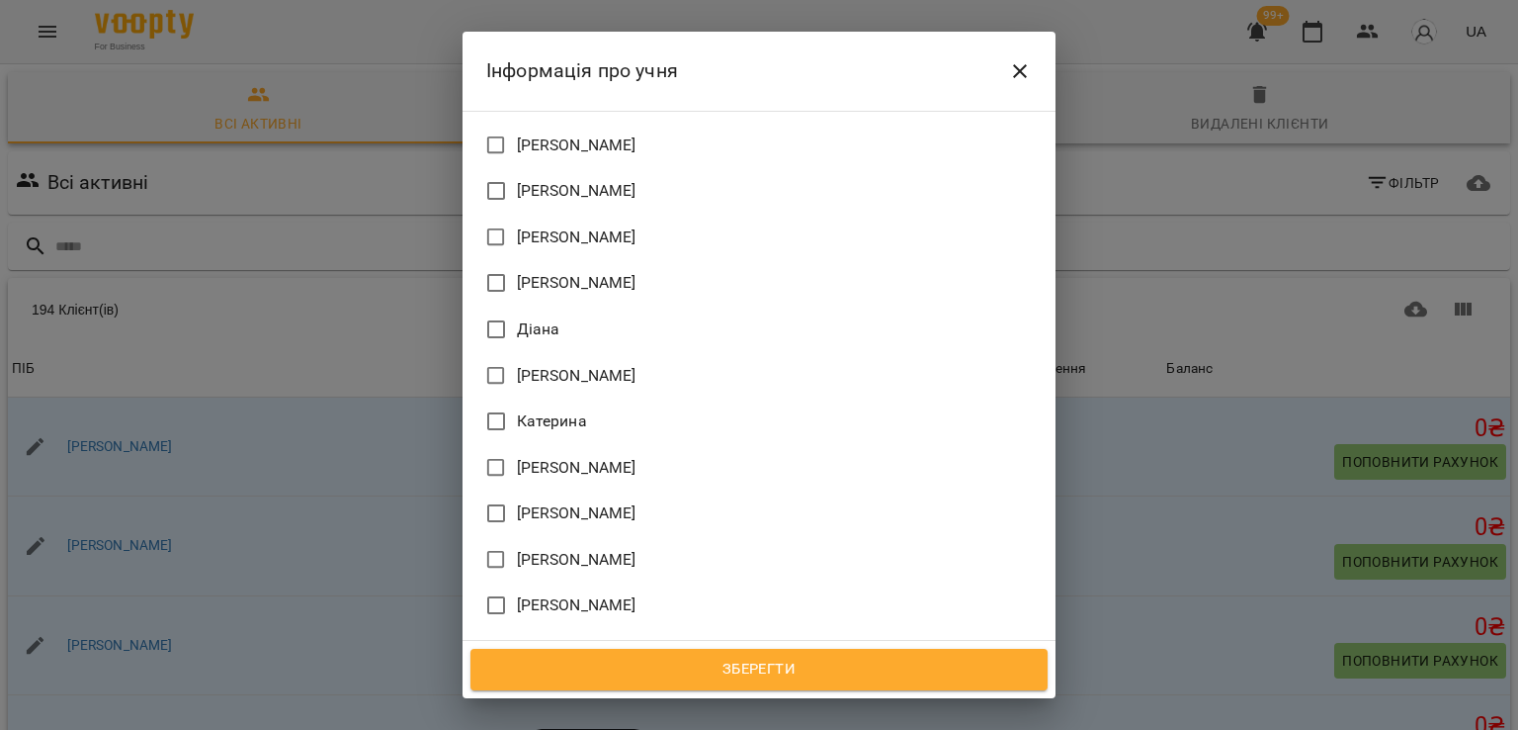
scroll to position [1356, 0]
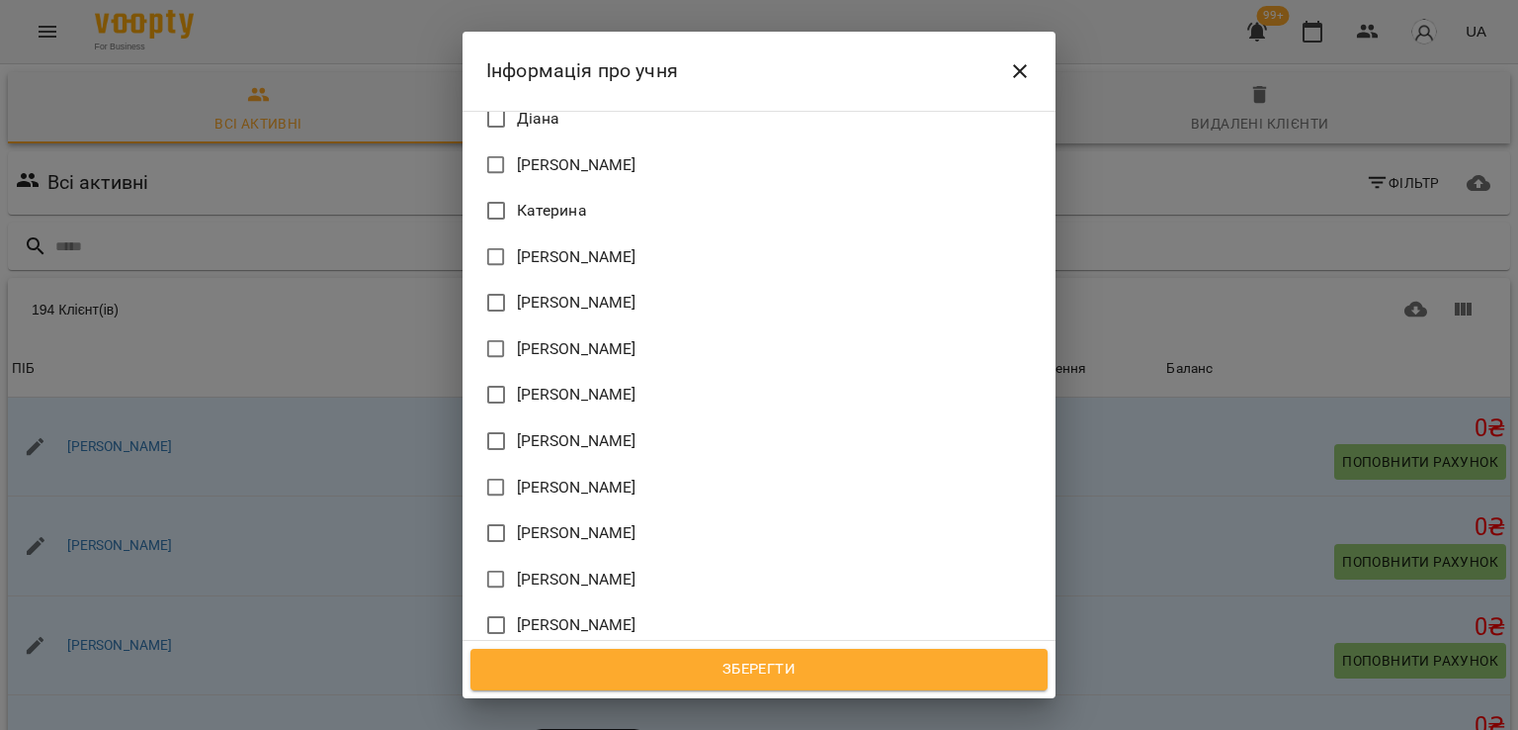
click at [584, 567] on span "[PERSON_NAME]" at bounding box center [577, 579] width 120 height 24
click at [689, 696] on div "Зберегти" at bounding box center [759, 669] width 593 height 57
click at [687, 669] on span "Зберегти" at bounding box center [759, 669] width 534 height 26
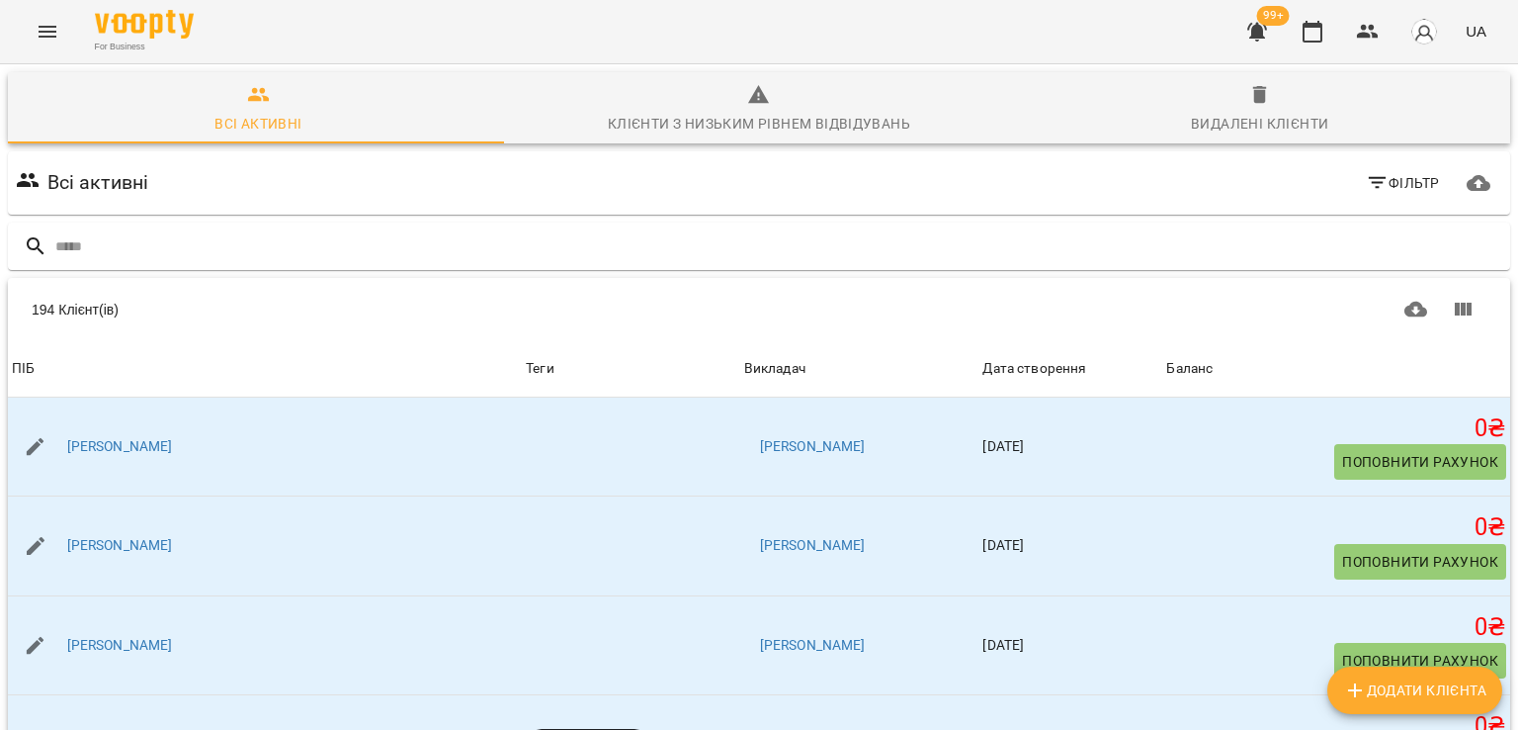
click at [49, 22] on icon "Menu" at bounding box center [48, 32] width 24 height 24
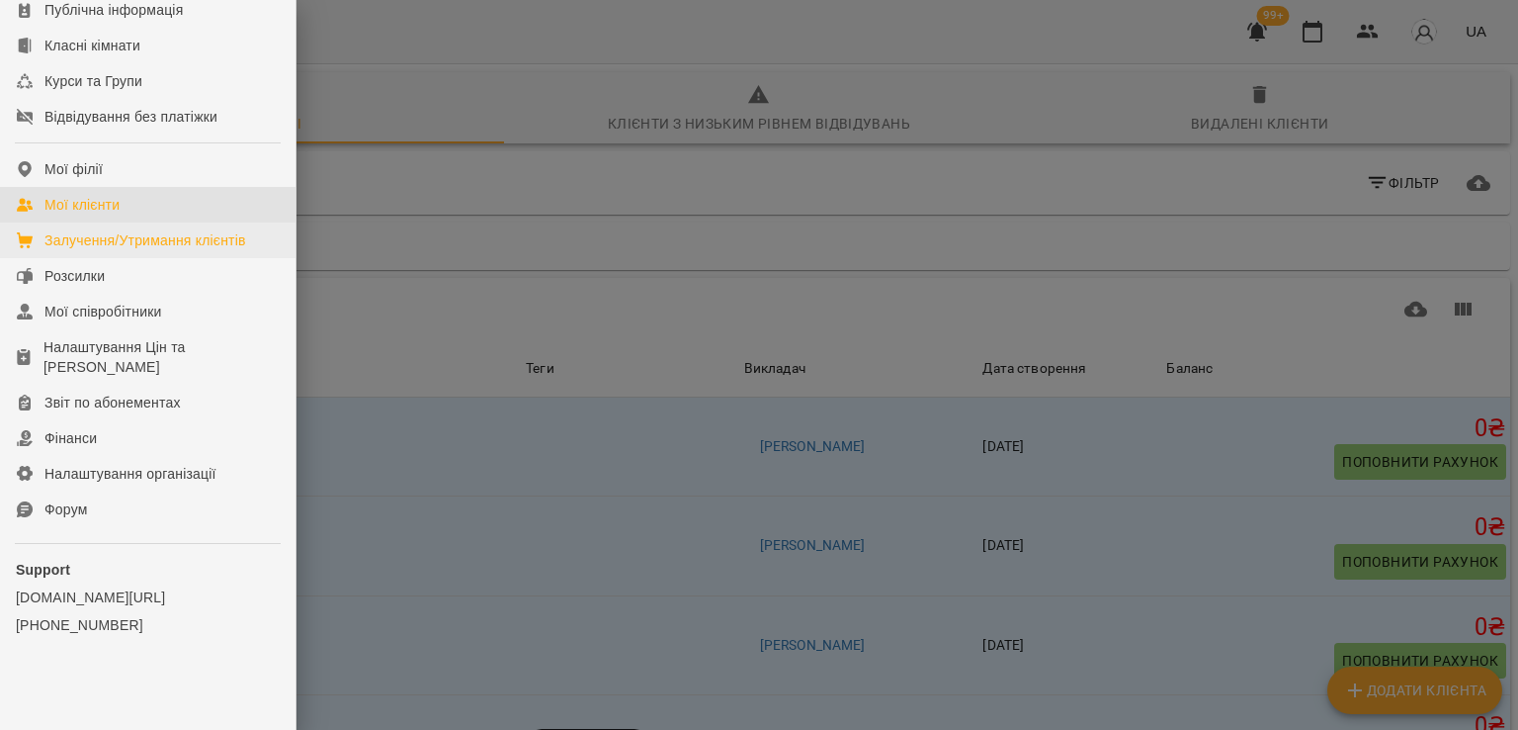
scroll to position [271, 0]
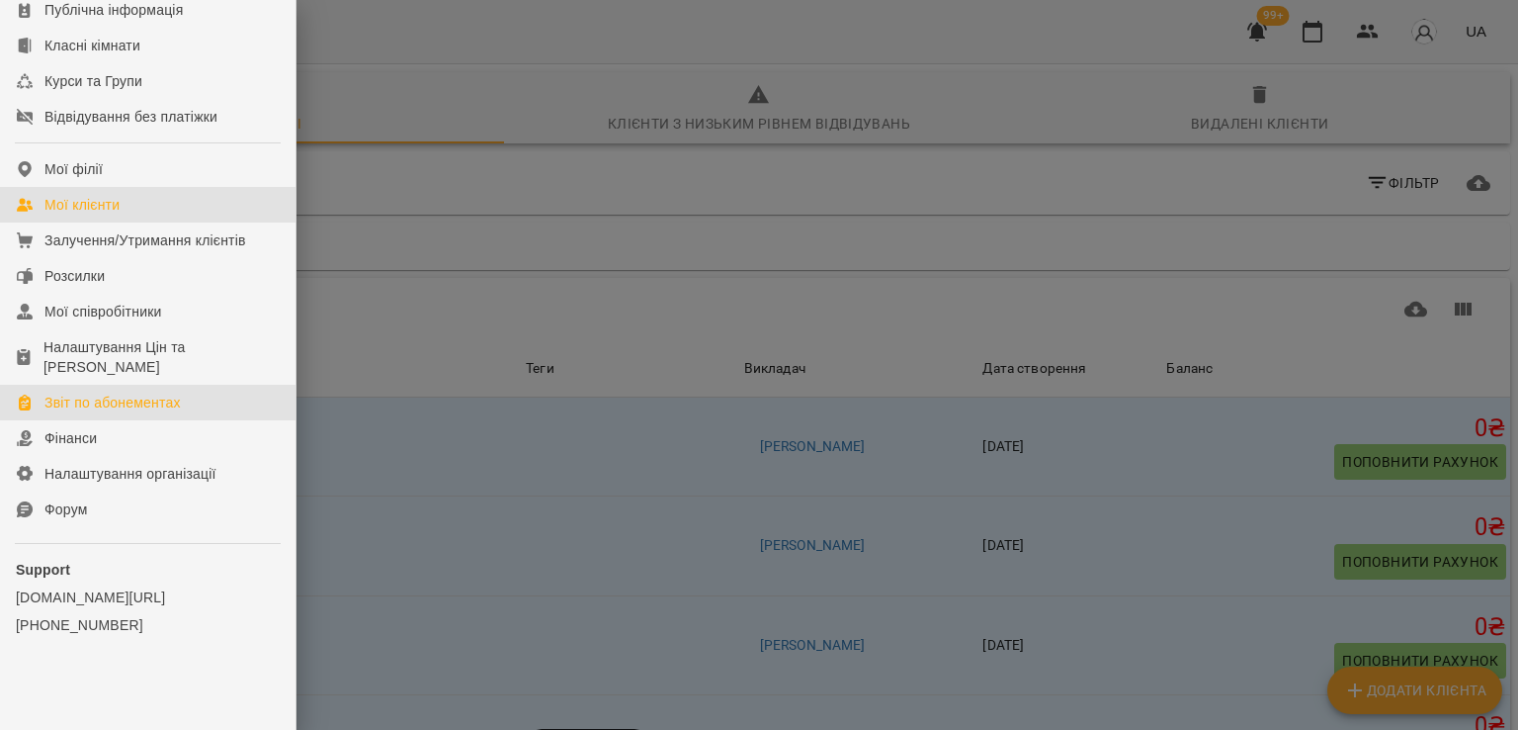
click at [112, 413] on link "Звіт по абонементах" at bounding box center [148, 403] width 296 height 36
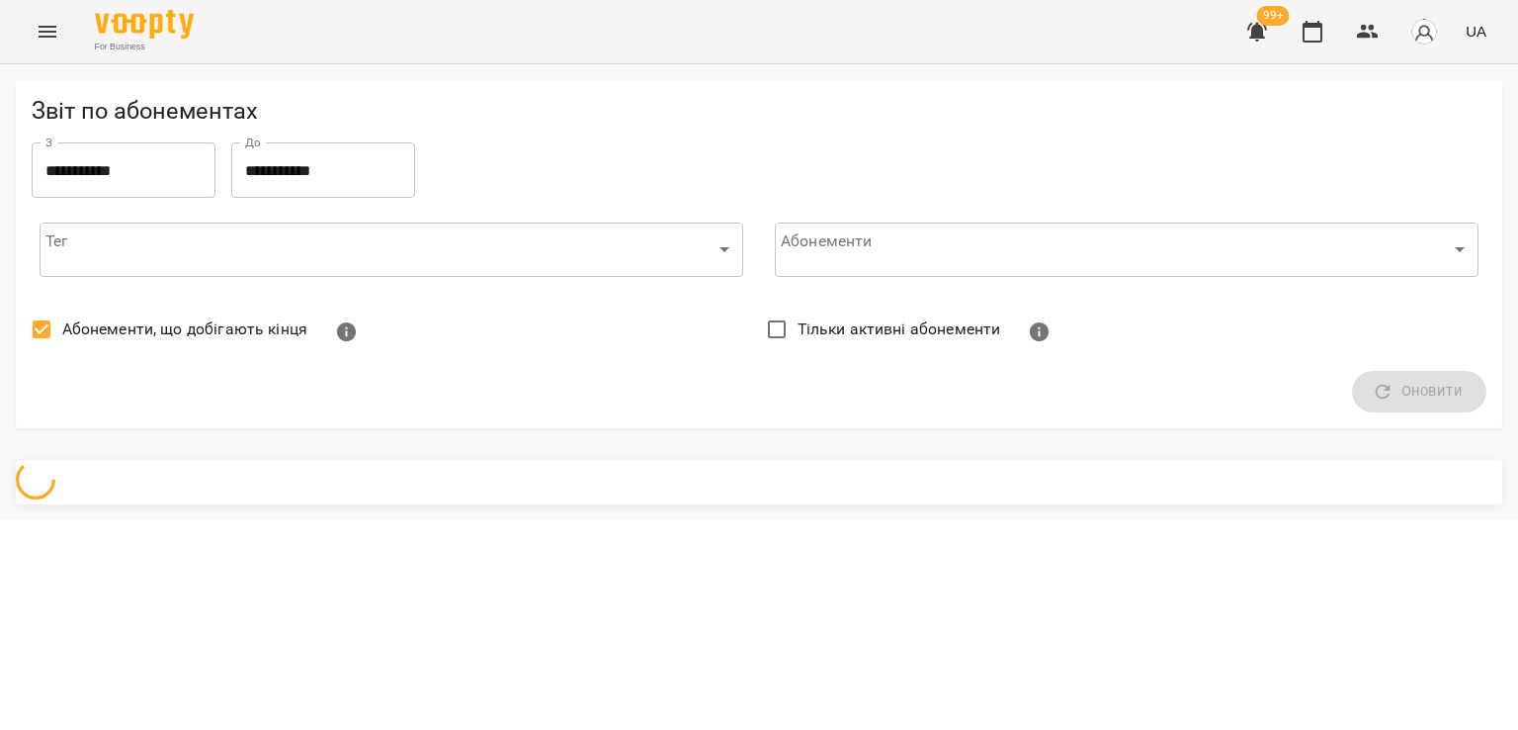
click at [137, 322] on span "Абонементи, що добігають кінця" at bounding box center [184, 329] width 245 height 24
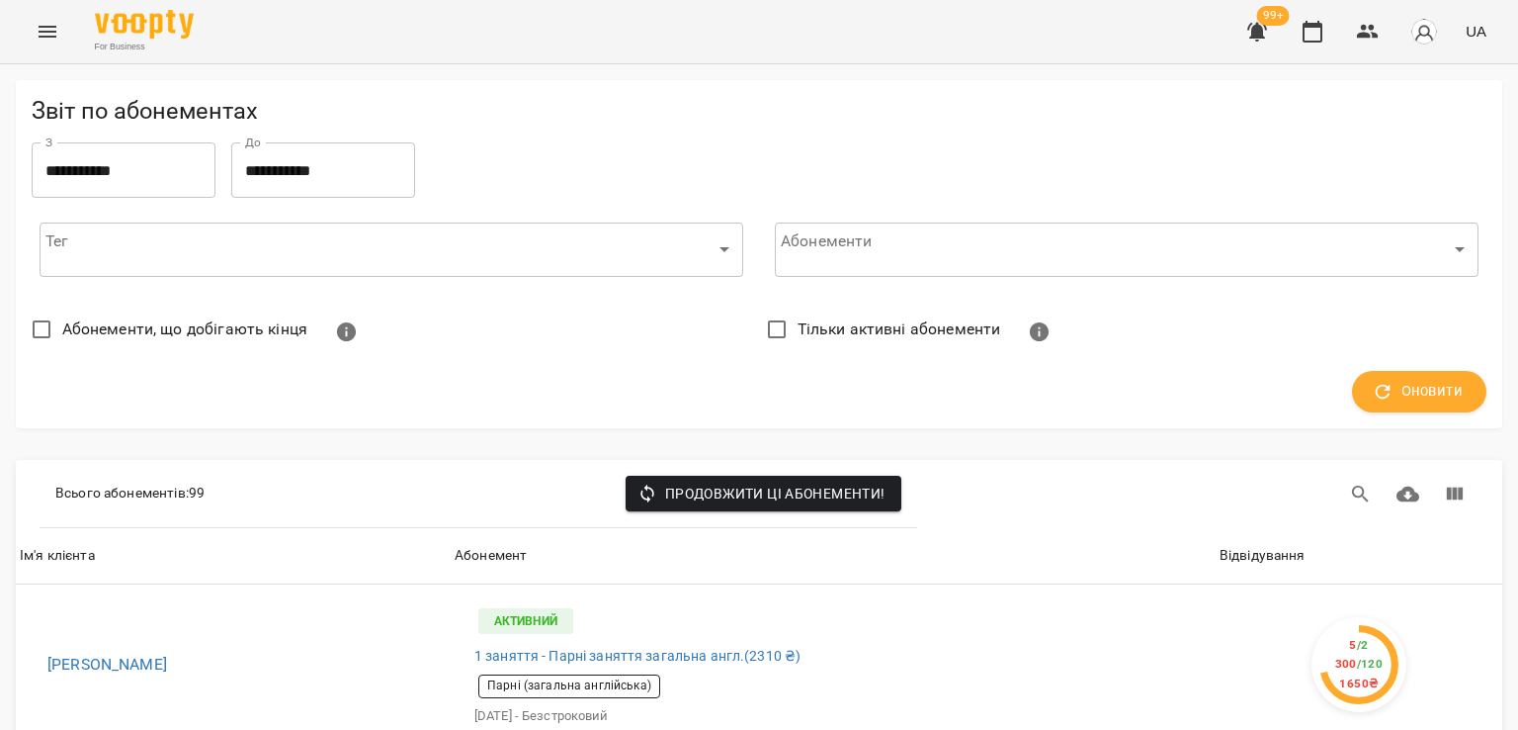
click at [1424, 383] on span "Оновити" at bounding box center [1419, 392] width 87 height 26
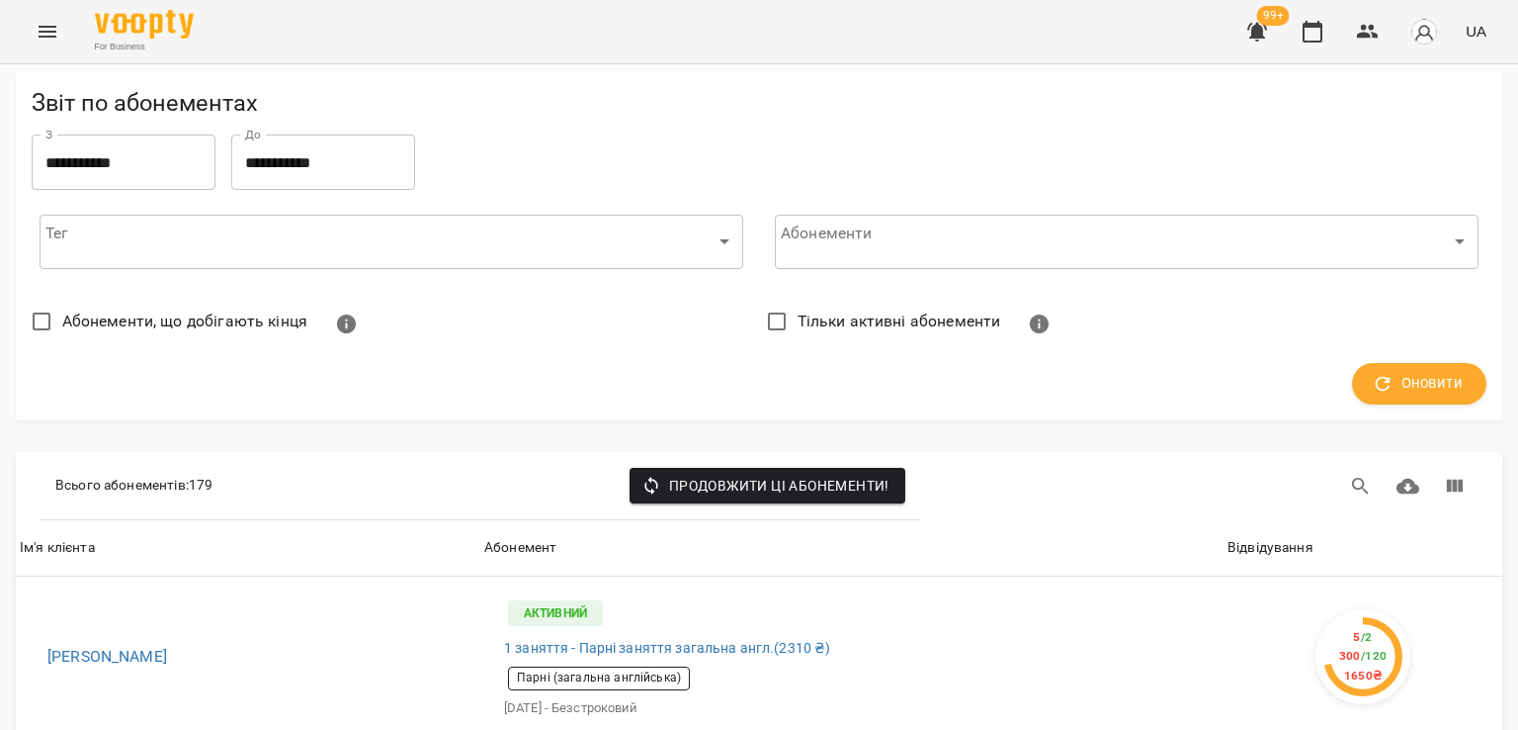
scroll to position [99, 0]
click at [1289, 536] on div "Відвідування" at bounding box center [1271, 548] width 86 height 24
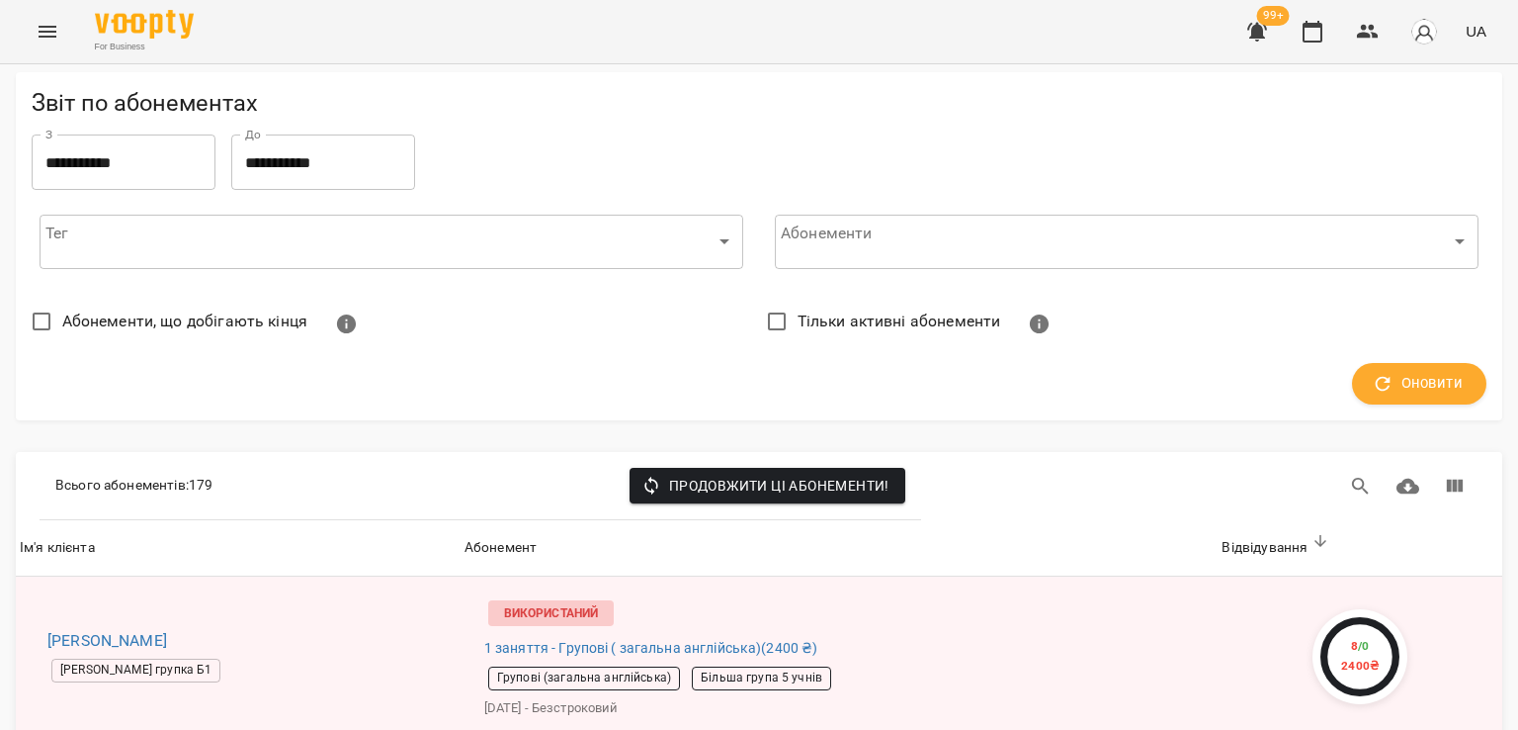
scroll to position [593, 0]
